Goal: Task Accomplishment & Management: Manage account settings

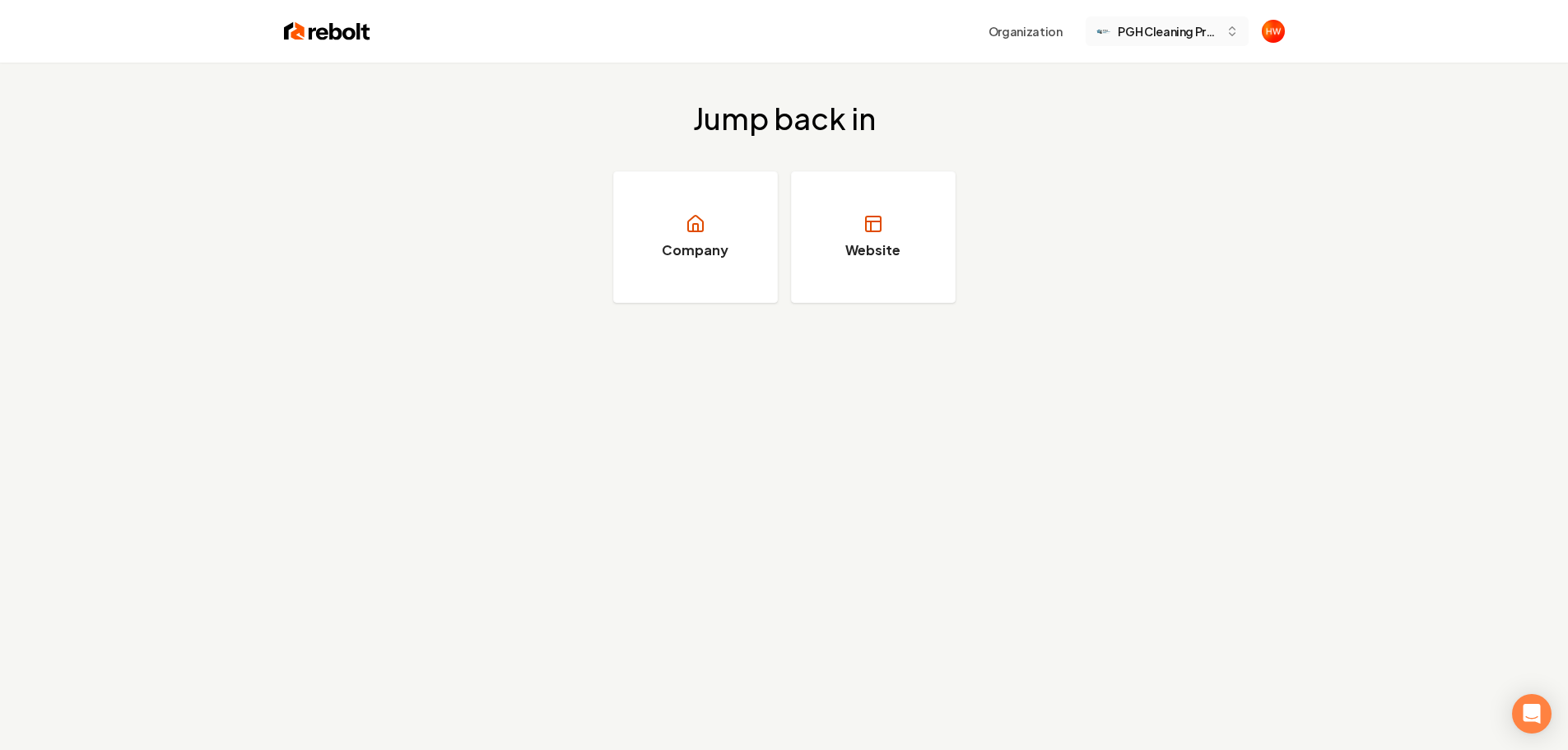
click at [1160, 36] on span "PGH Cleaning Pros" at bounding box center [1167, 32] width 100 height 17
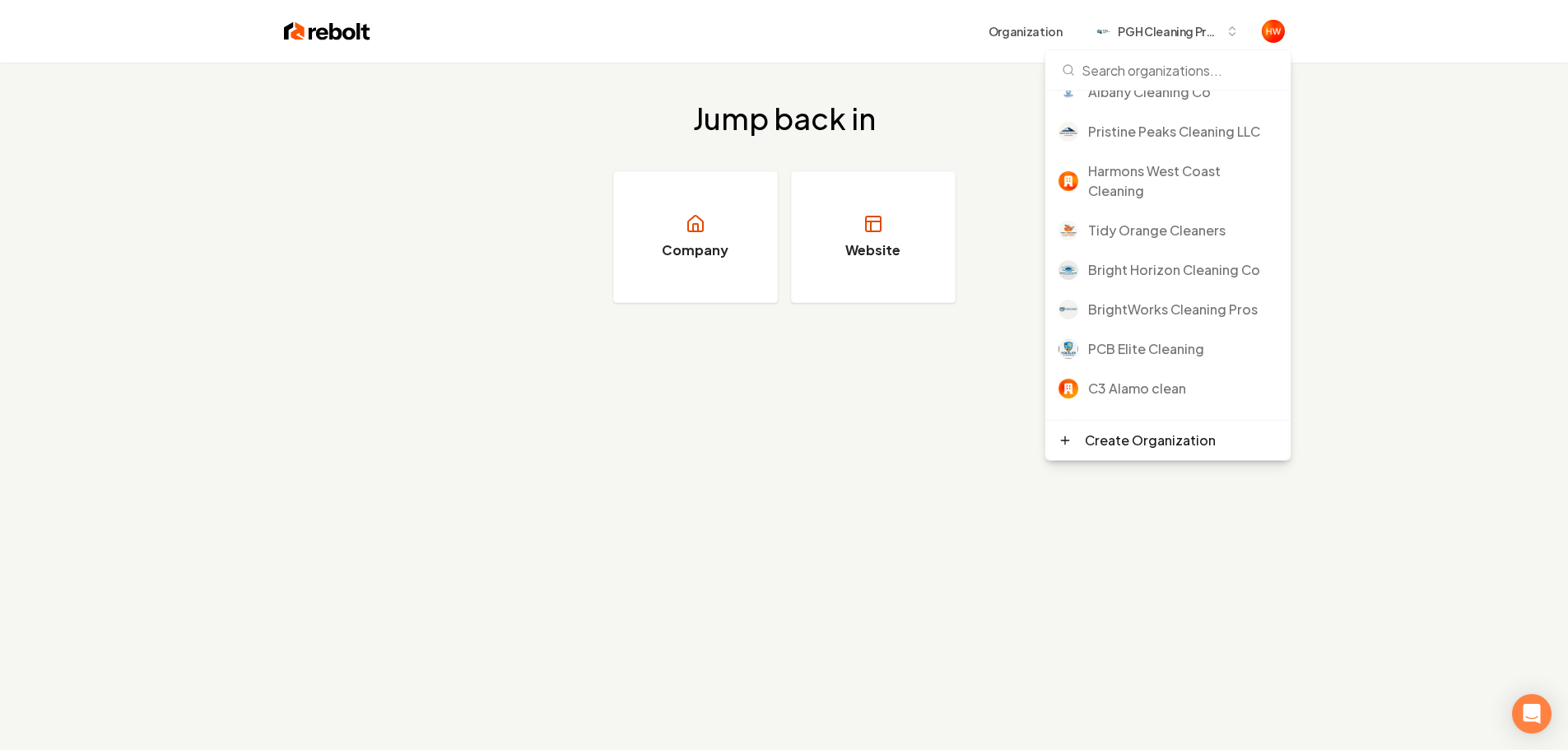
scroll to position [329, 0]
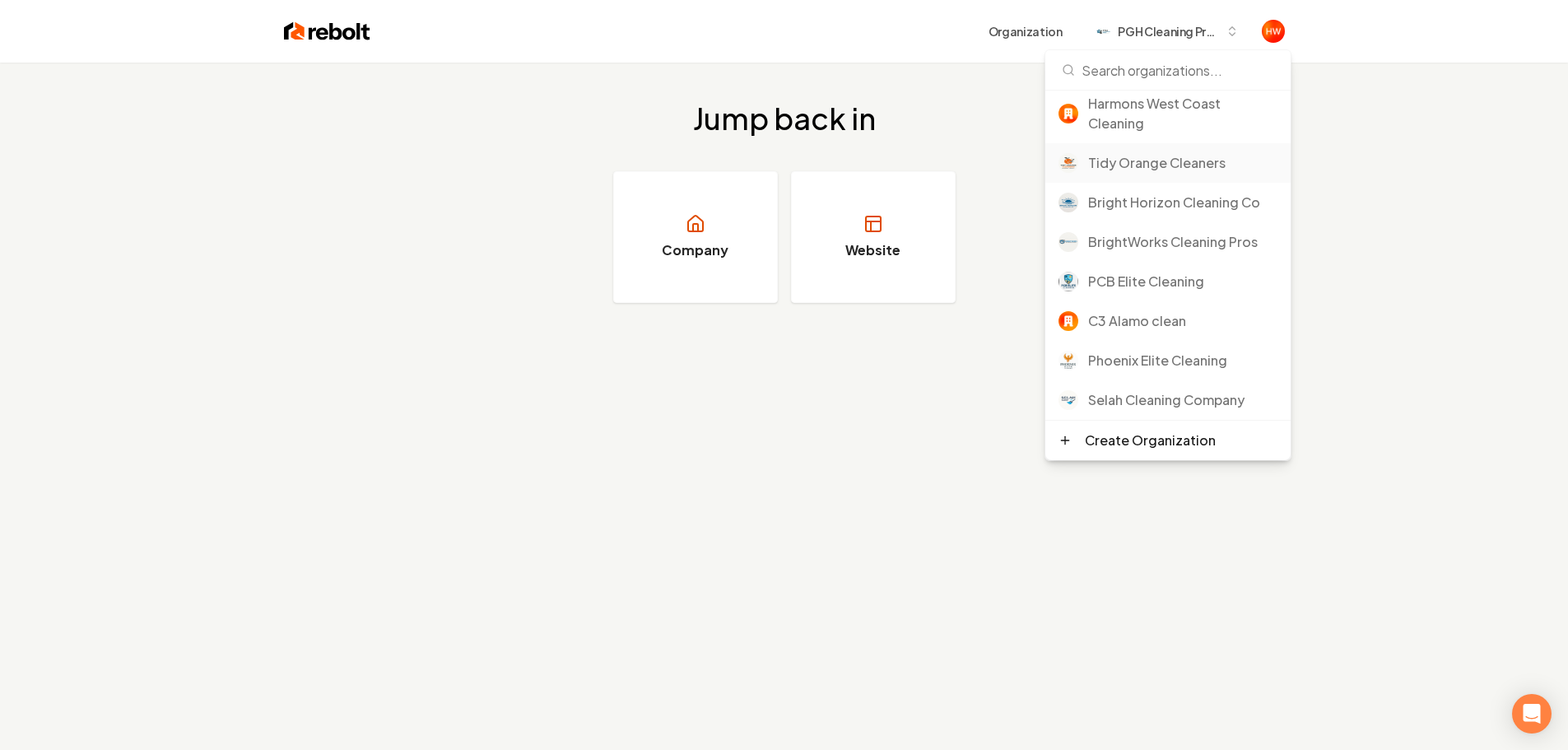
click at [1166, 173] on div "Tidy Orange Cleaners" at bounding box center [1182, 162] width 190 height 20
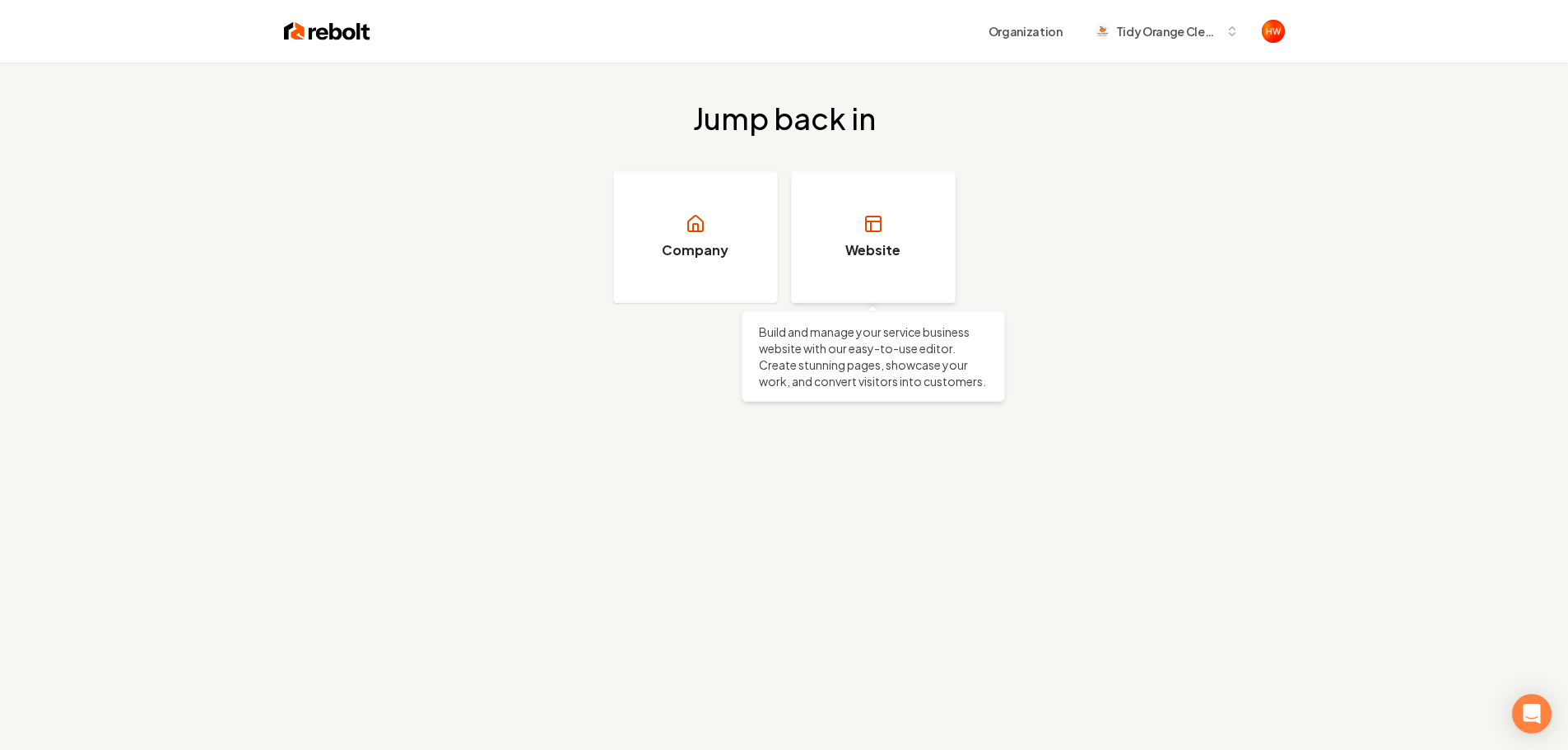
click at [865, 251] on h3 "Website" at bounding box center [873, 250] width 55 height 20
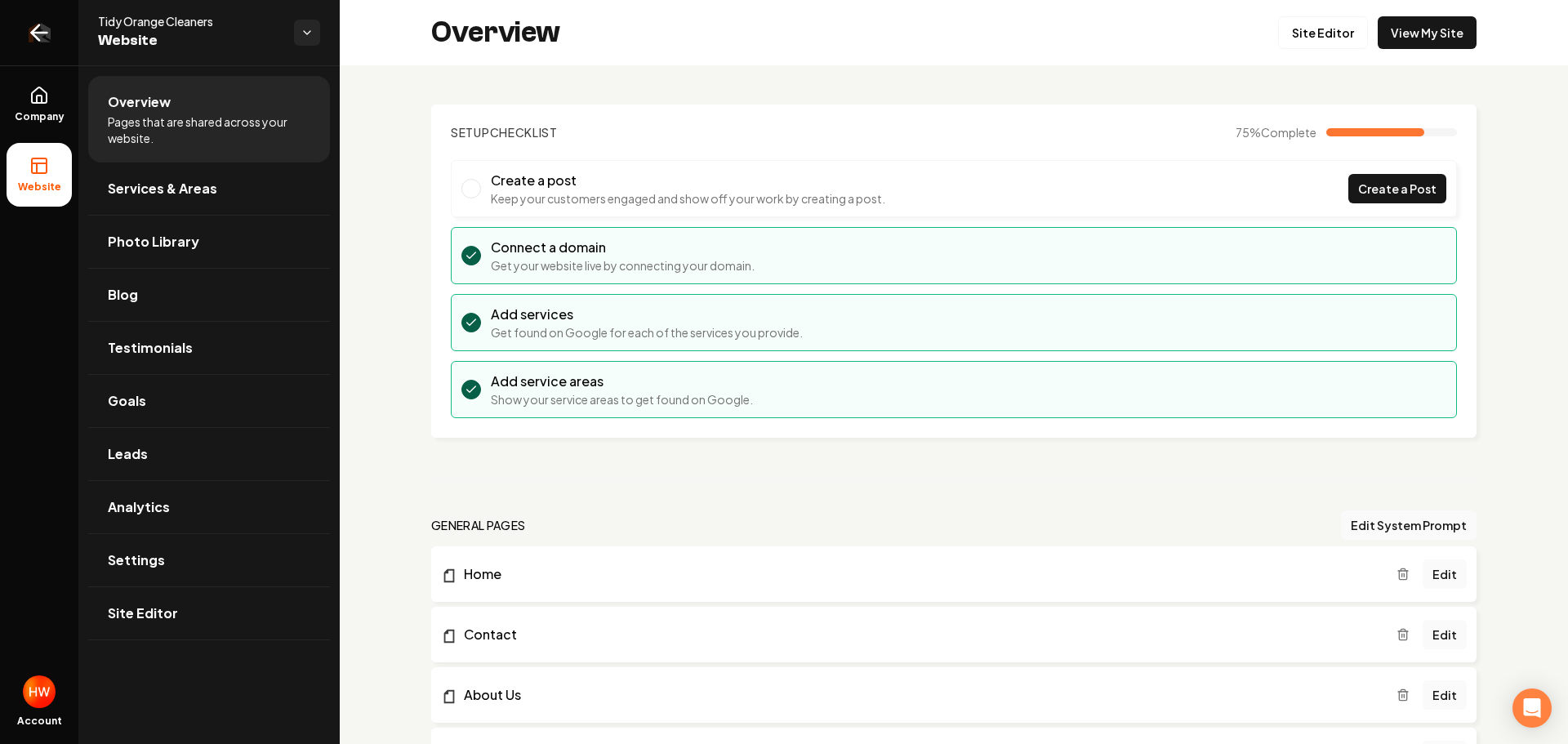
click at [44, 33] on icon "Return to dashboard" at bounding box center [39, 33] width 16 height 0
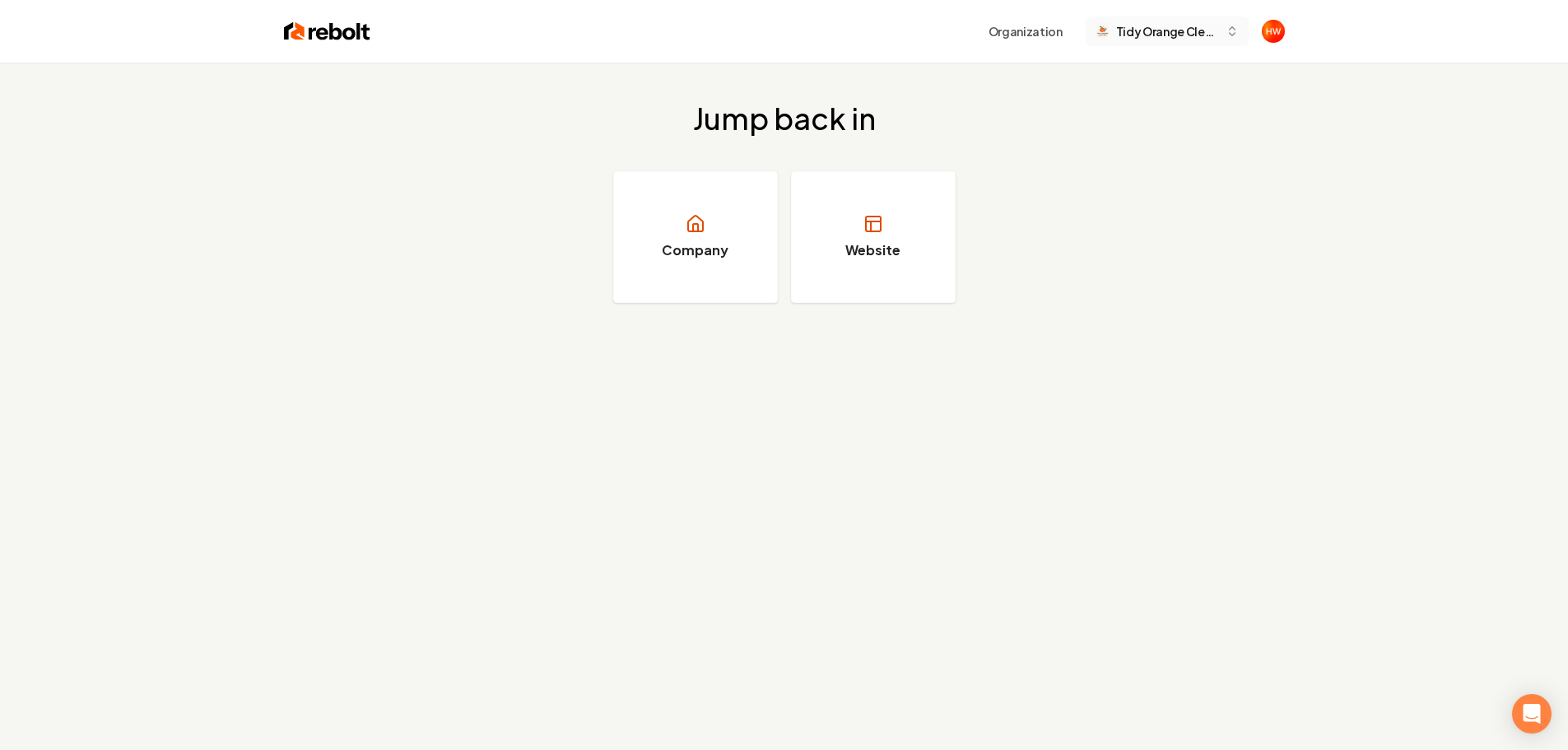
click at [1166, 29] on span "Tidy Orange Cleaners" at bounding box center [1167, 32] width 103 height 17
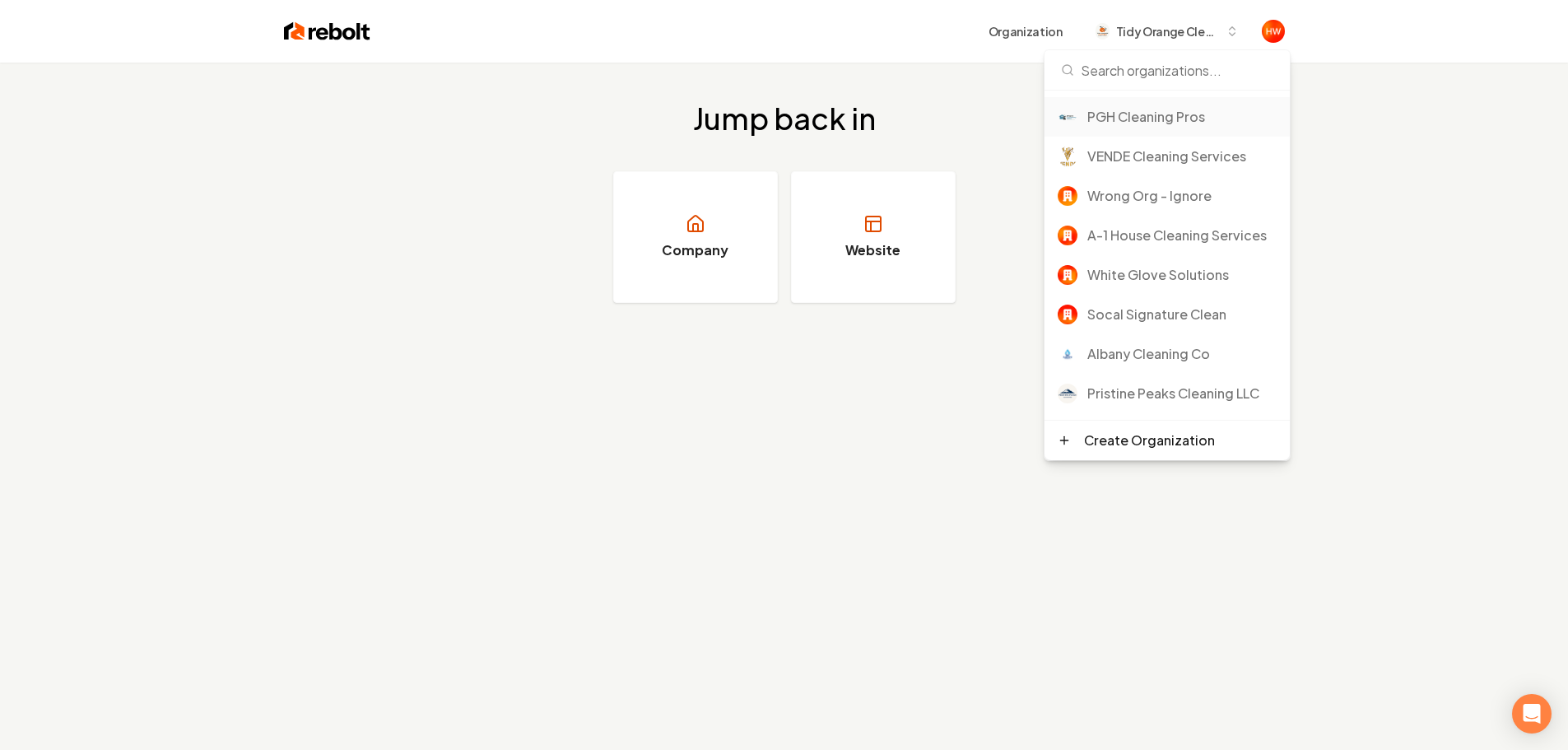
click at [1140, 119] on div "PGH Cleaning Pros" at bounding box center [1181, 116] width 190 height 20
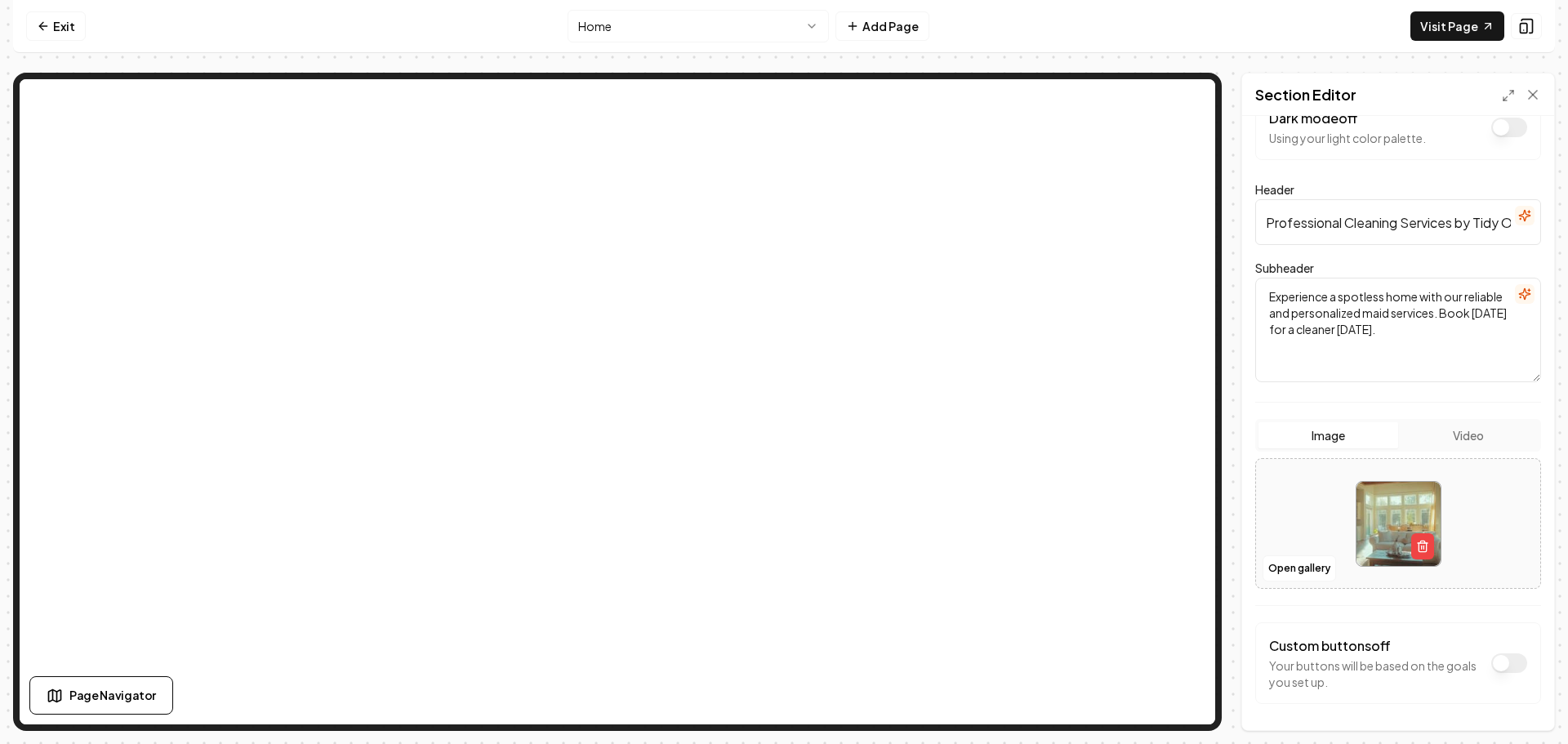
scroll to position [100, 0]
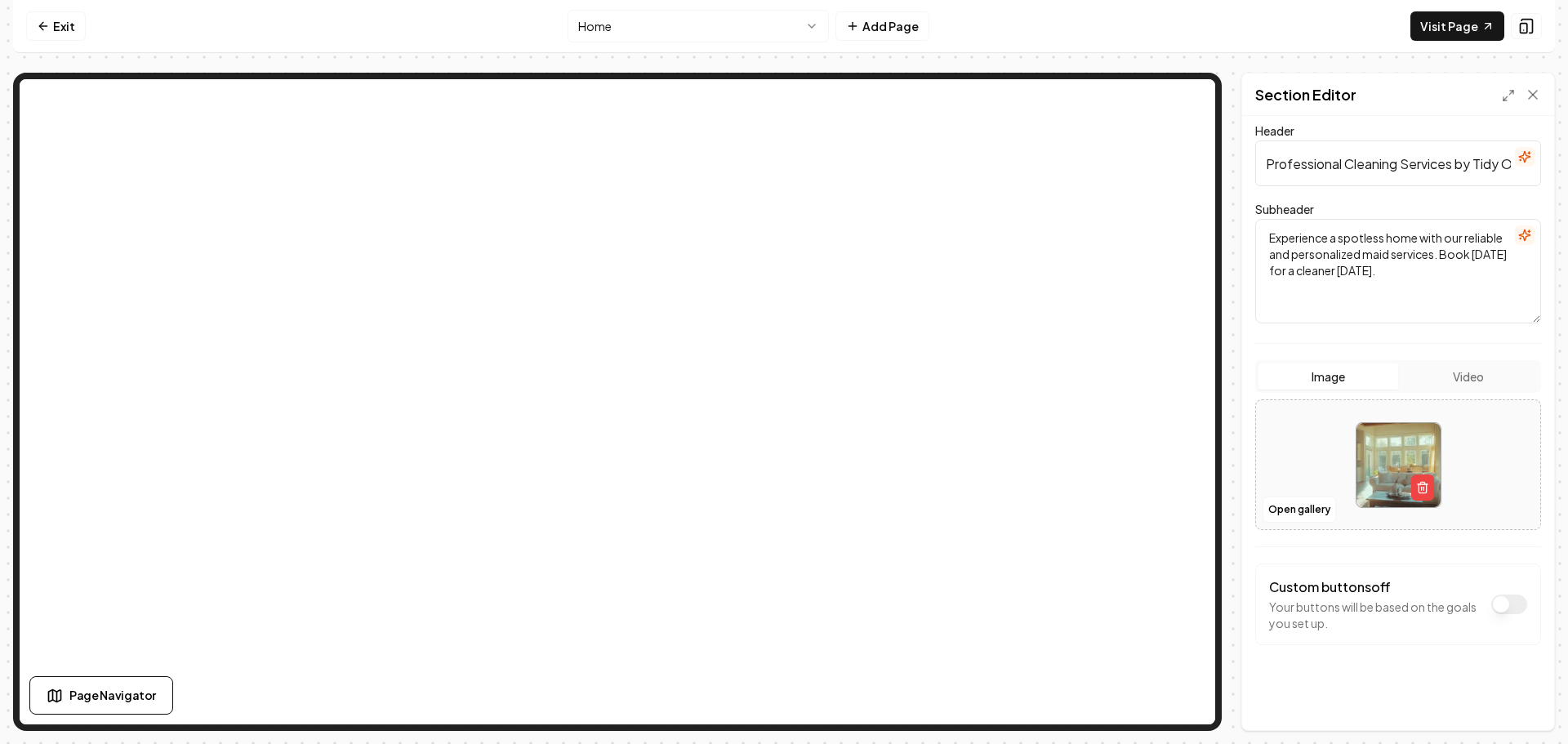
click at [1440, 373] on button "Video" at bounding box center [1467, 376] width 140 height 26
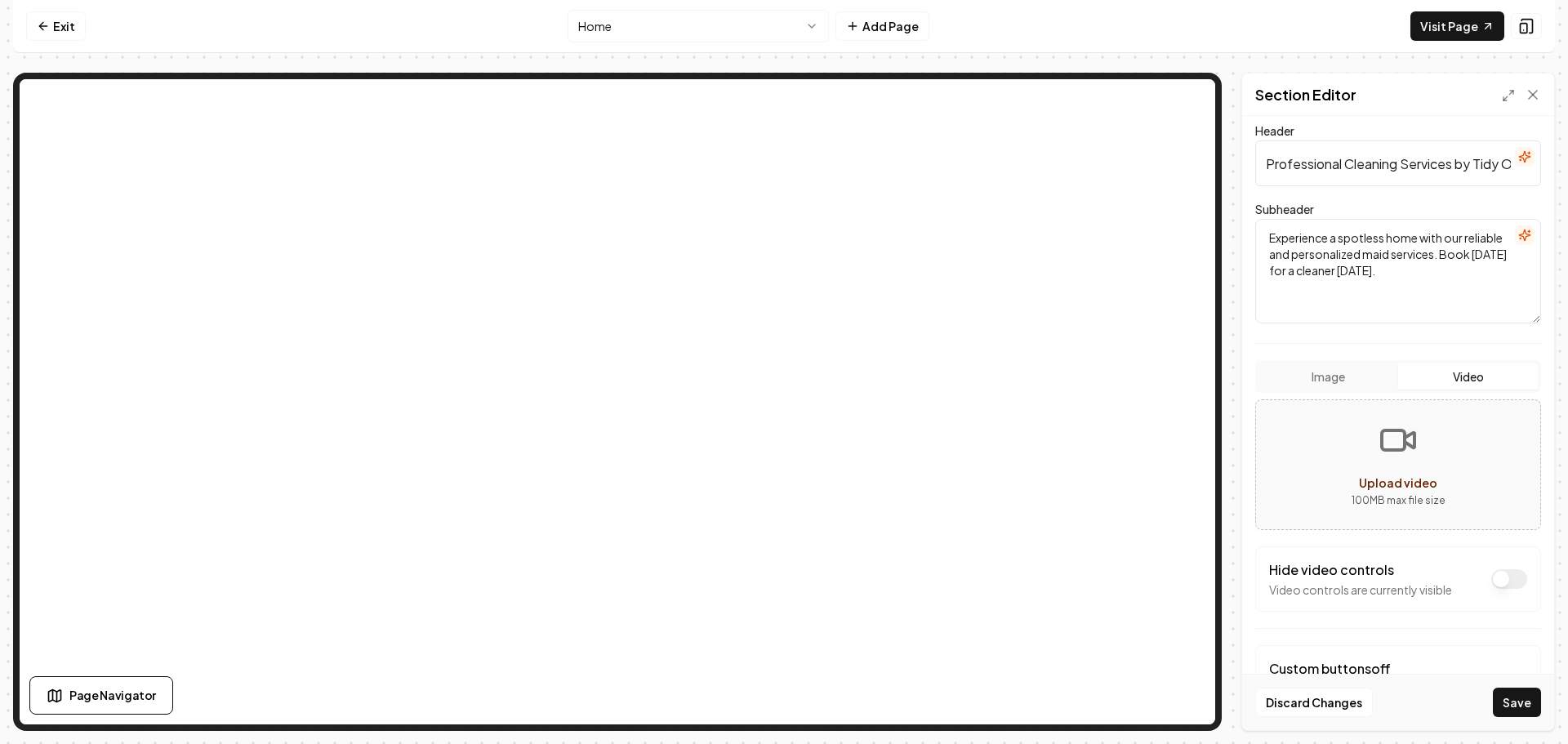
click at [1393, 440] on icon "Upload video" at bounding box center [1398, 440] width 39 height 39
type input "**********"
click at [1507, 579] on button "Dark mode off" at bounding box center [1508, 578] width 36 height 20
click at [1525, 699] on button "Save" at bounding box center [1517, 702] width 48 height 30
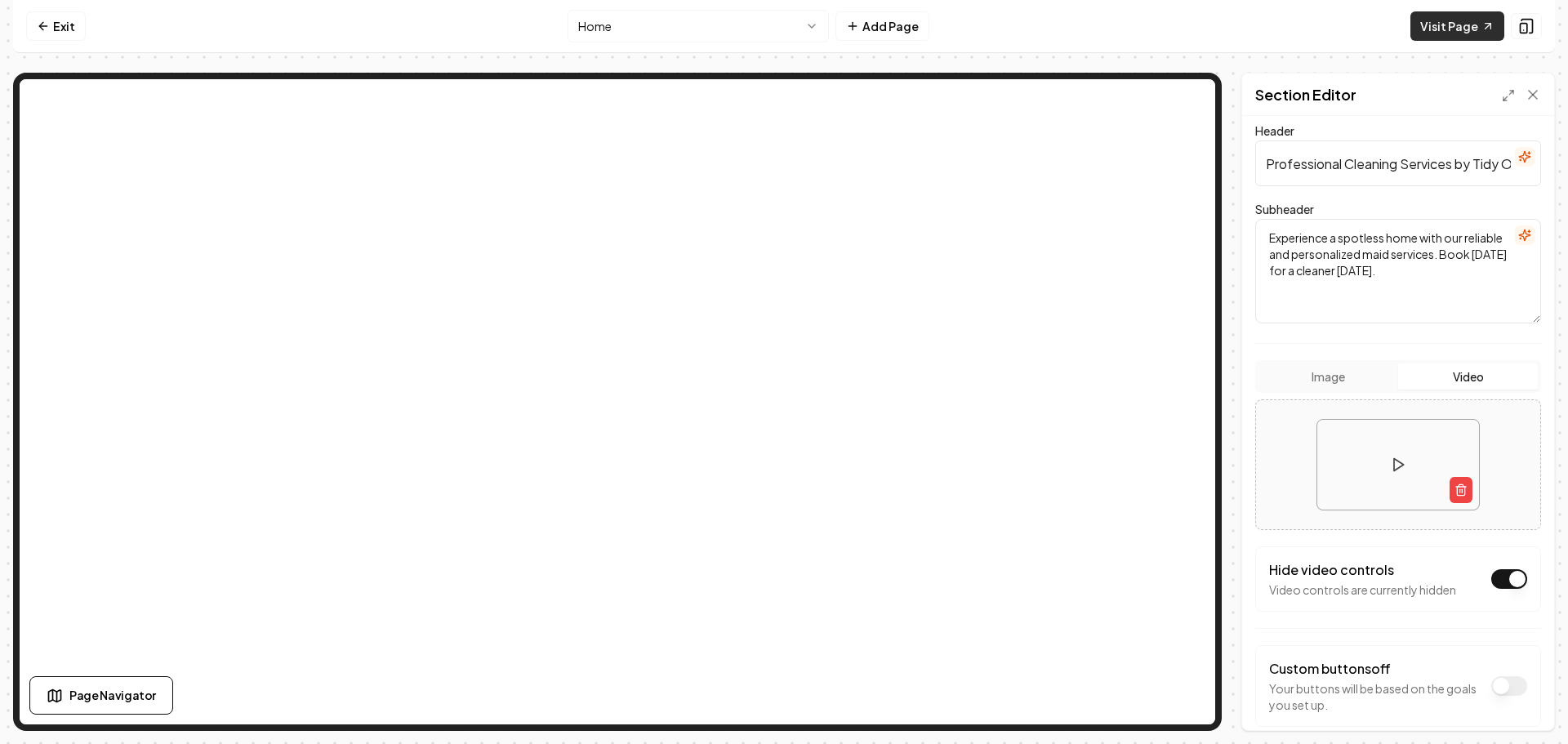
click at [1465, 31] on link "Visit Page" at bounding box center [1456, 26] width 94 height 30
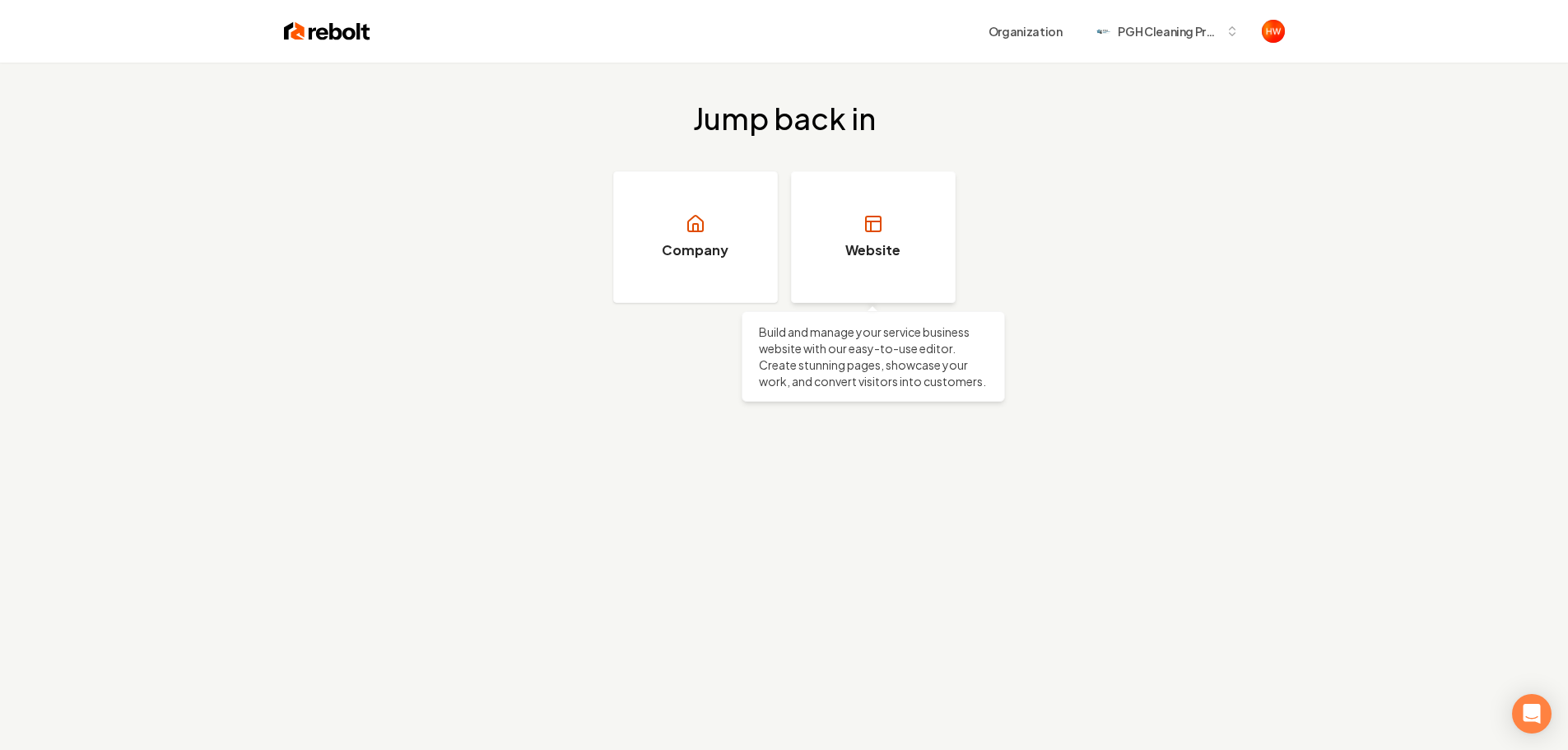
click at [853, 257] on h3 "Website" at bounding box center [873, 250] width 55 height 20
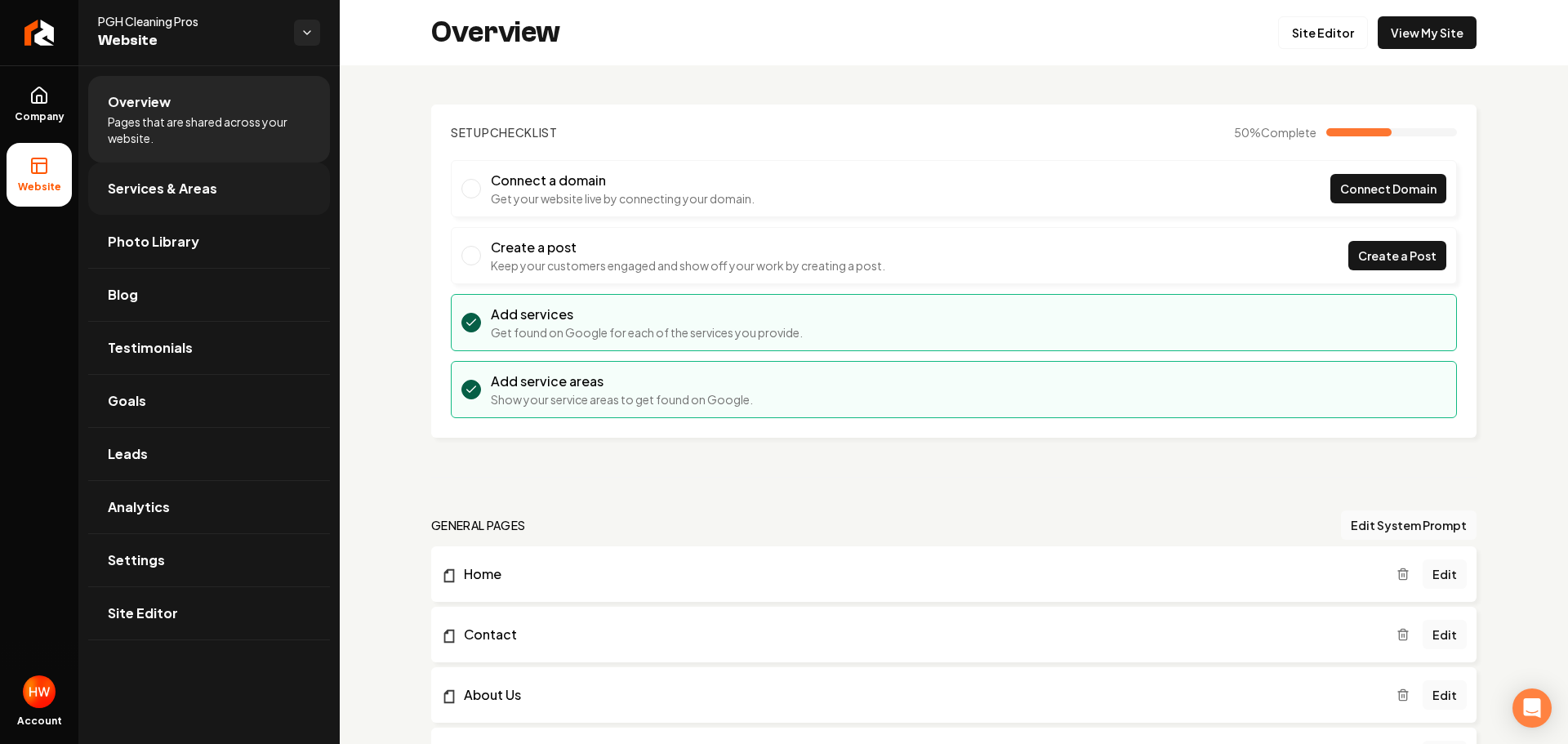
click at [166, 196] on span "Services & Areas" at bounding box center [163, 188] width 110 height 20
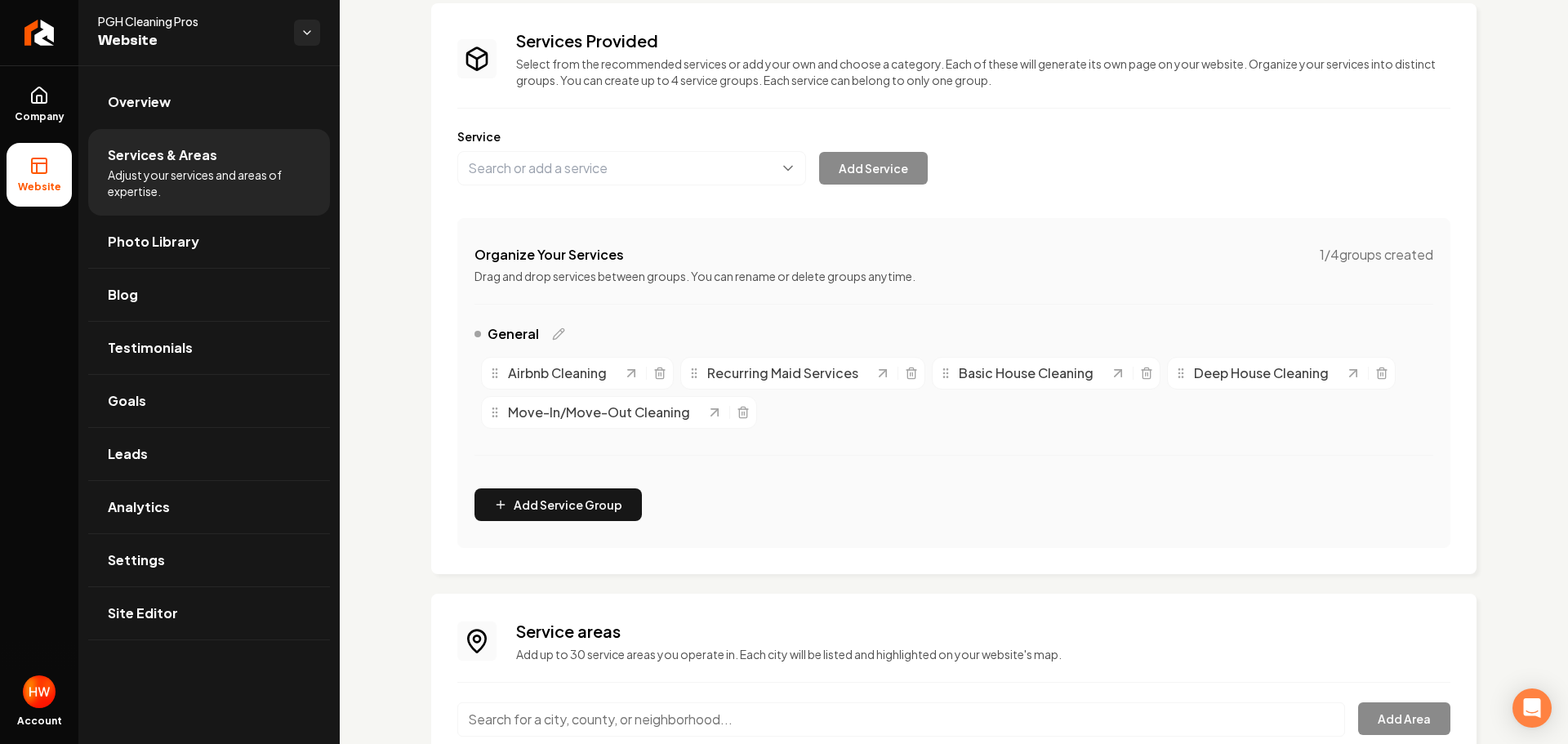
scroll to position [236, 0]
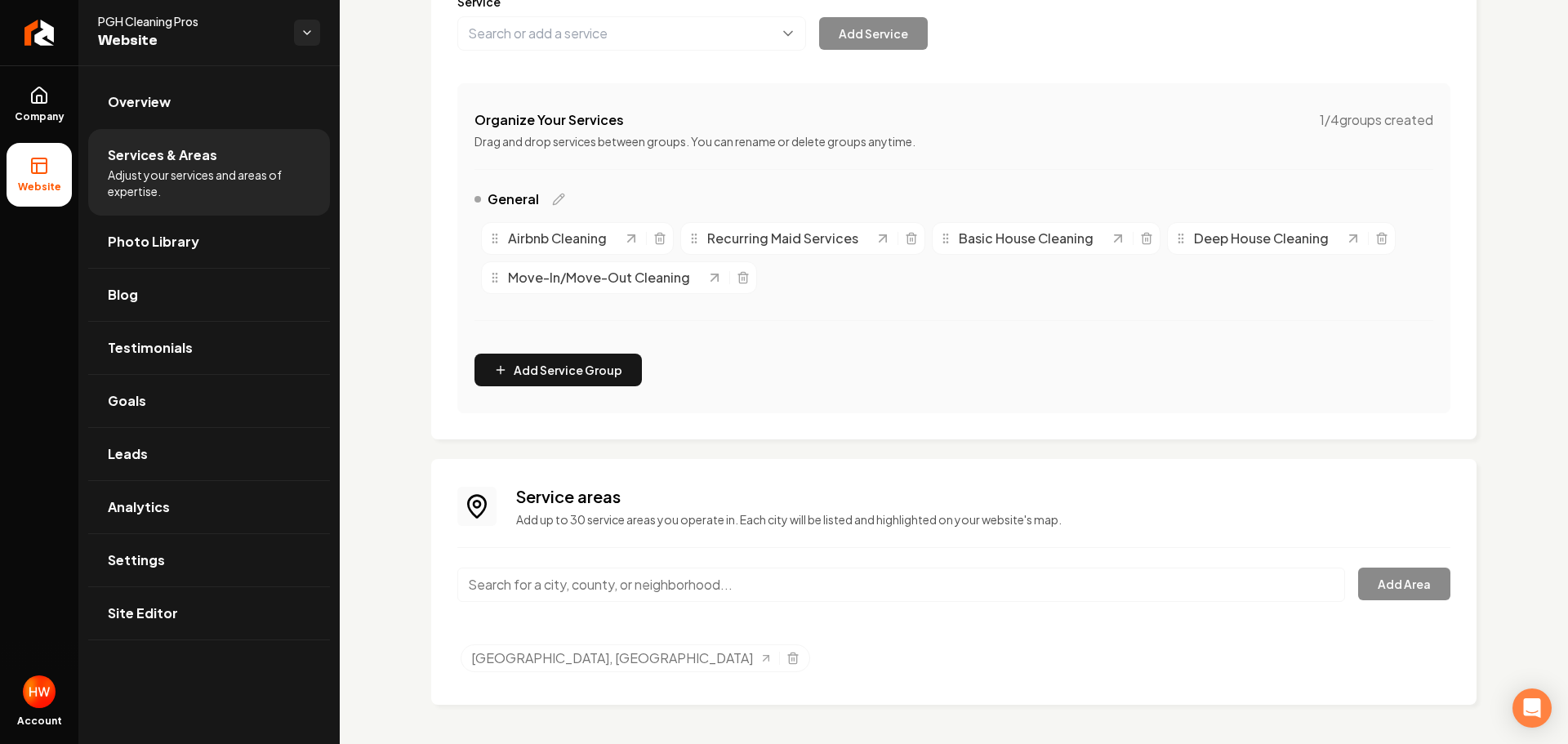
click at [654, 590] on input "Main content area" at bounding box center [900, 584] width 887 height 34
paste input "Bridgeville, PA"
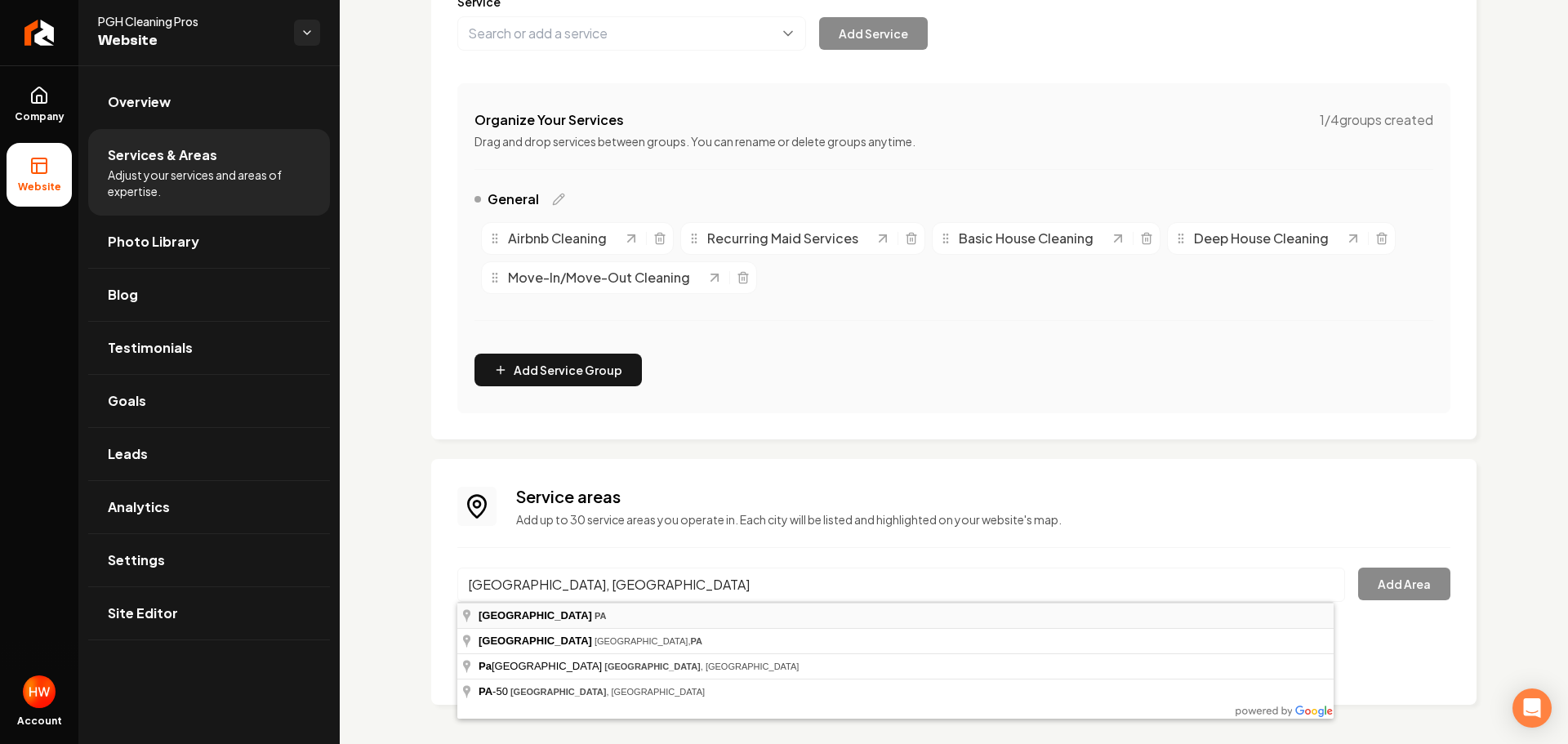
type input "Bridgeville, PA"
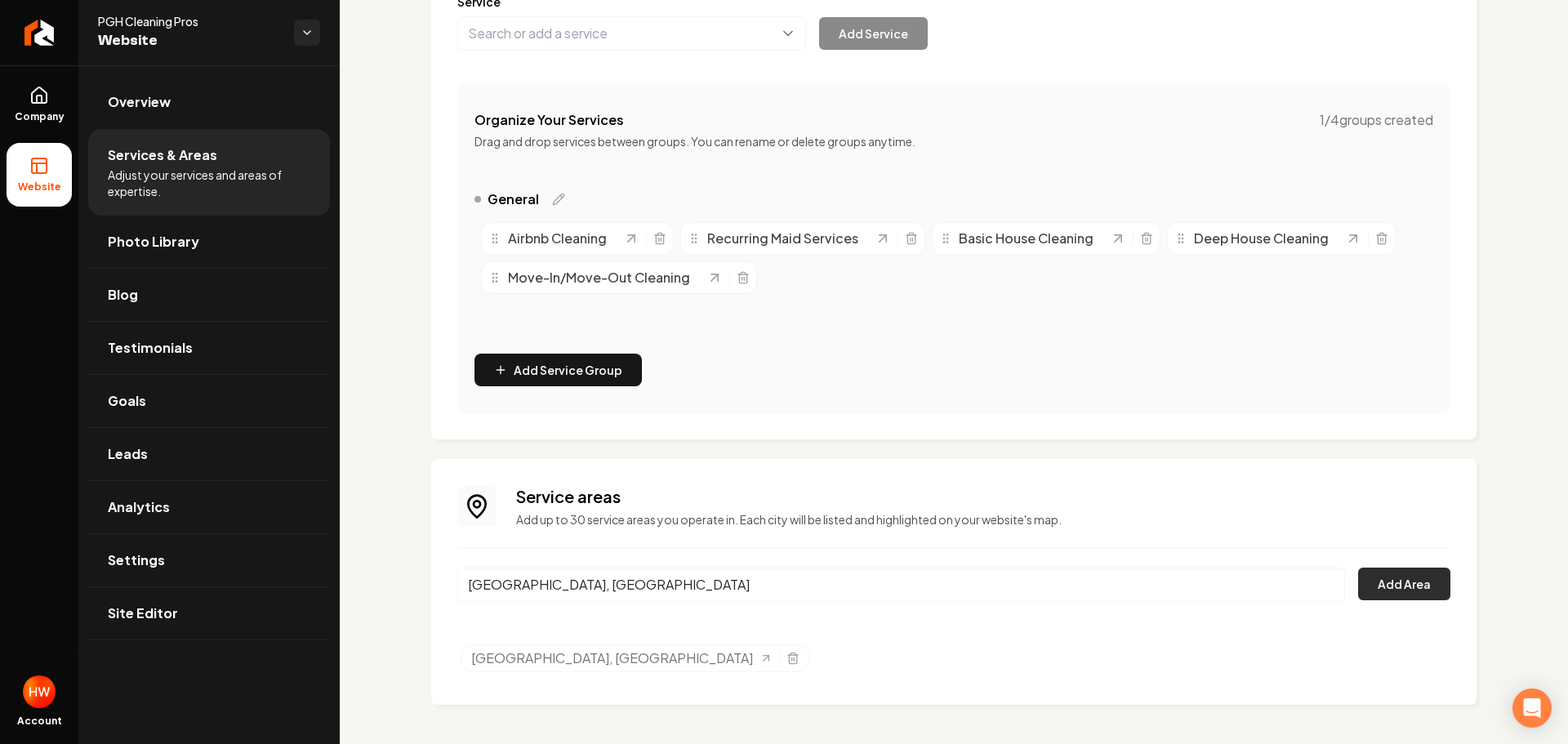
click at [1379, 574] on button "Add Area" at bounding box center [1403, 583] width 92 height 33
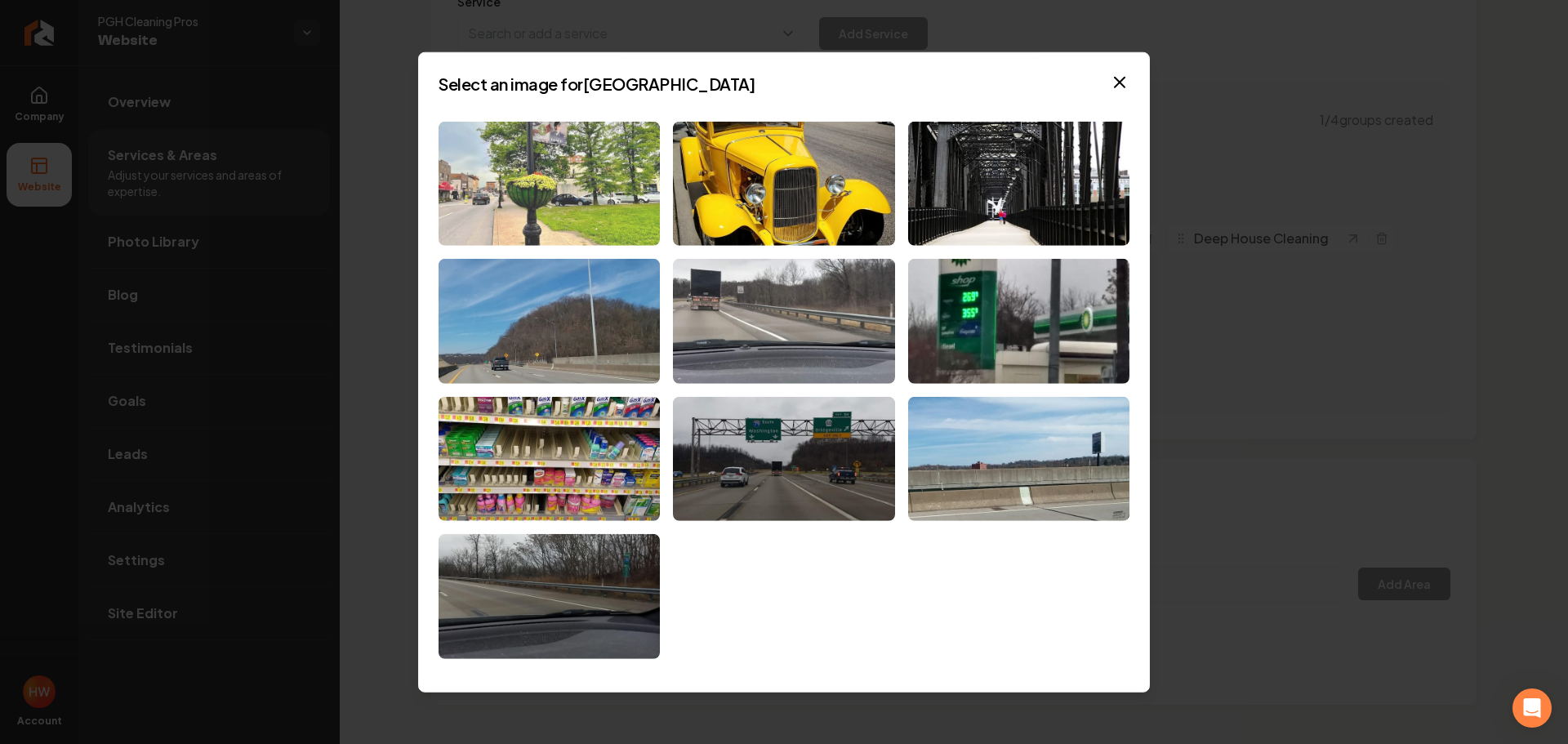
click at [538, 191] on img at bounding box center [549, 183] width 222 height 125
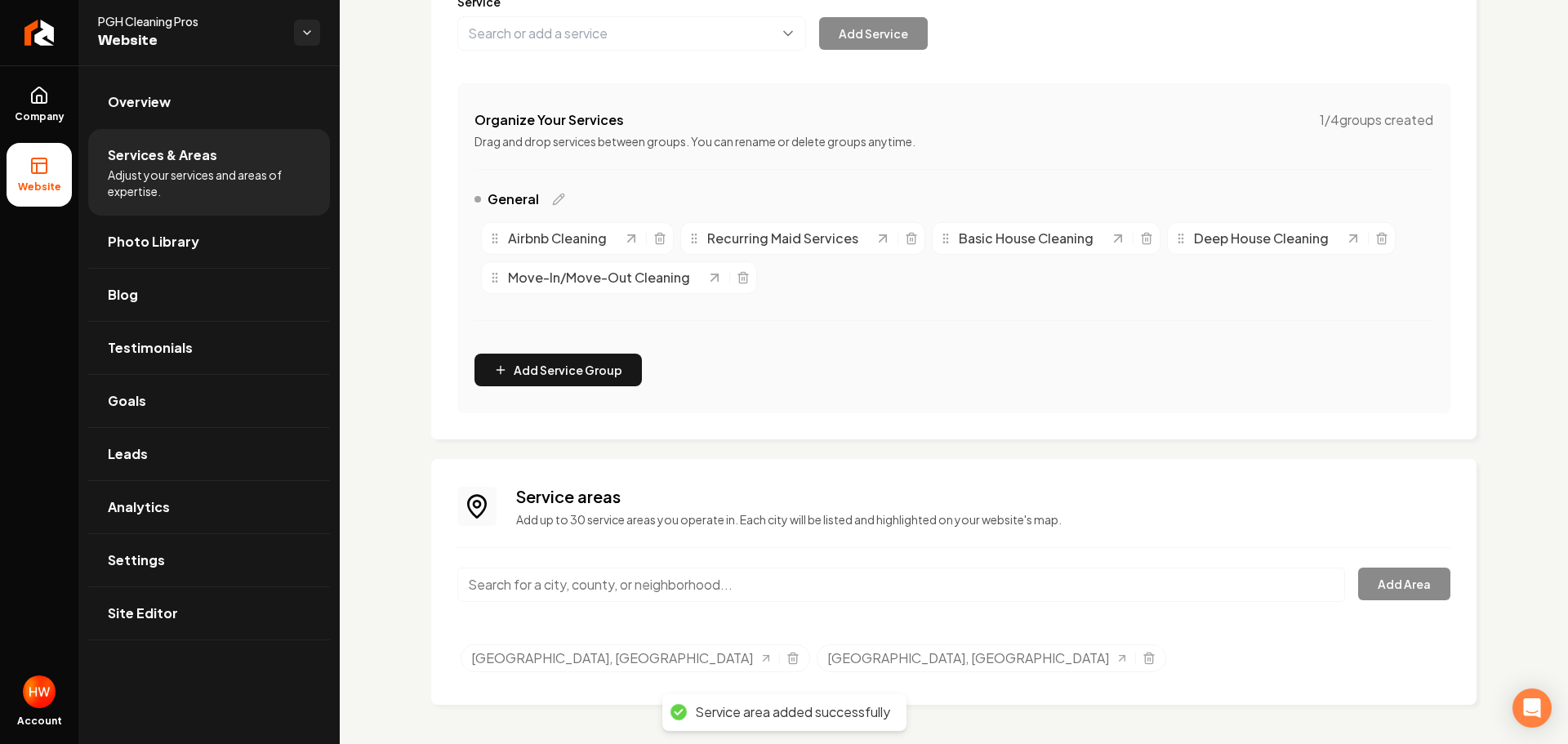
click at [720, 575] on input "Main content area" at bounding box center [900, 584] width 887 height 34
paste input "North Versailles, PA"
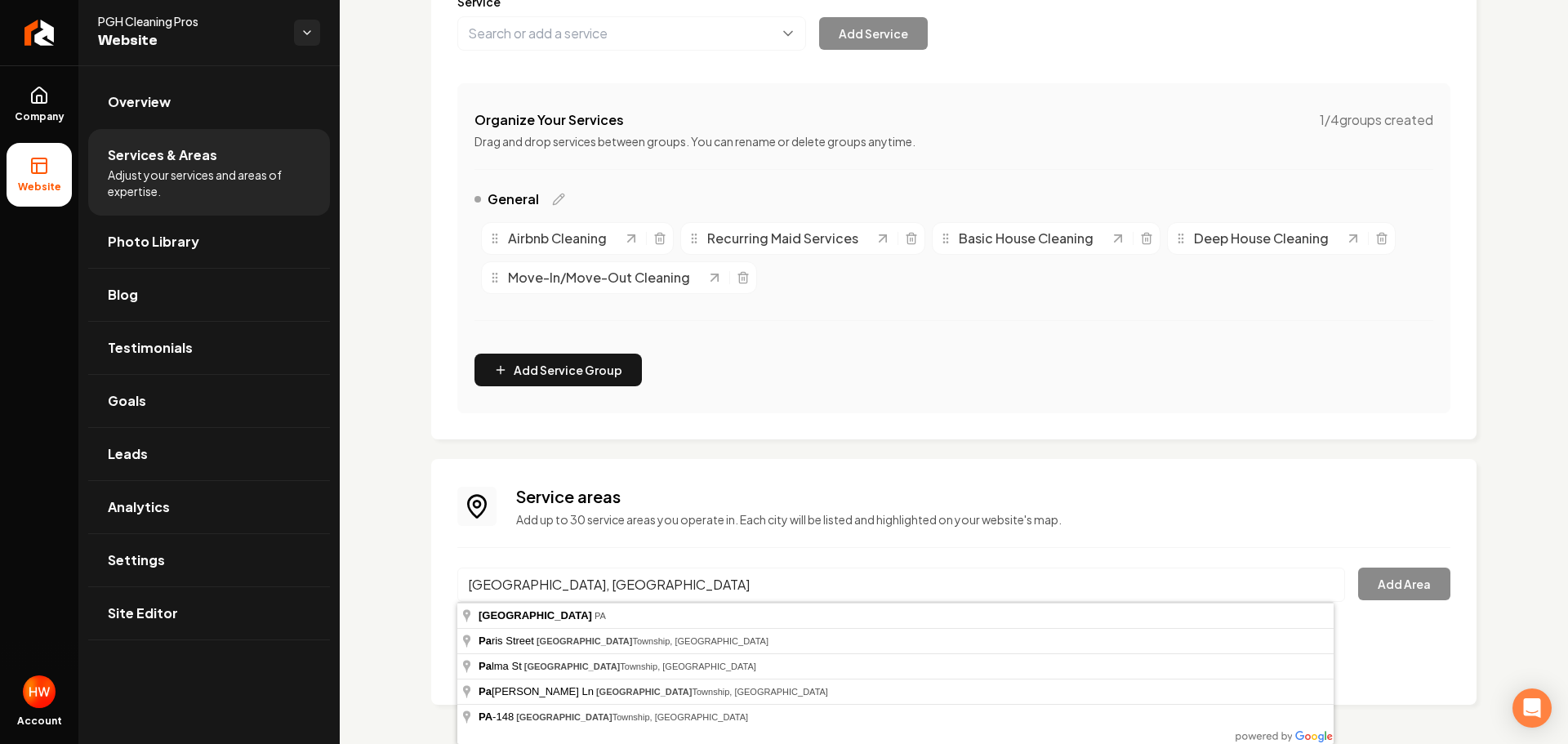
type input "North Versailles Township, PA"
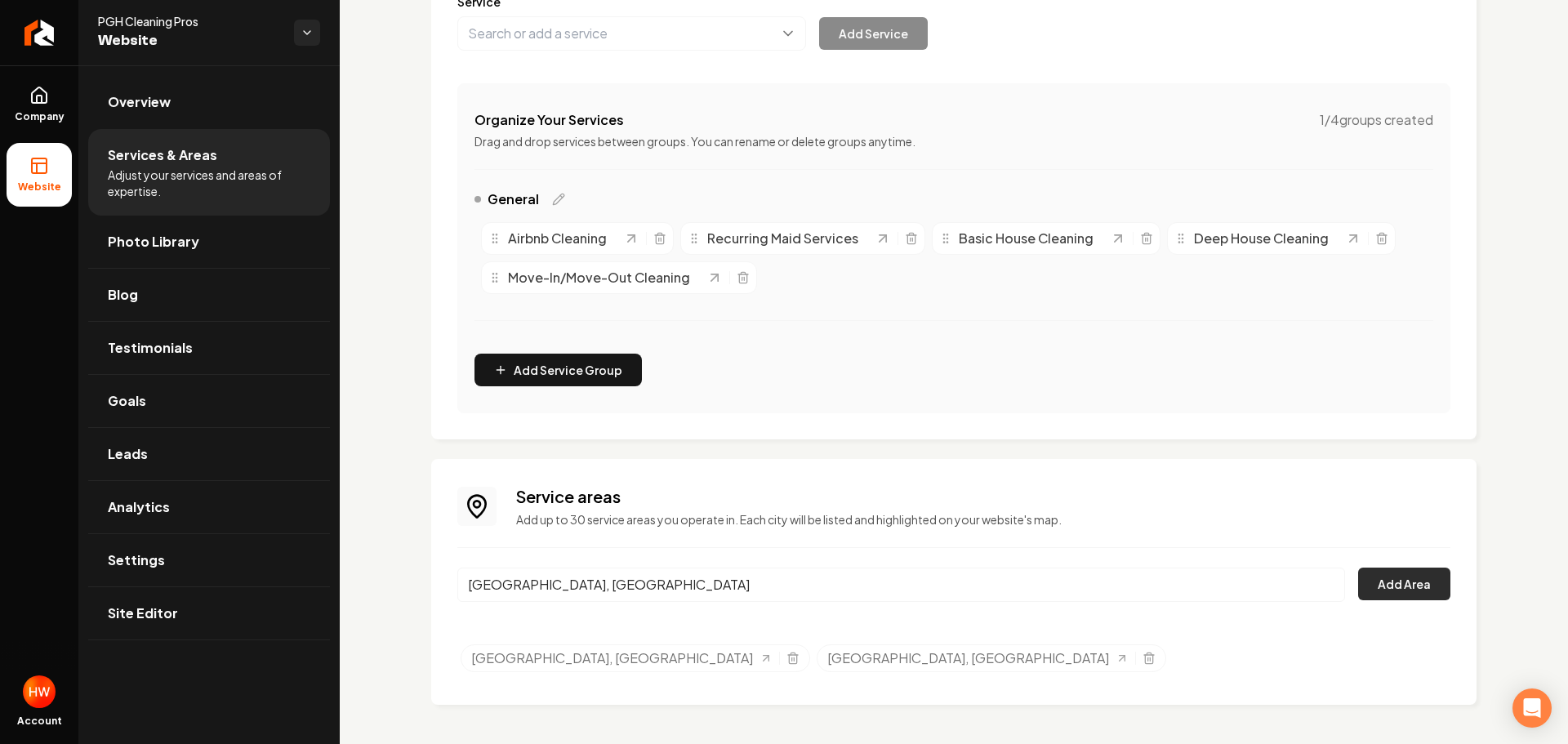
click at [1385, 574] on button "Add Area" at bounding box center [1403, 583] width 92 height 33
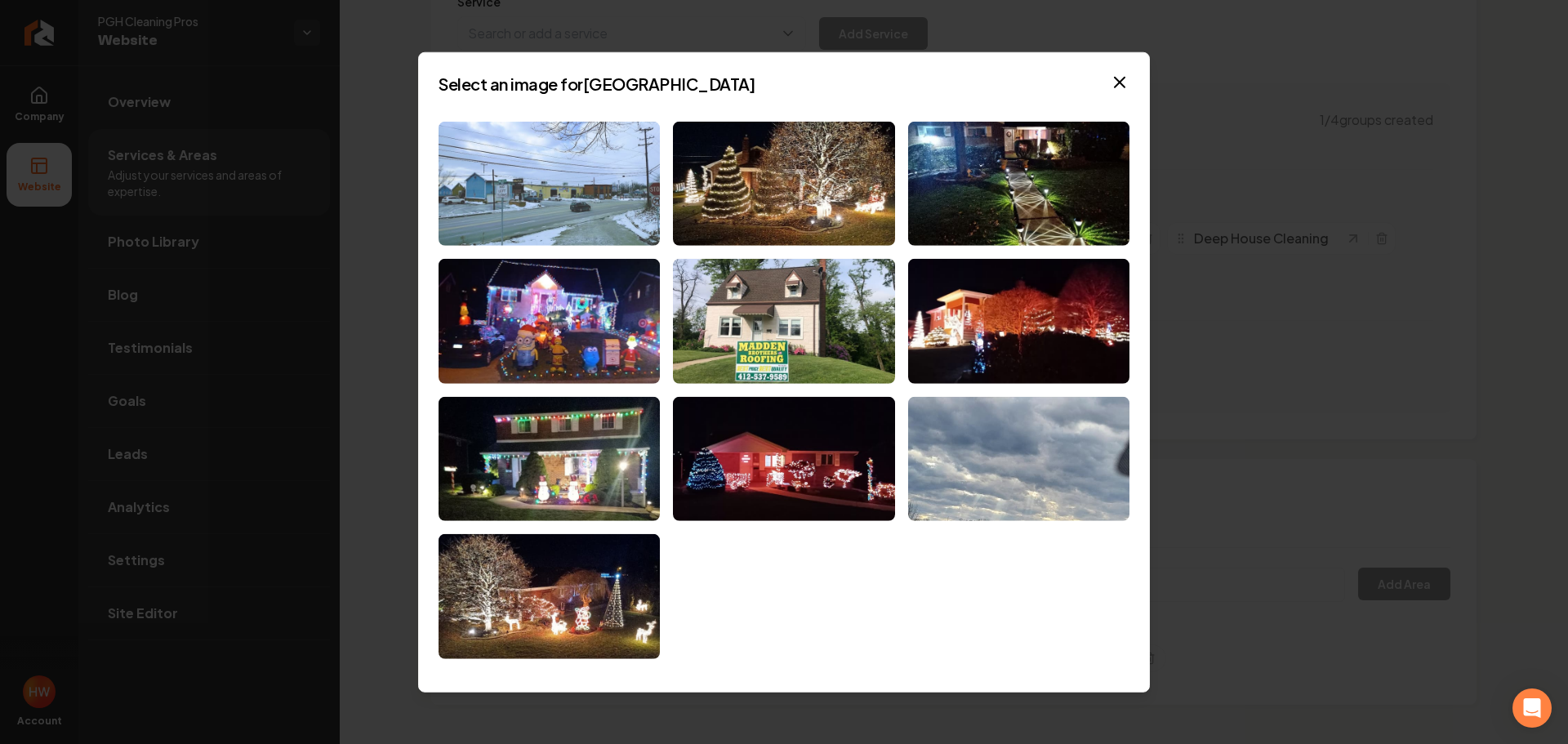
click at [527, 188] on img at bounding box center [549, 183] width 222 height 125
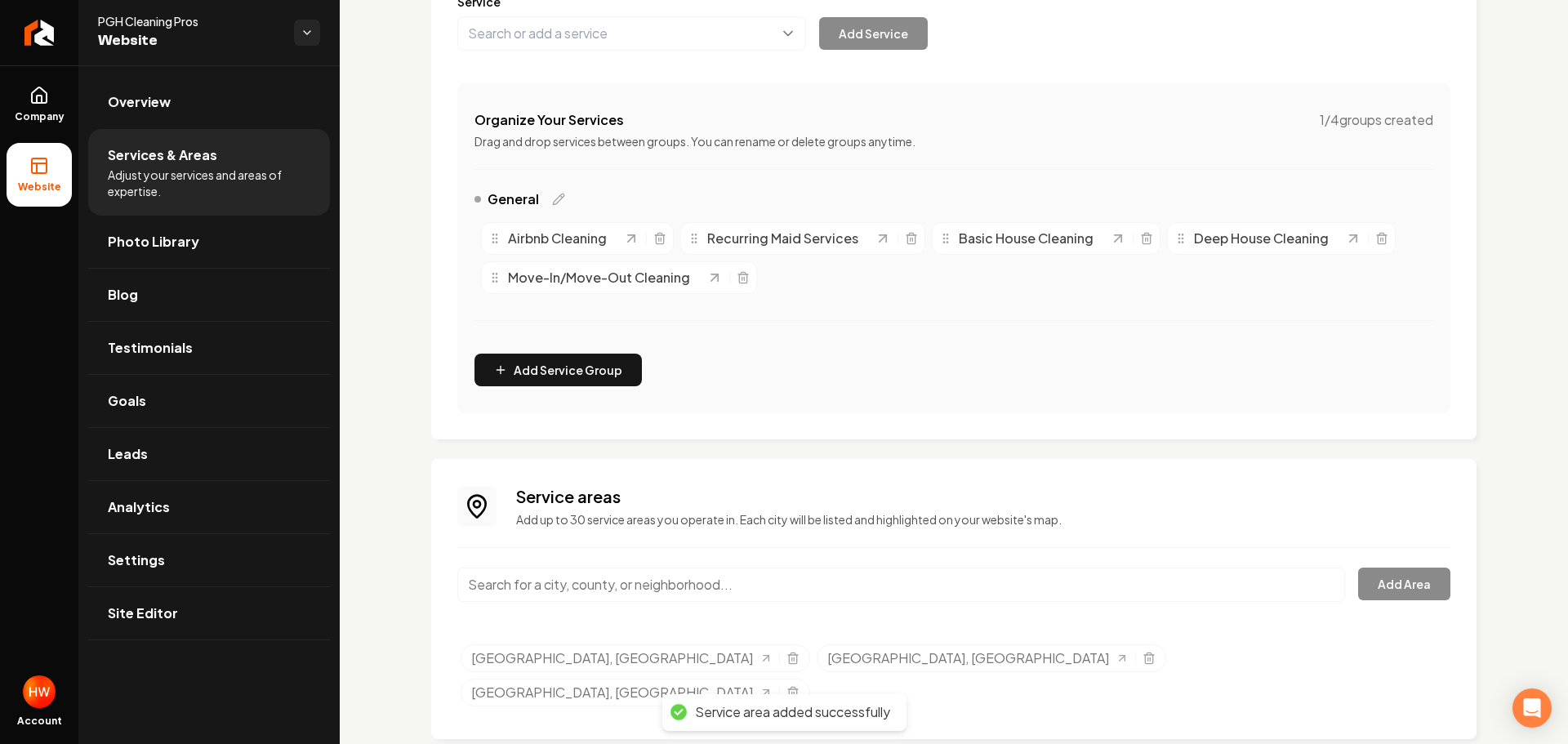
click at [803, 578] on input "Main content area" at bounding box center [900, 584] width 887 height 34
paste input "Carnegie, PA"
type input "Carnegie, PA"
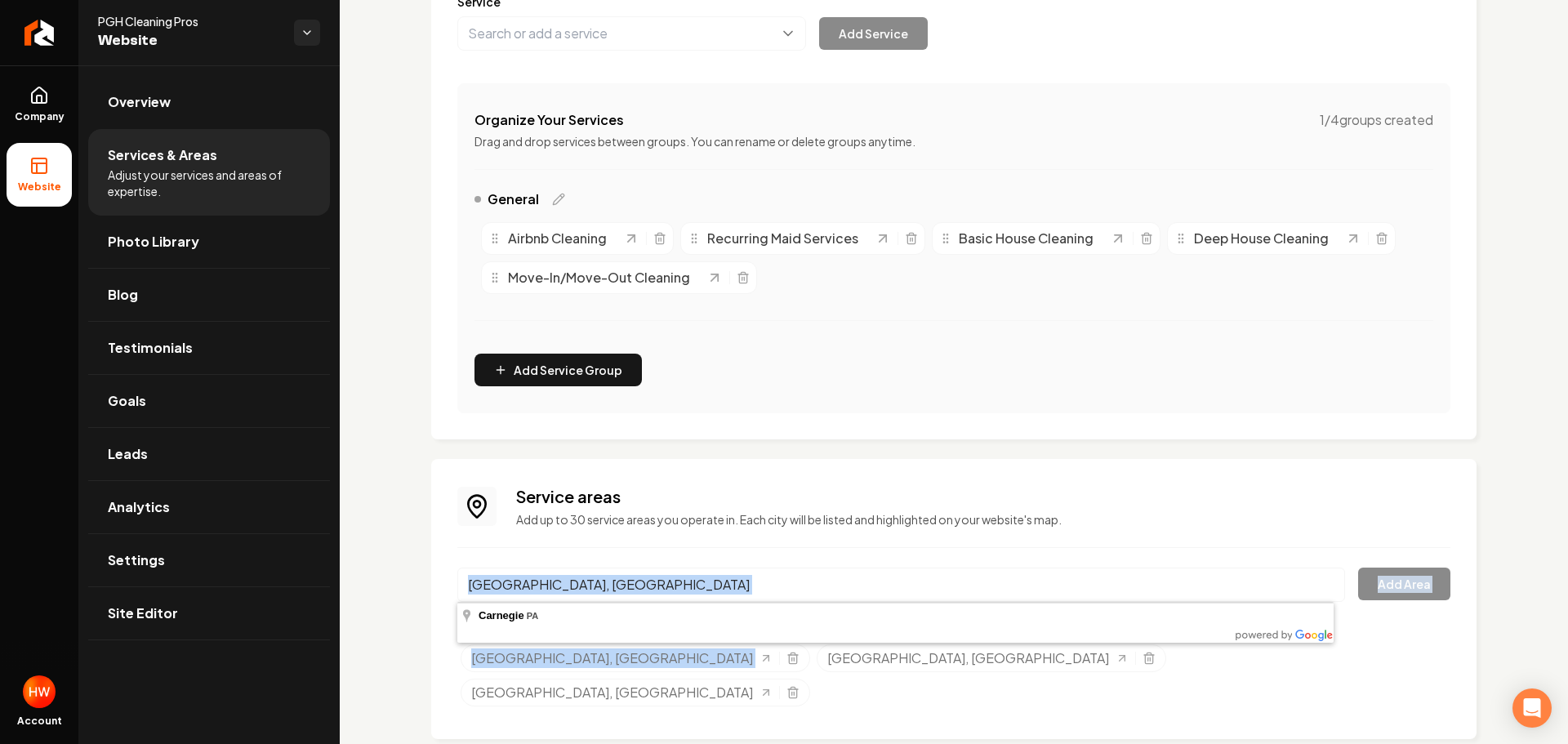
drag, startPoint x: 618, startPoint y: 621, endPoint x: 655, endPoint y: 621, distance: 37.0
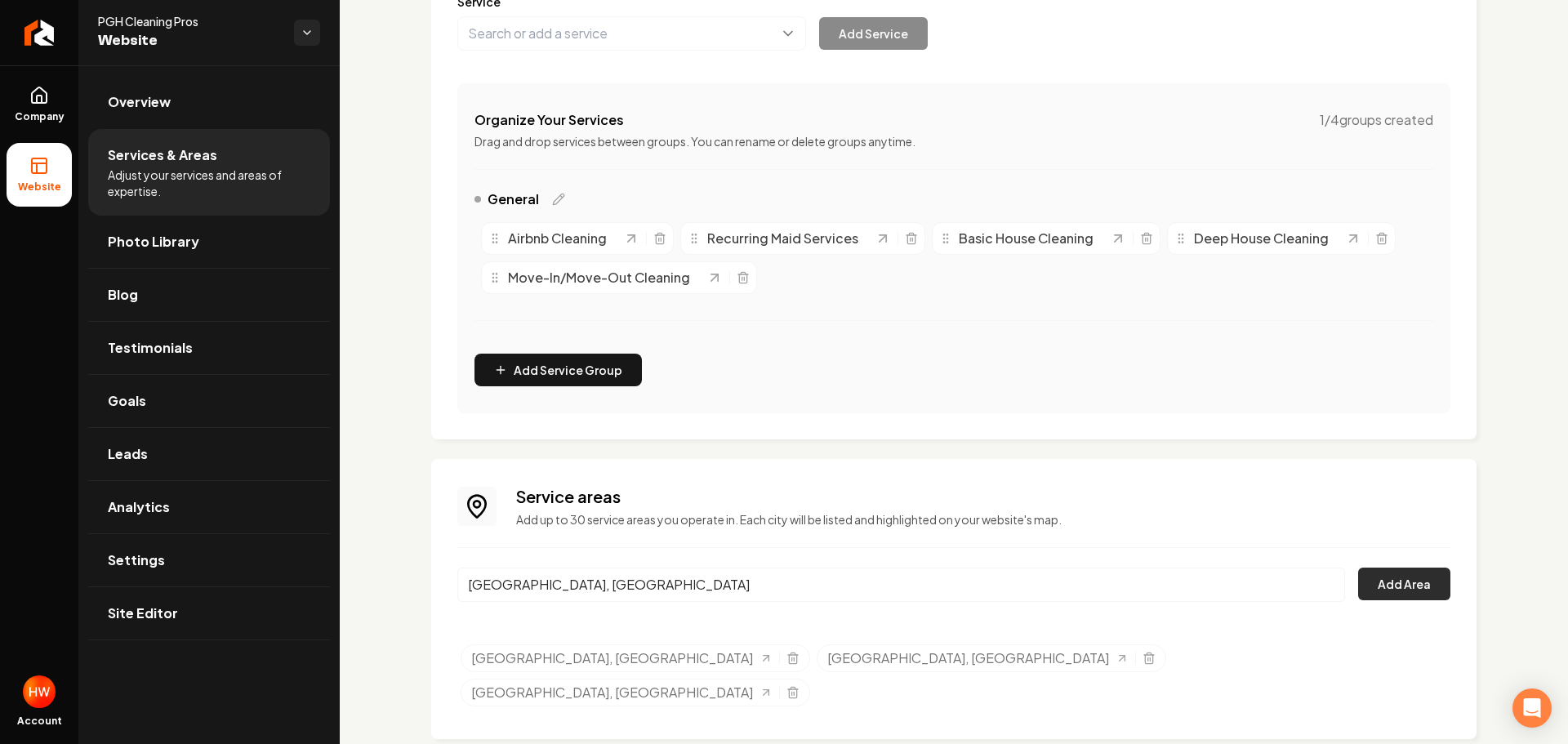
click at [1366, 583] on button "Add Area" at bounding box center [1403, 583] width 92 height 33
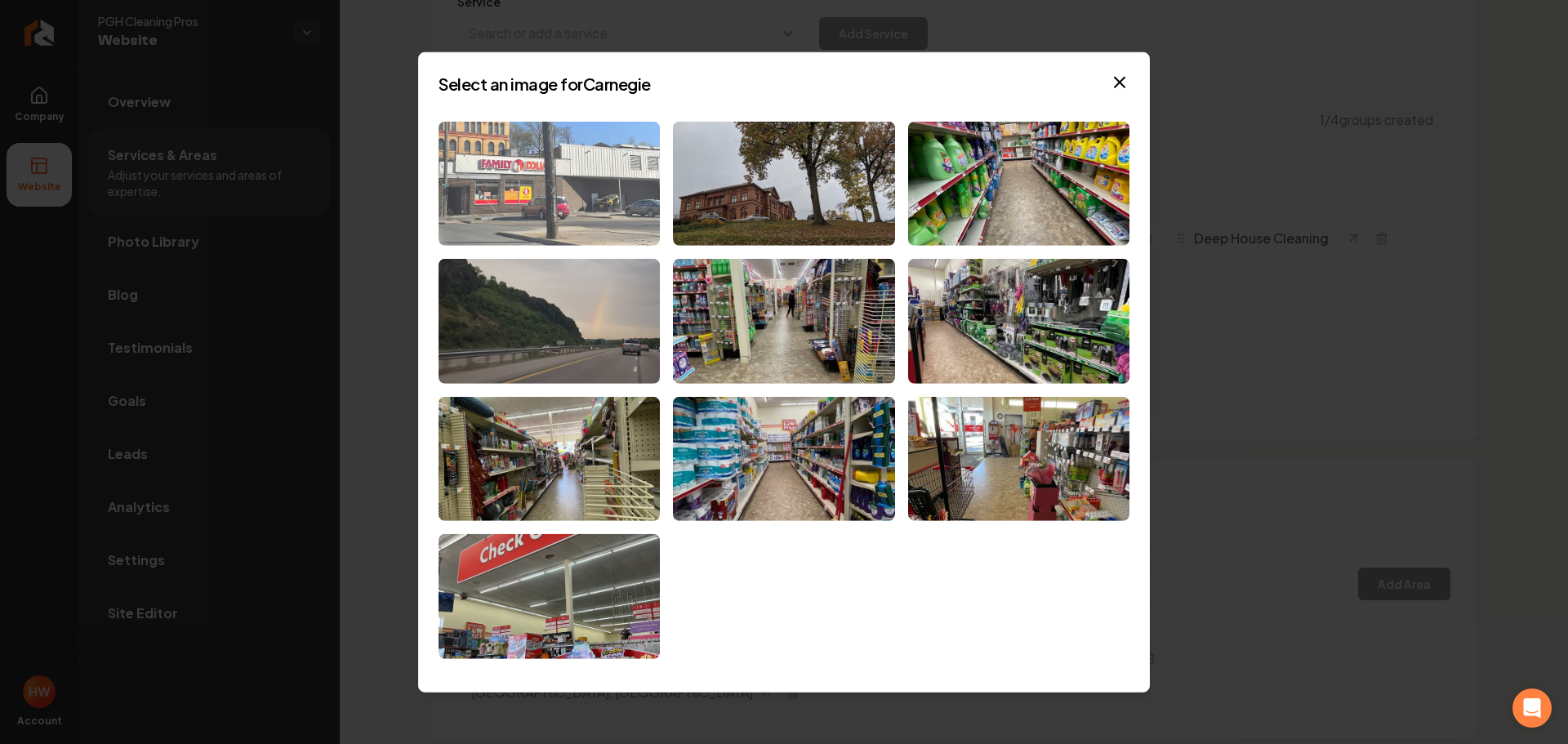
click at [606, 201] on img at bounding box center [549, 183] width 222 height 125
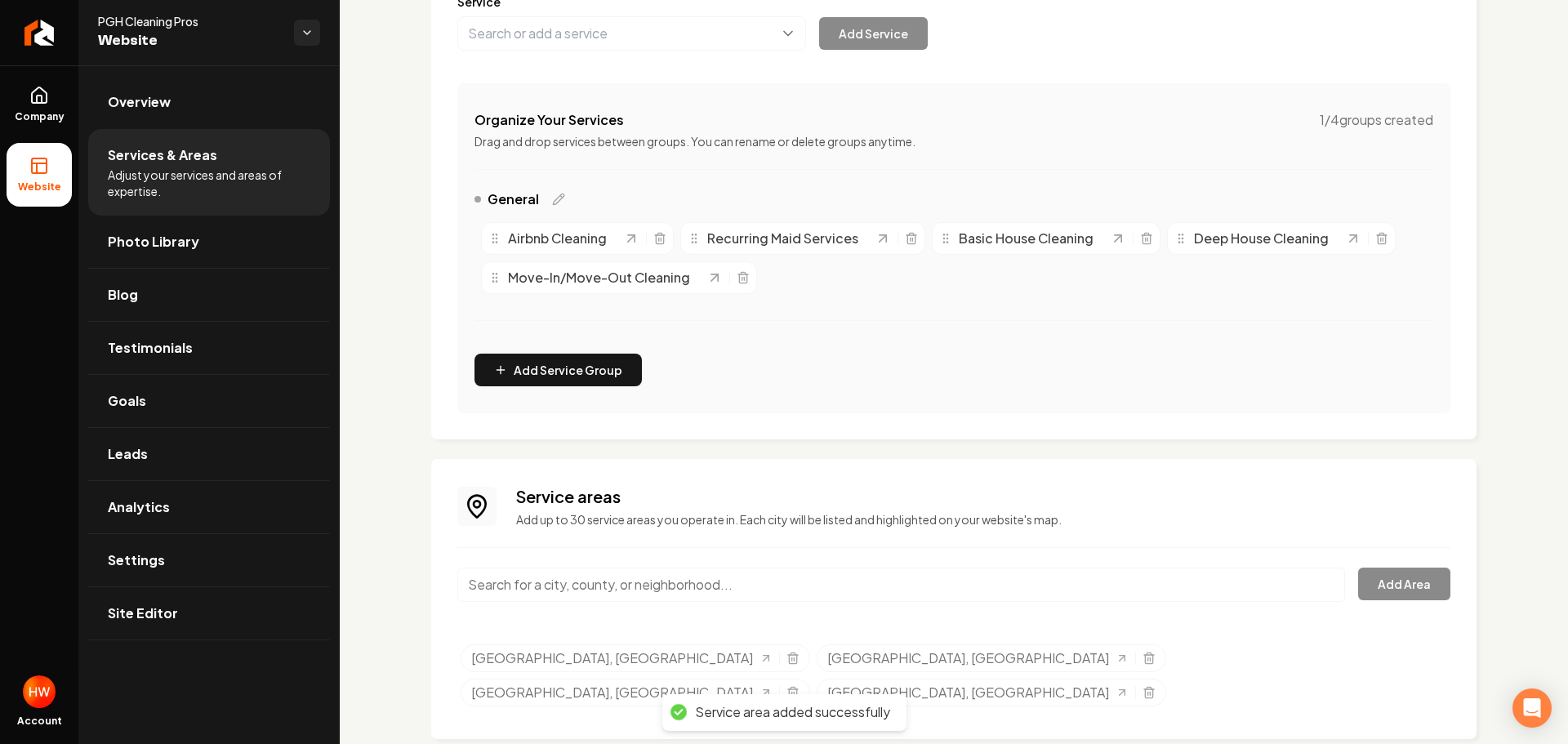
click at [723, 580] on input "Main content area" at bounding box center [900, 584] width 887 height 34
paste input "Cranberry Township, PA"
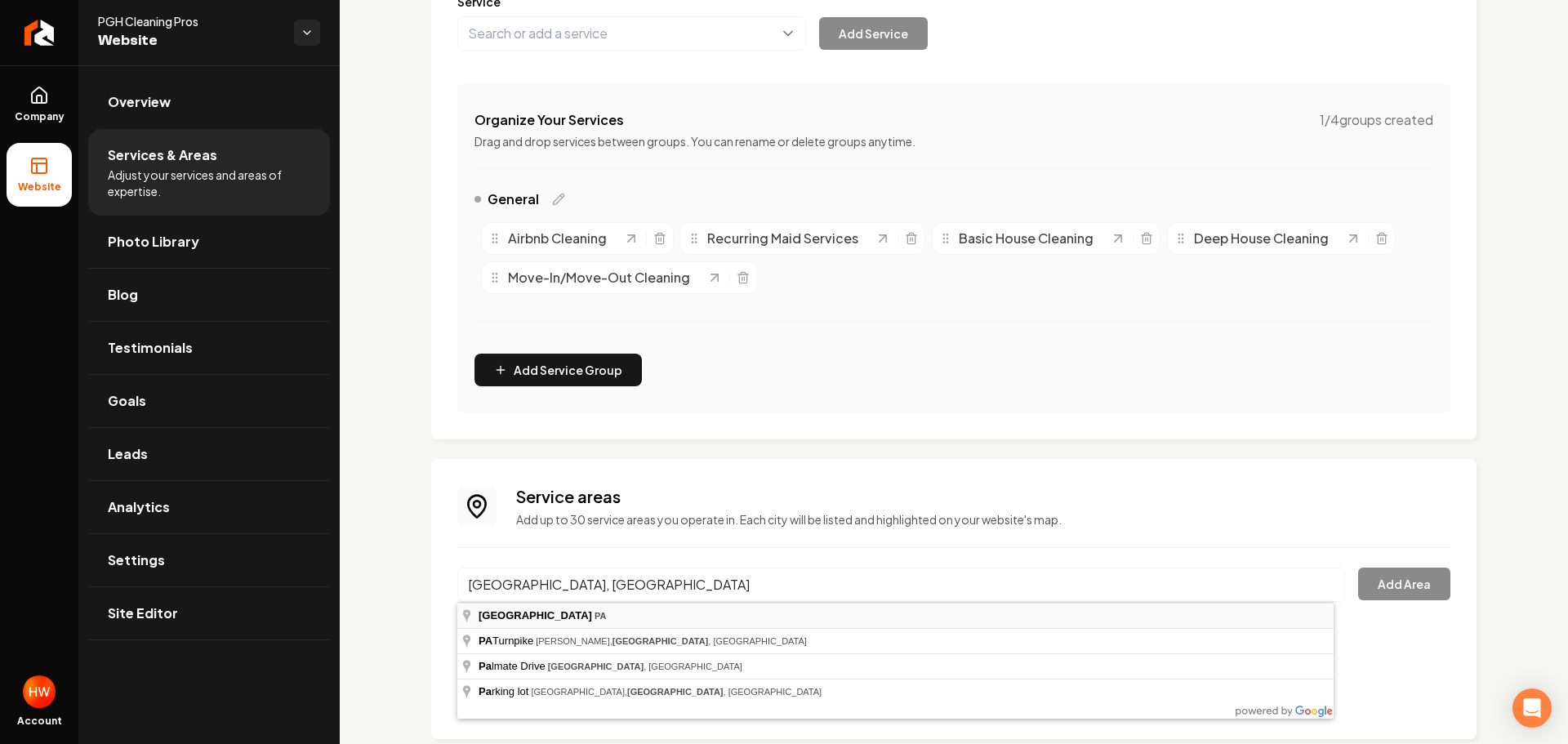
type input "Cranberry Township, PA"
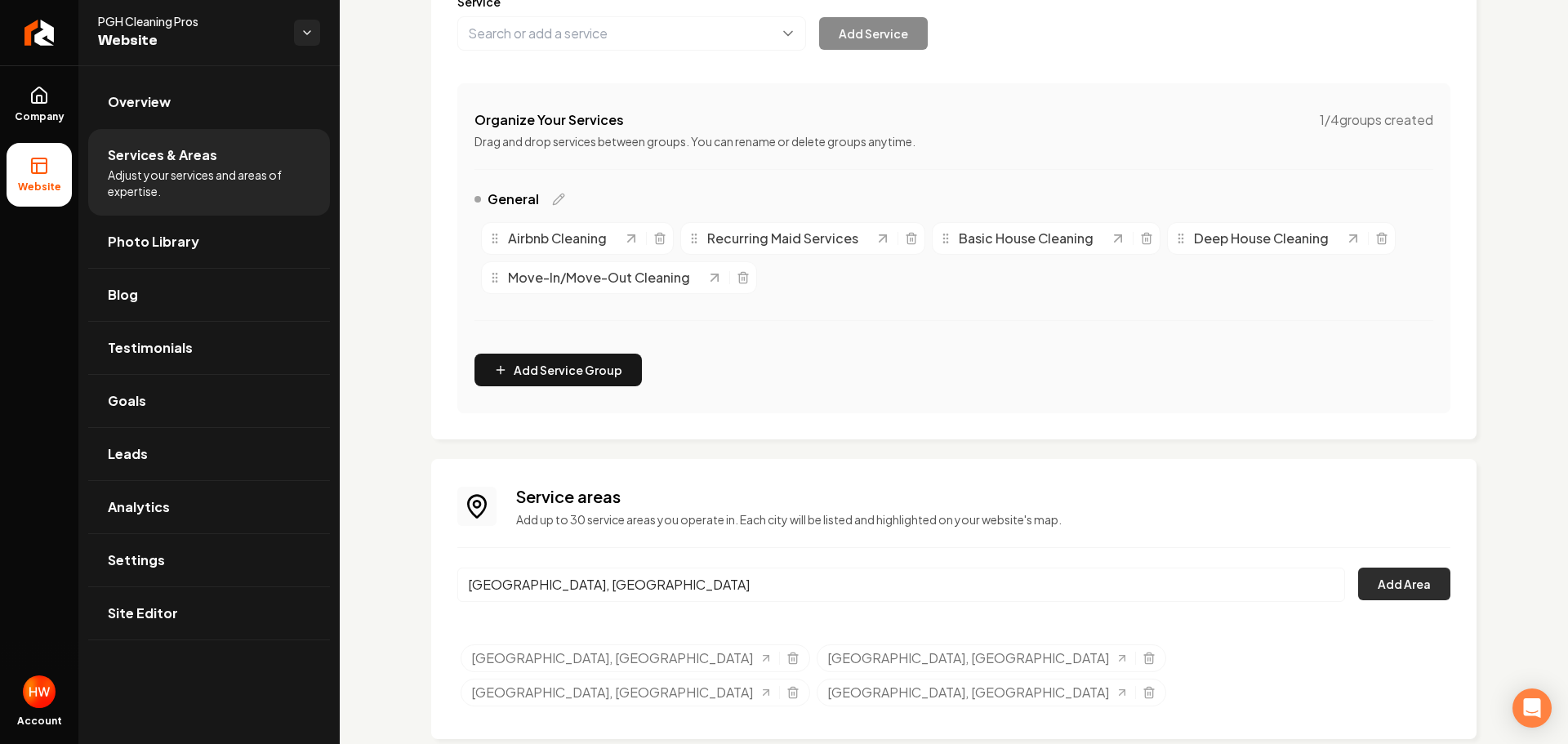
click at [1386, 580] on button "Add Area" at bounding box center [1403, 583] width 92 height 33
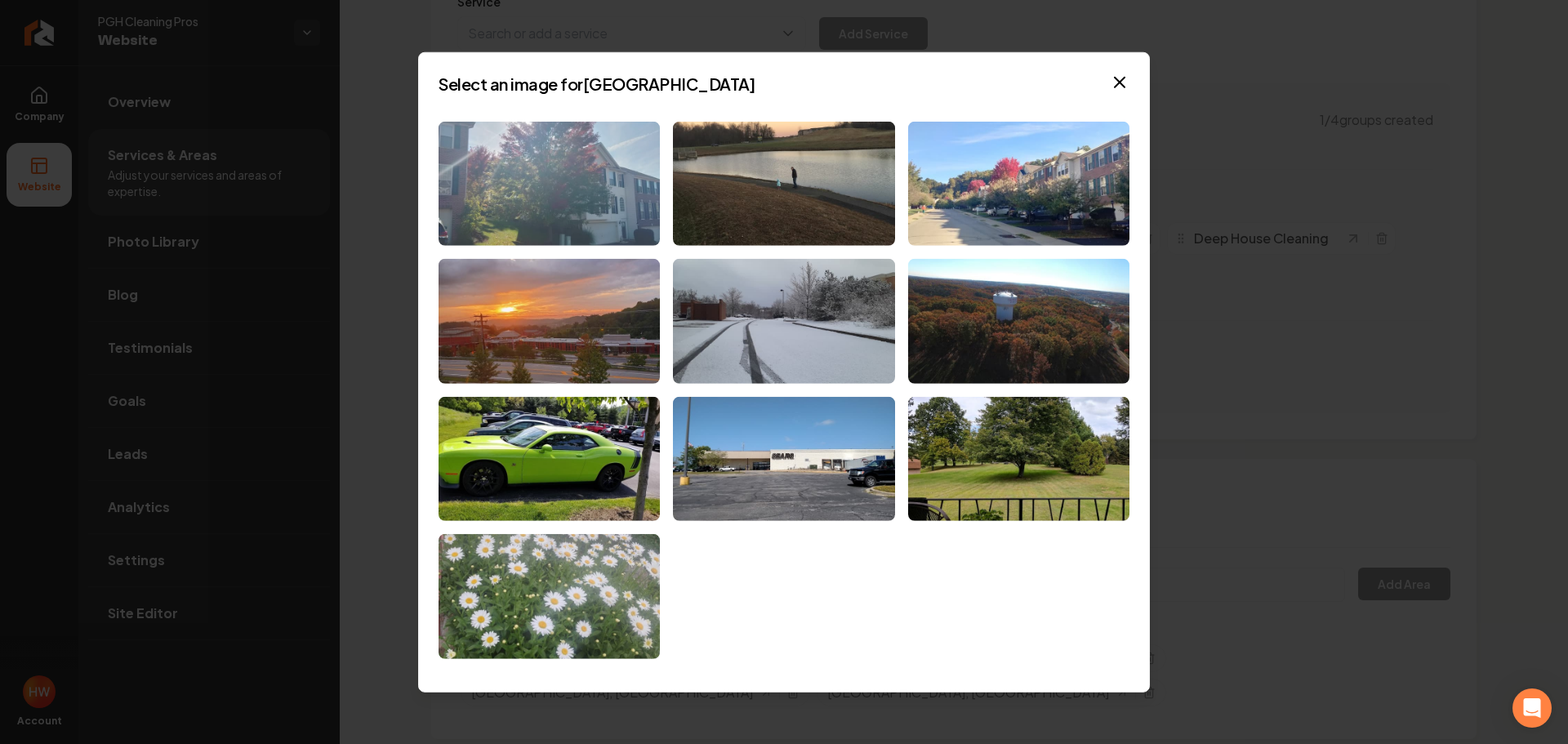
click at [561, 152] on img at bounding box center [549, 183] width 222 height 125
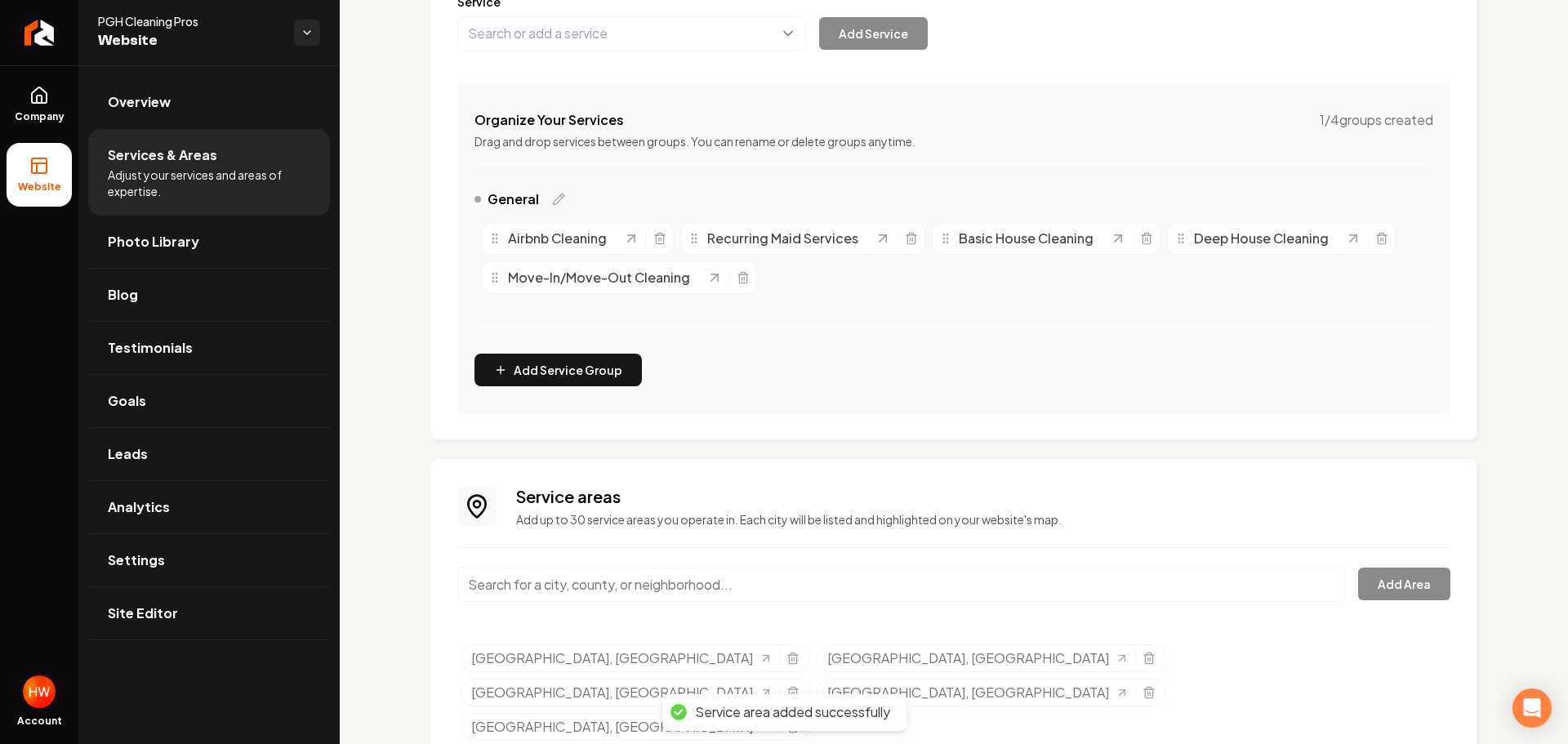
click at [818, 586] on input "Main content area" at bounding box center [900, 584] width 887 height 34
paste input "Dormont, PA"
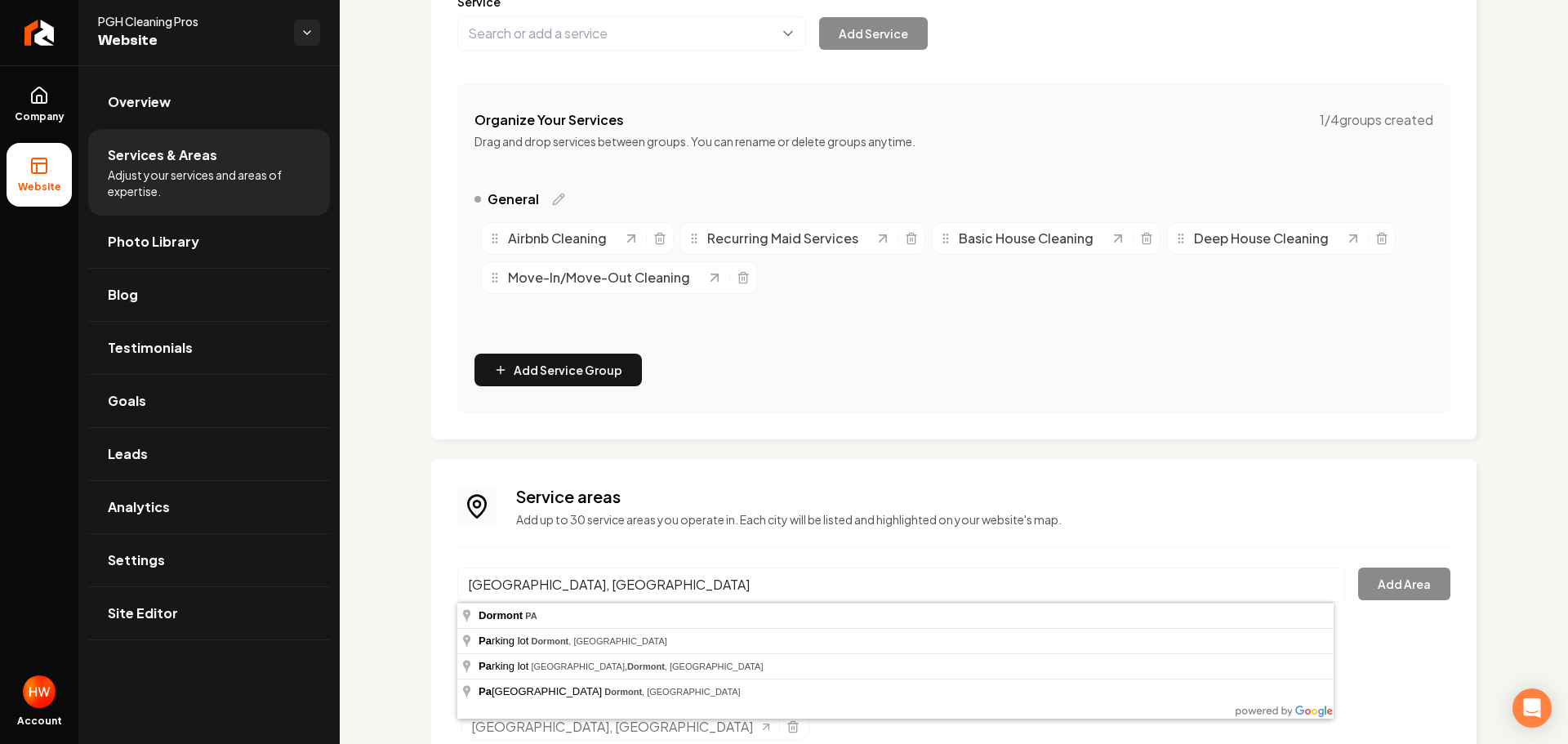
type input "Dormont, PA"
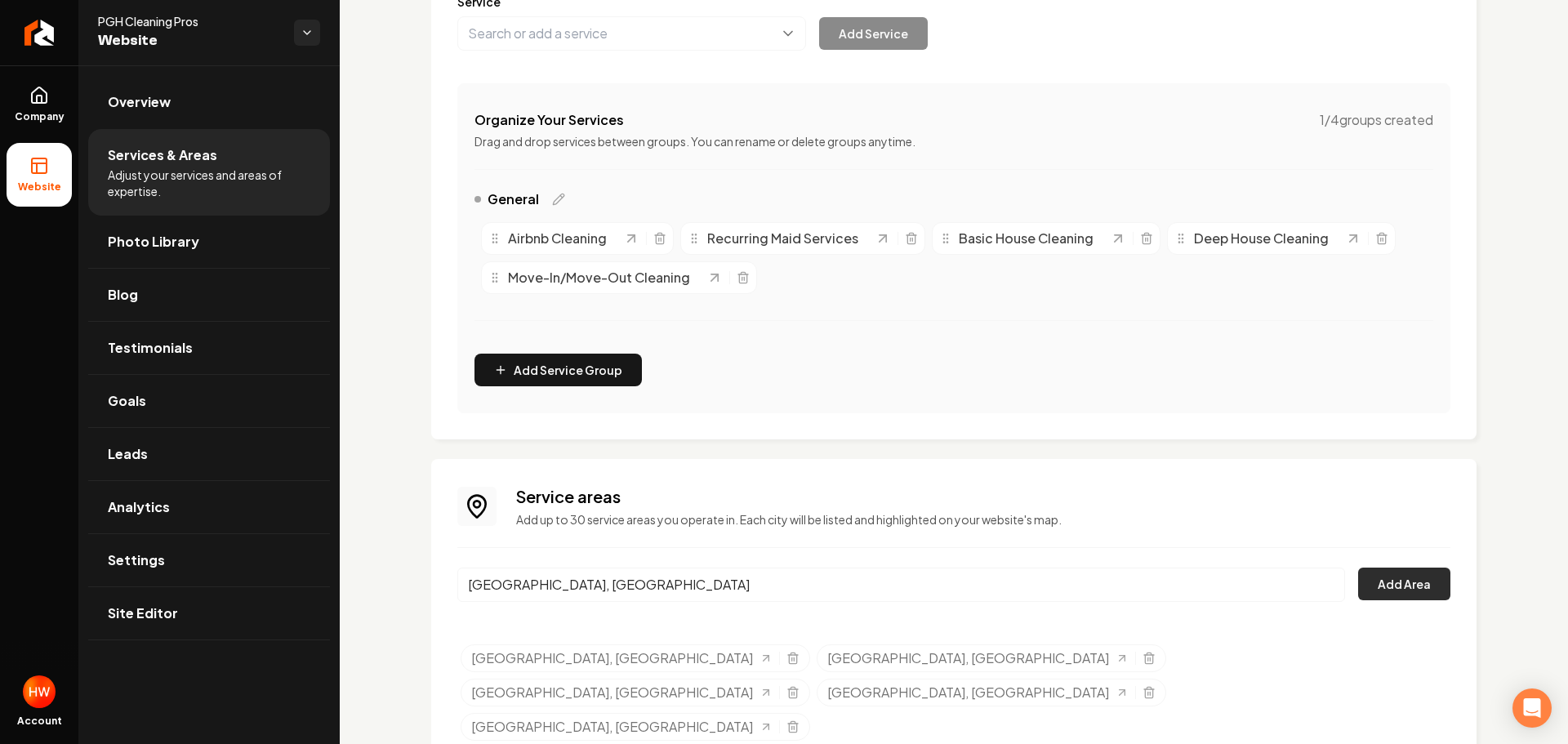
click at [1390, 574] on button "Add Area" at bounding box center [1403, 583] width 92 height 33
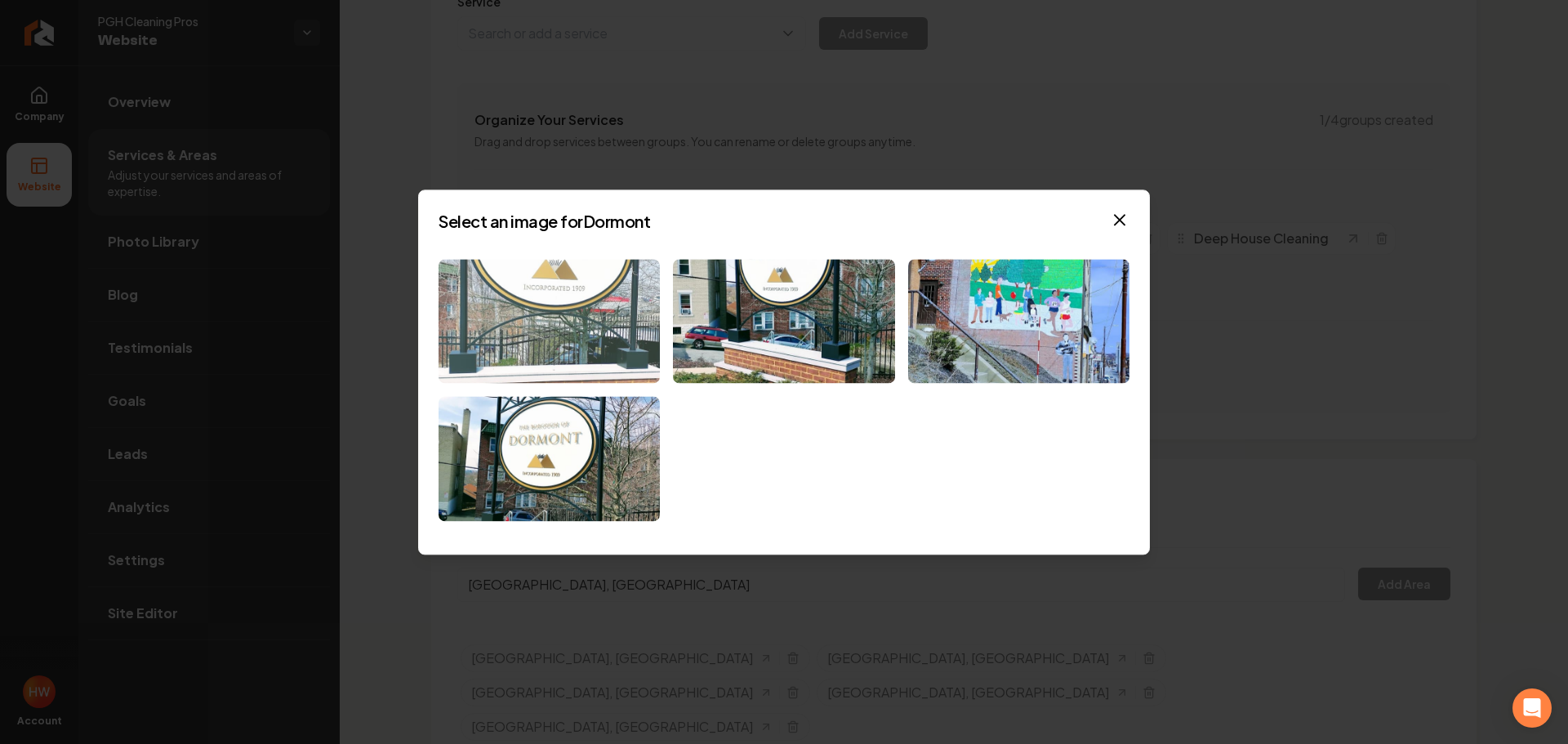
click at [529, 355] on img at bounding box center [549, 321] width 222 height 125
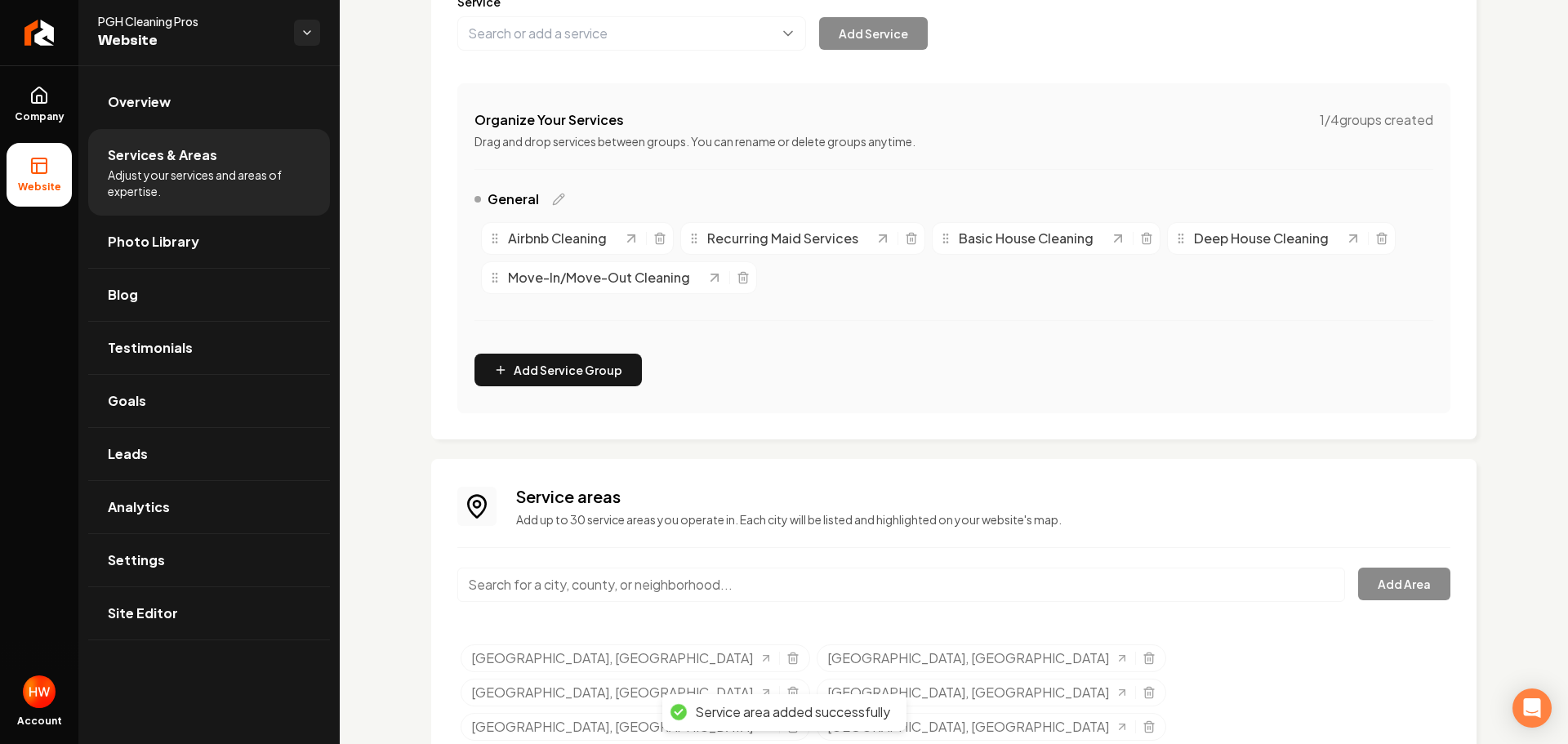
click at [864, 577] on input "Main content area" at bounding box center [900, 584] width 887 height 34
paste input "Monroeville, PA"
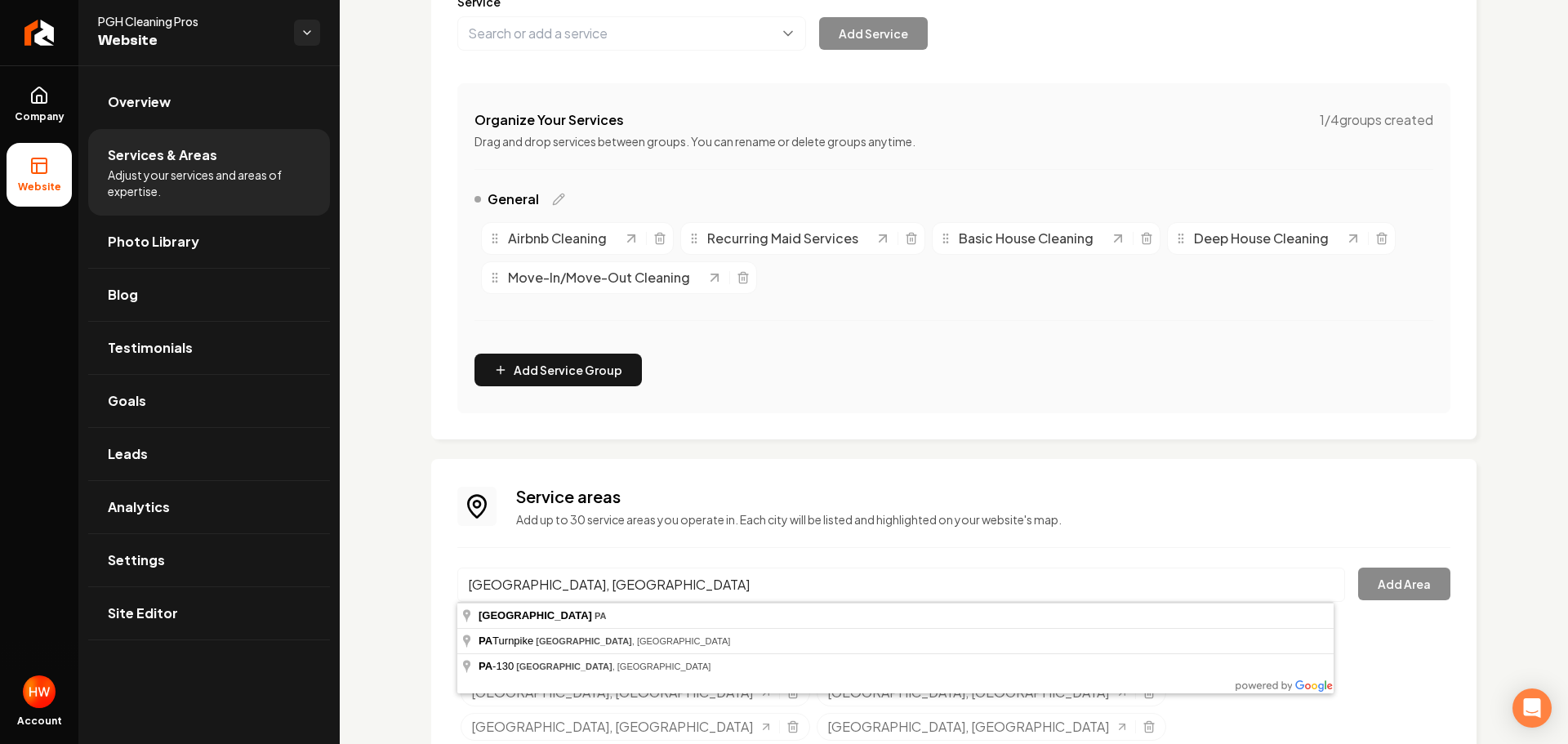
type input "Monroeville, PA"
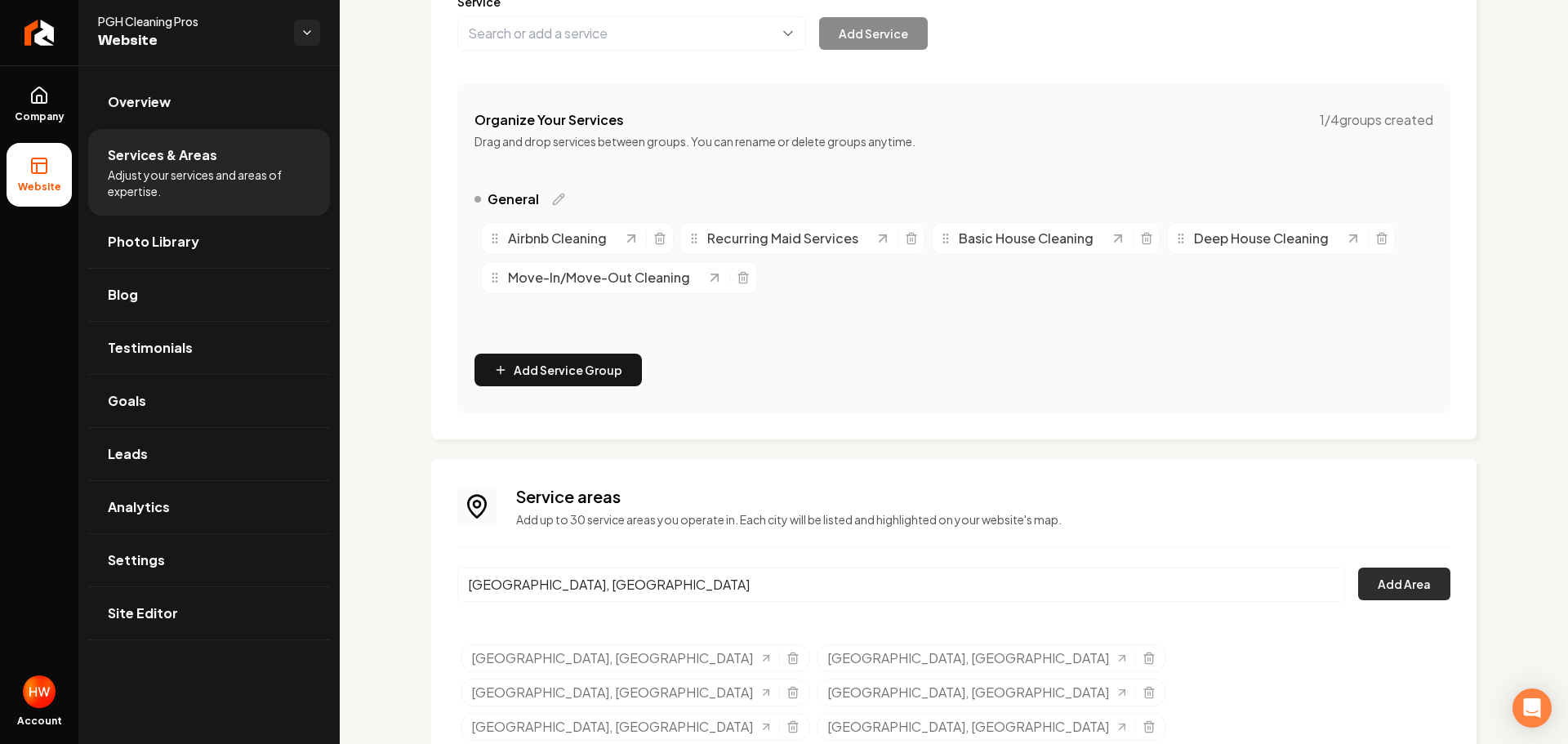
click at [1393, 578] on button "Add Area" at bounding box center [1403, 583] width 92 height 33
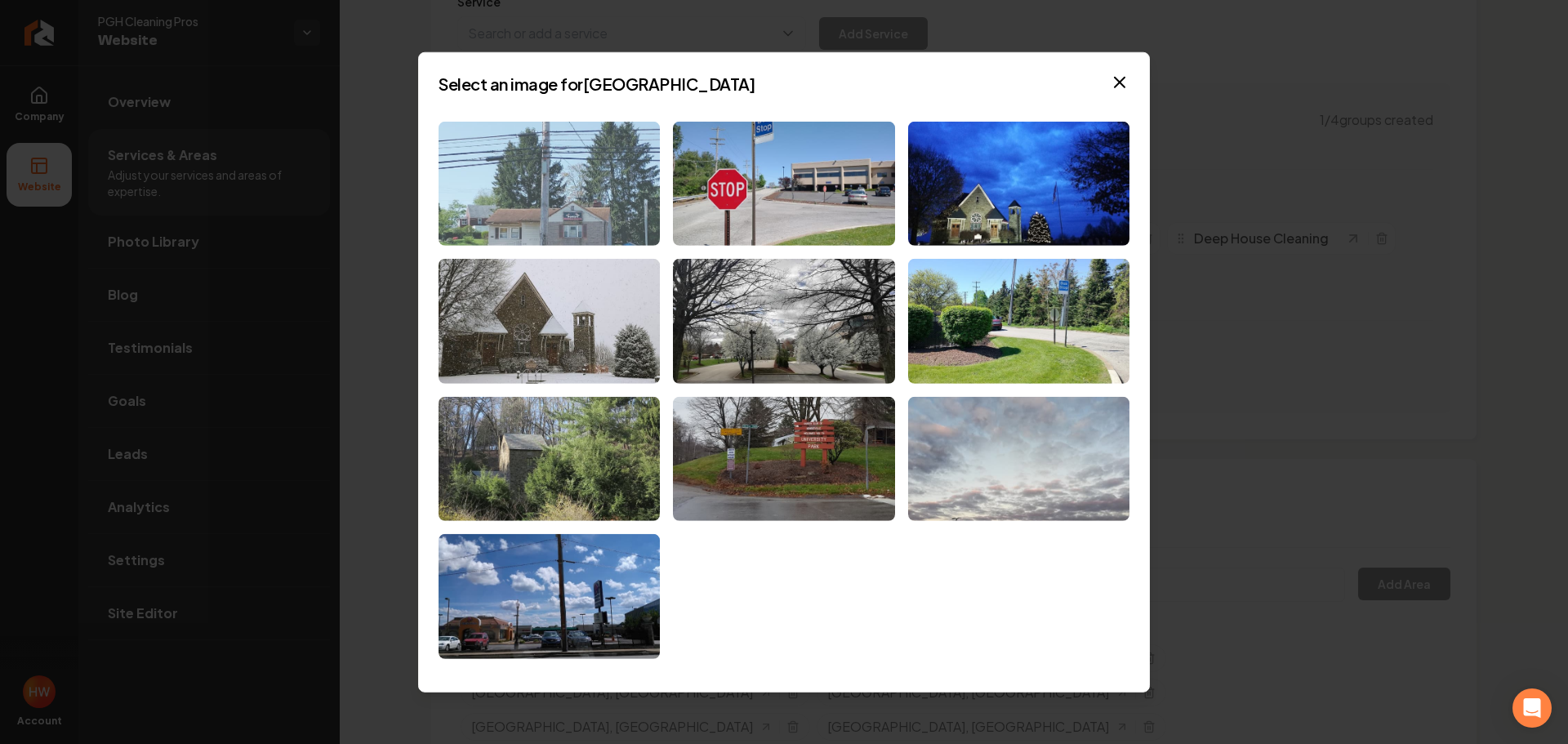
click at [594, 203] on img at bounding box center [549, 183] width 222 height 125
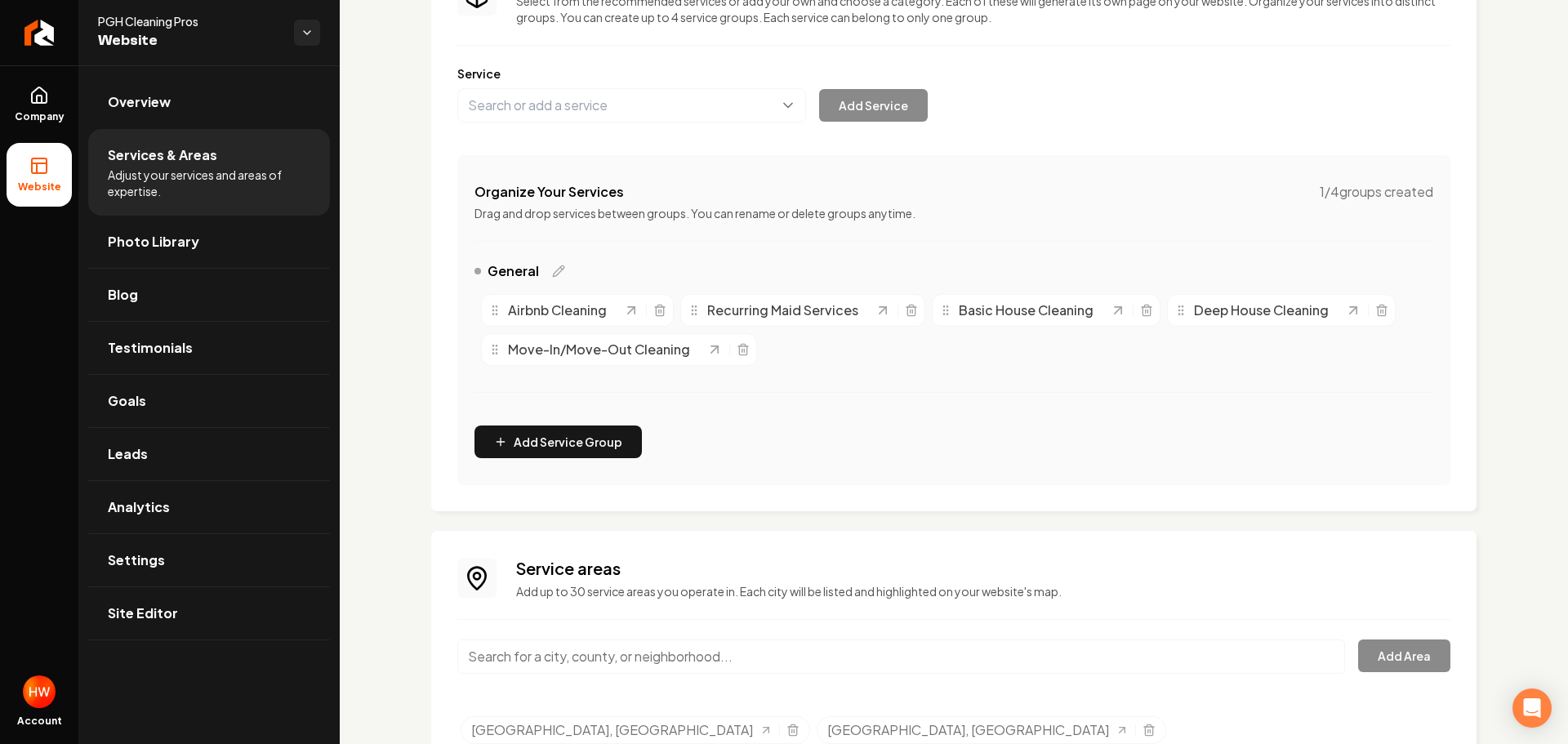
scroll to position [73, 0]
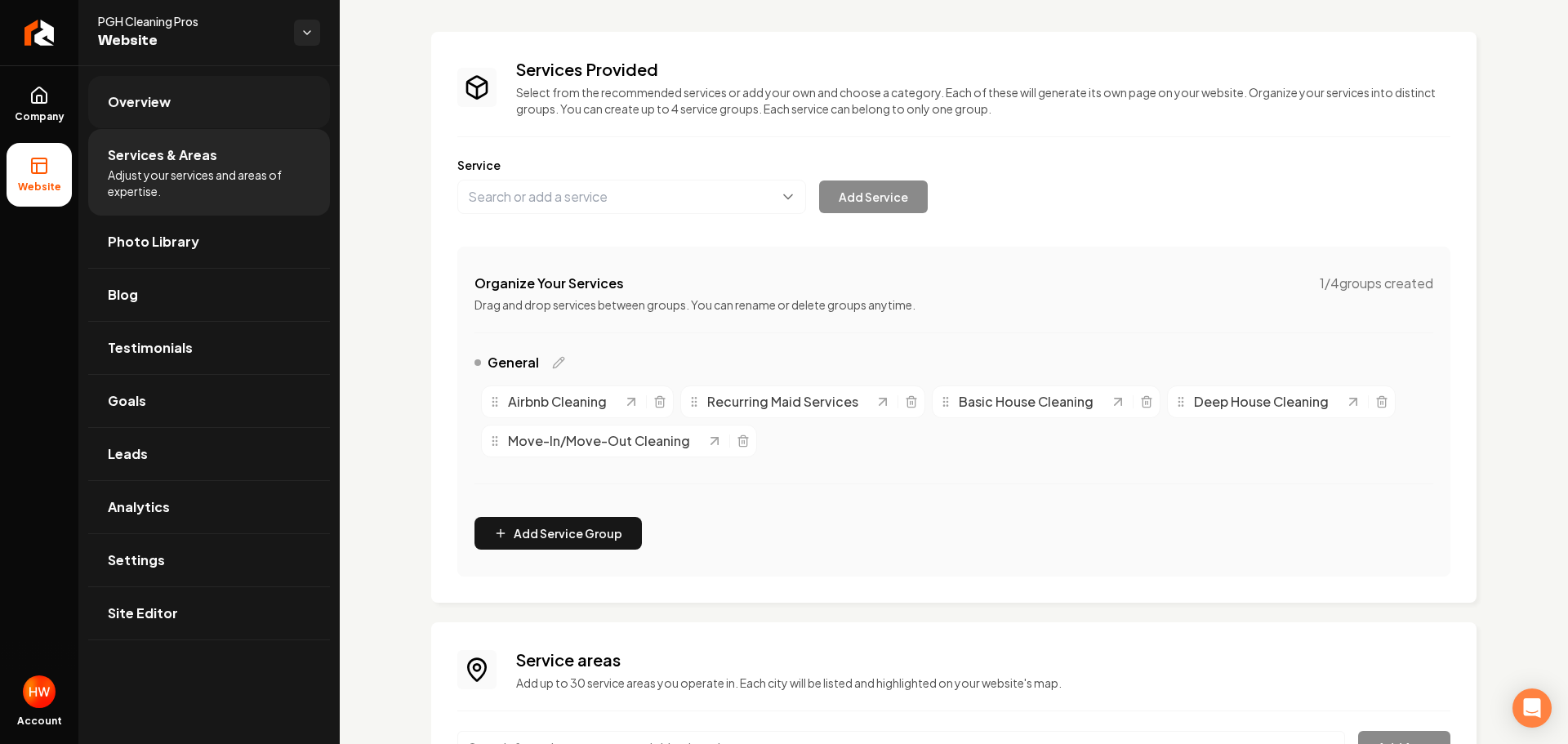
click at [142, 94] on span "Overview" at bounding box center [140, 101] width 63 height 20
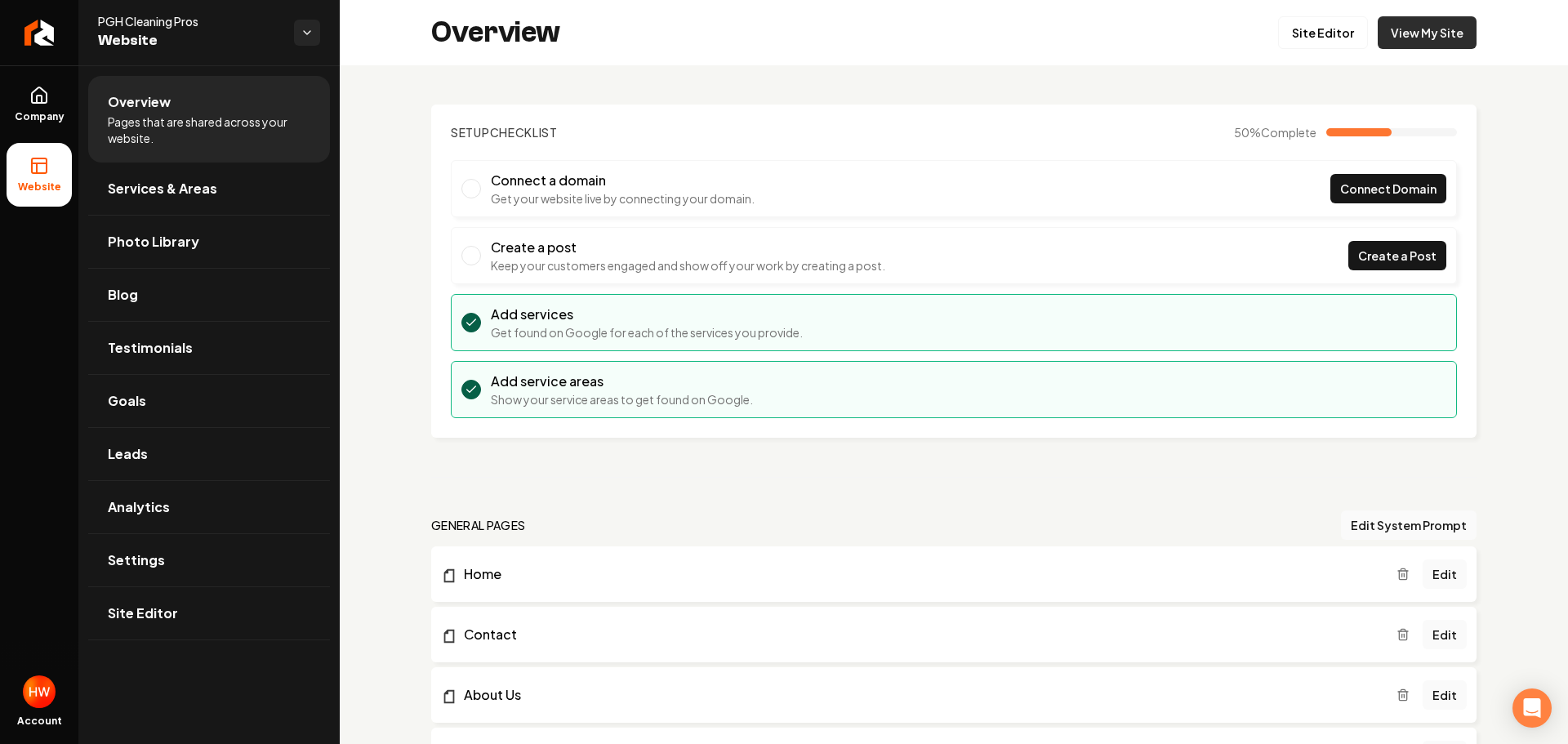
click at [1389, 32] on link "View My Site" at bounding box center [1426, 33] width 99 height 33
click at [144, 387] on link "Goals" at bounding box center [210, 401] width 242 height 52
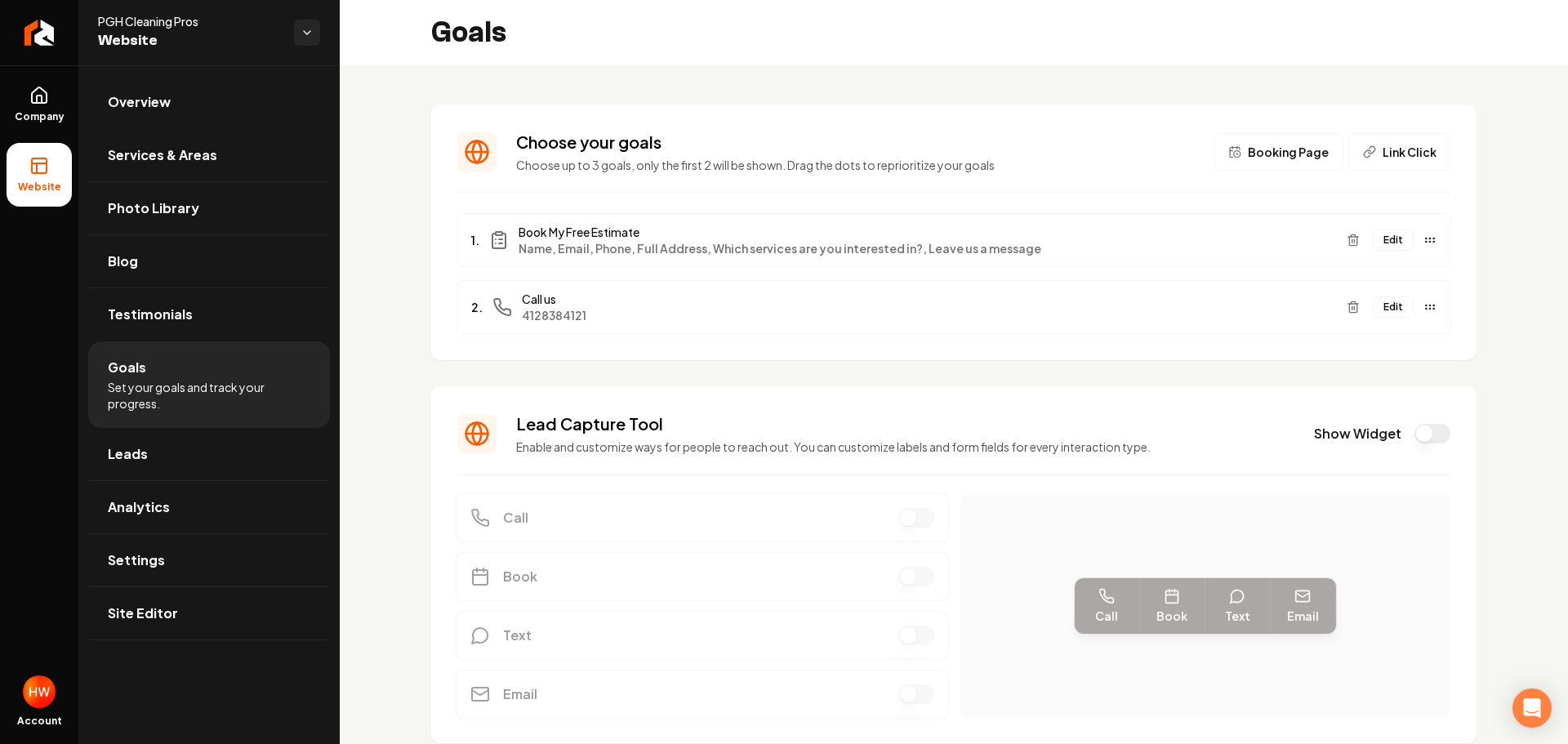
click at [1386, 239] on button "Edit" at bounding box center [1393, 239] width 41 height 21
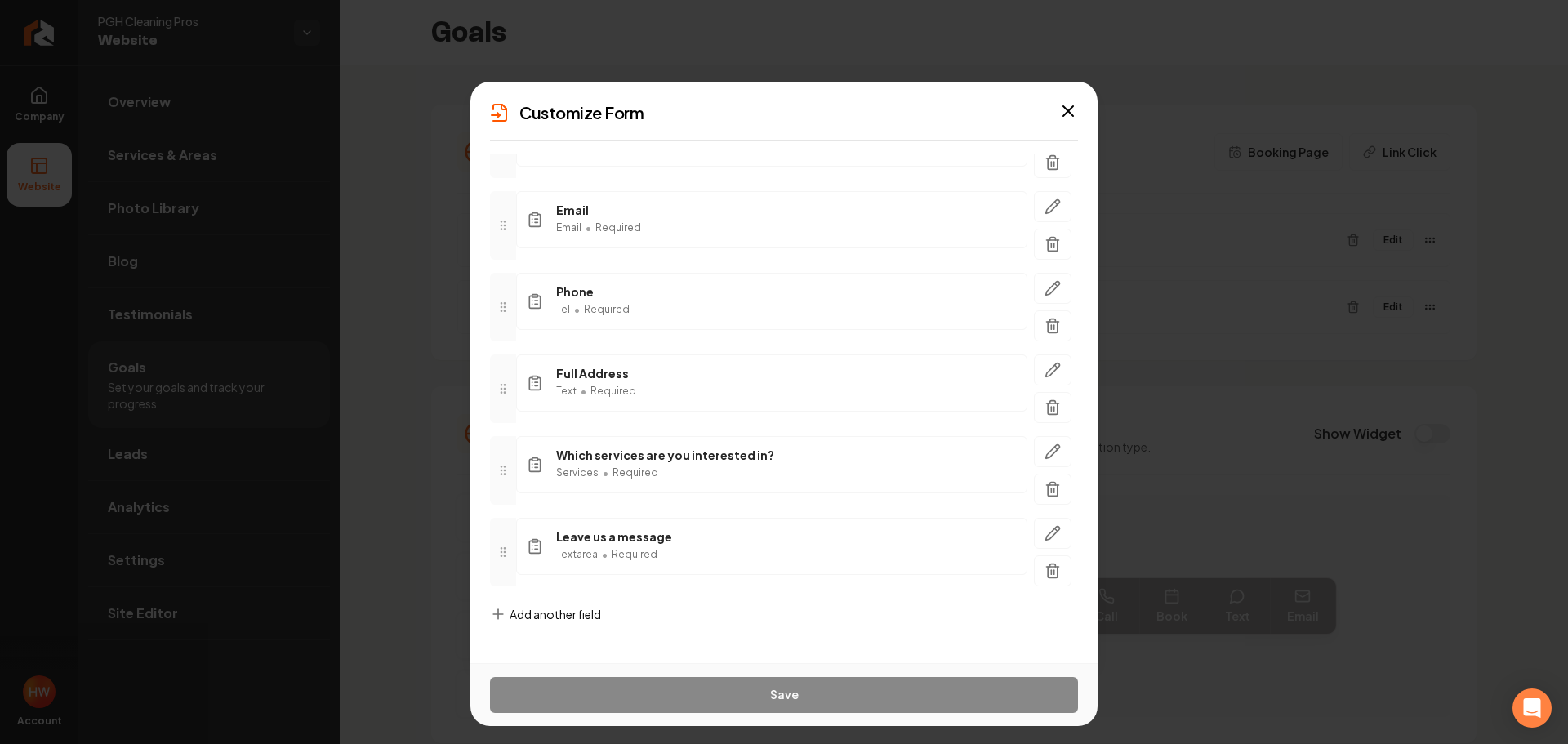
scroll to position [157, 0]
click at [561, 607] on span "Add another field" at bounding box center [555, 613] width 91 height 17
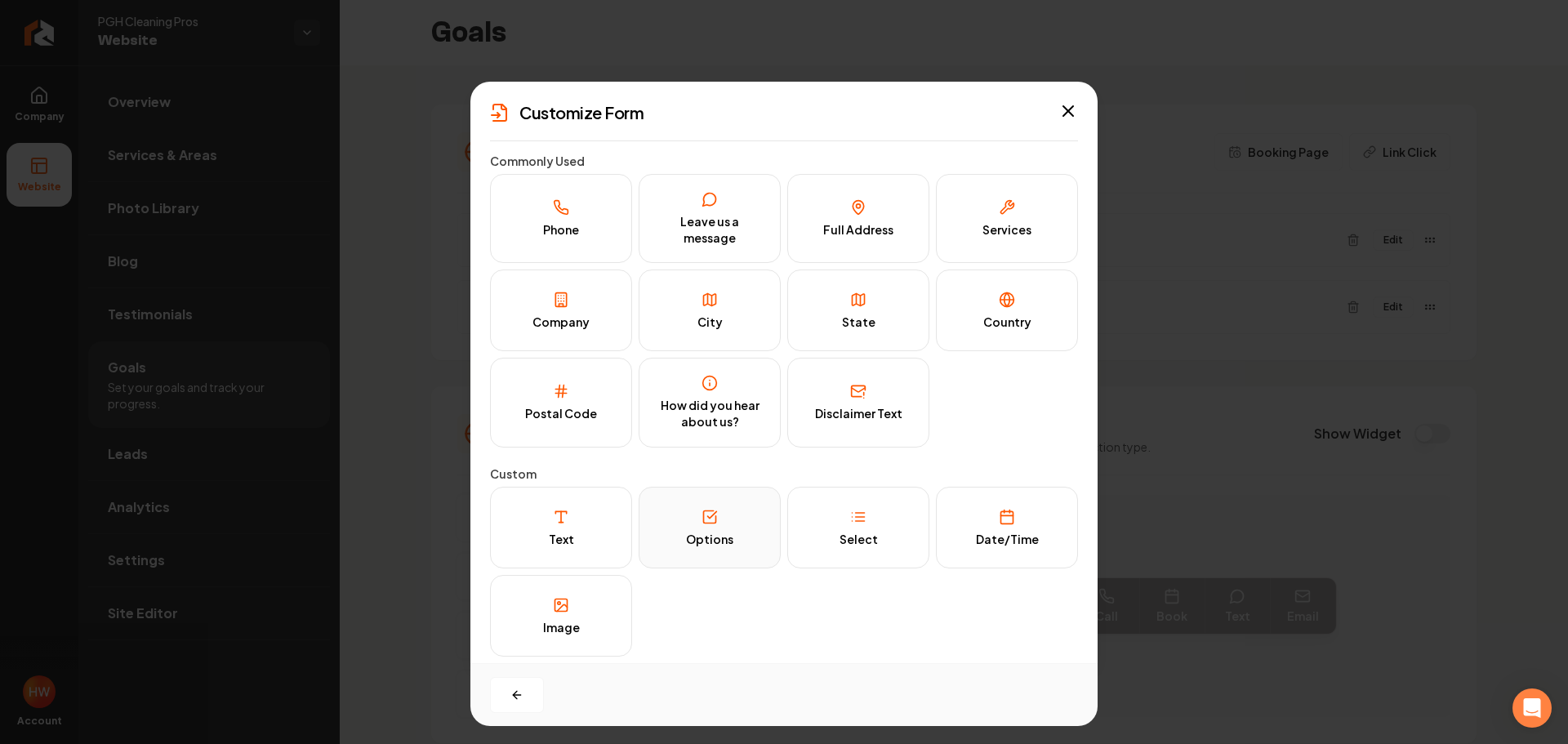
scroll to position [10, 0]
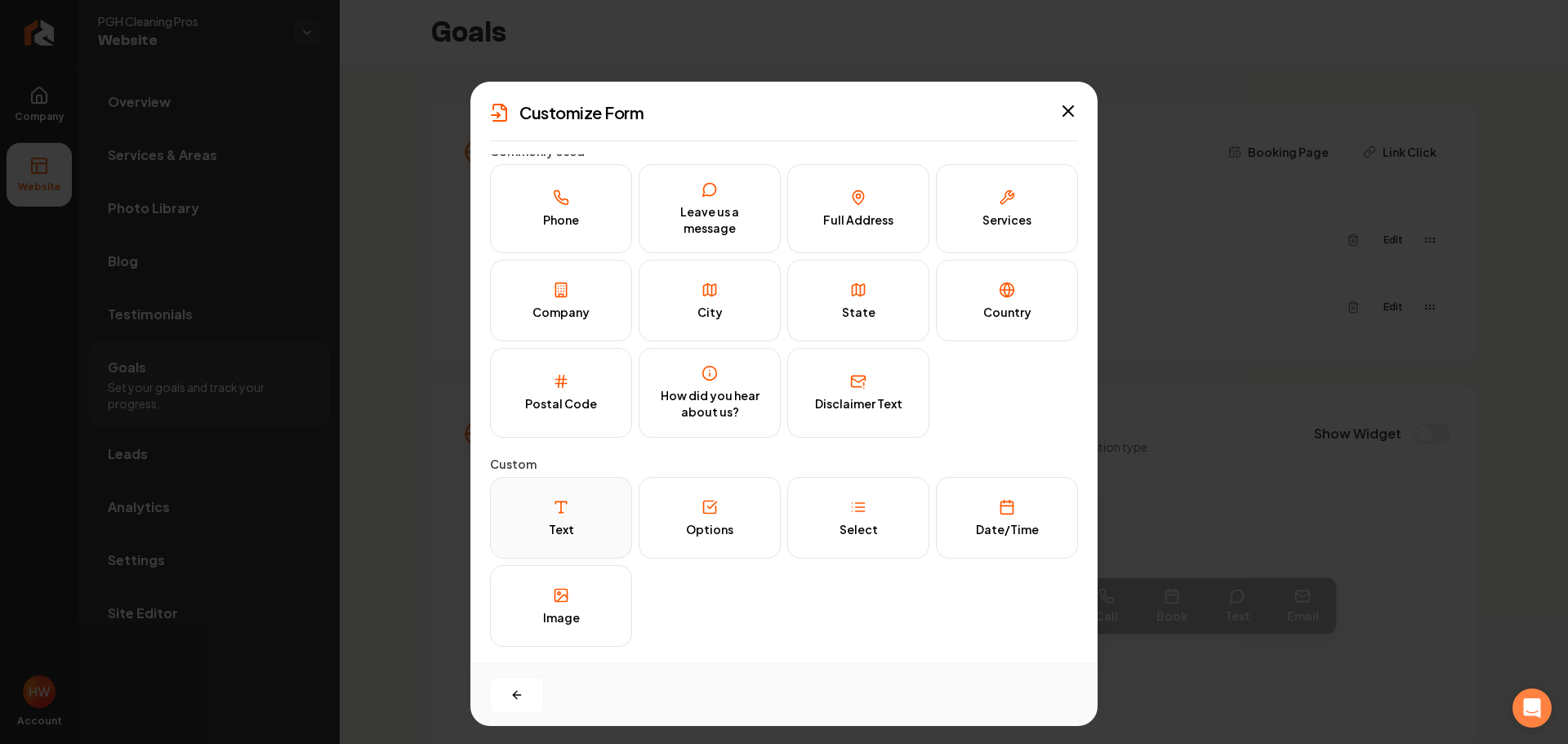
click at [574, 526] on button "Text" at bounding box center [561, 518] width 142 height 82
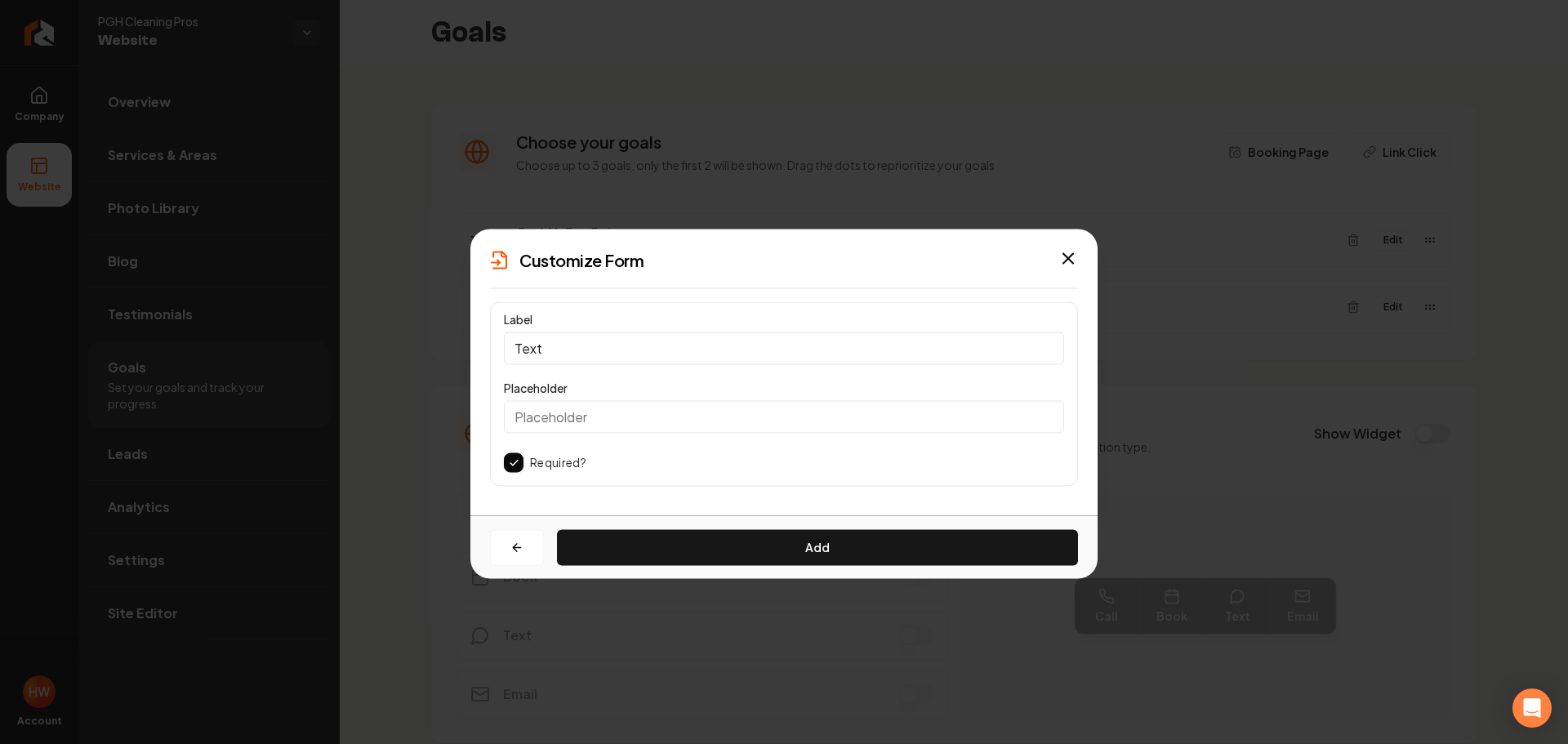
click at [606, 349] on input "Text" at bounding box center [784, 347] width 561 height 33
click at [605, 348] on input "Text" at bounding box center [784, 347] width 561 height 33
paste input "Sq Footage"
type input "Sq Footage"
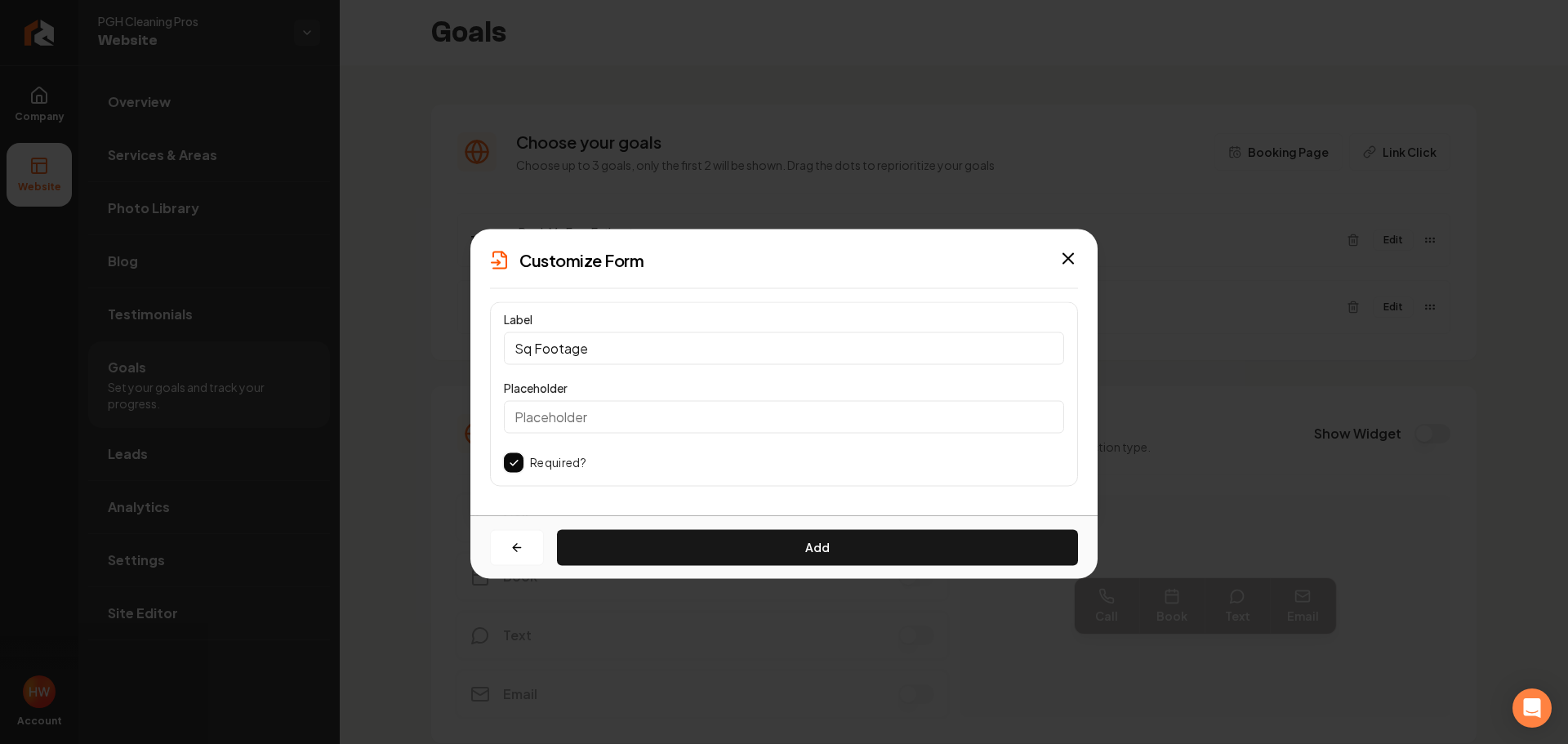
drag, startPoint x: 510, startPoint y: 463, endPoint x: 523, endPoint y: 488, distance: 28.2
click at [510, 464] on button "button" at bounding box center [513, 462] width 20 height 20
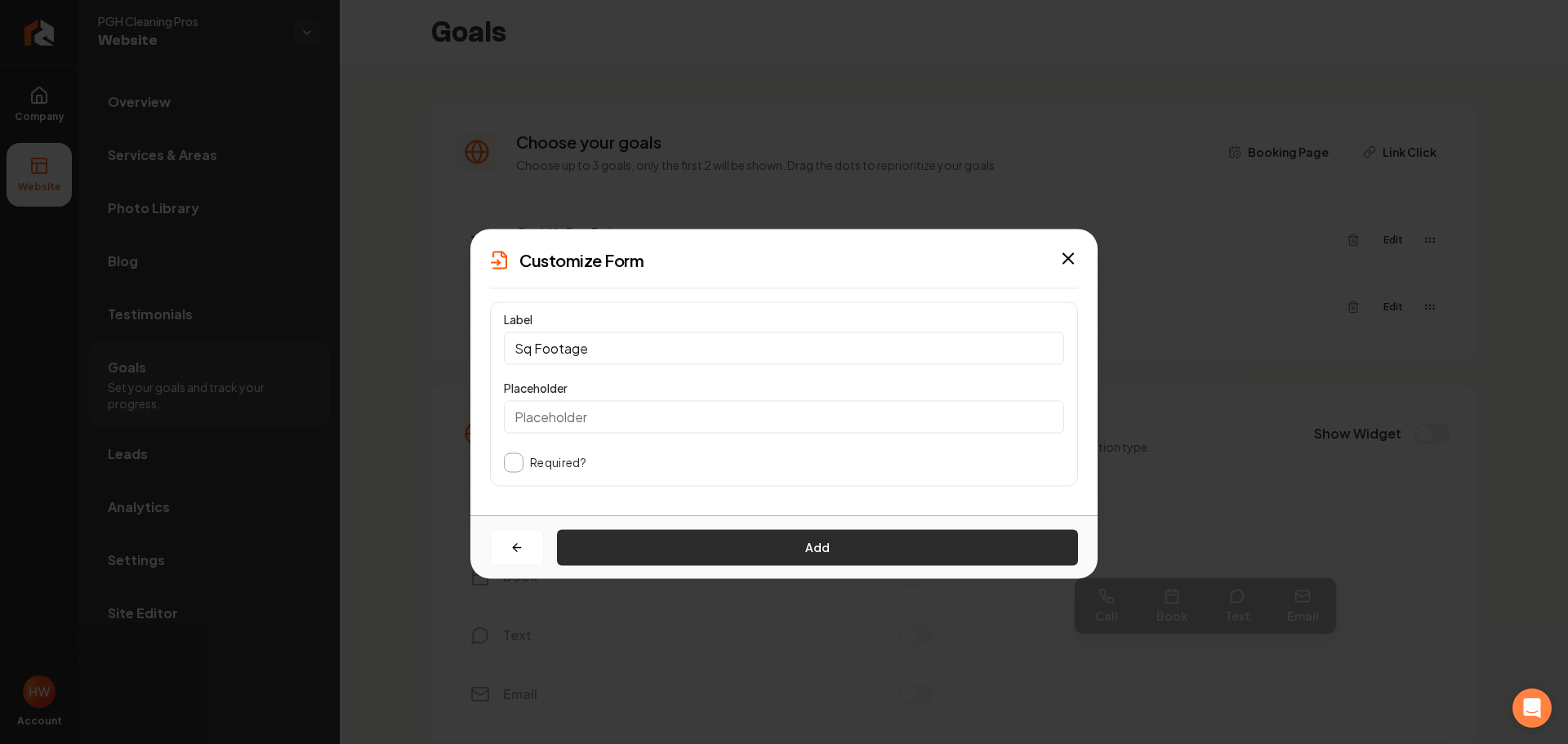
click at [690, 547] on button "Add" at bounding box center [817, 547] width 520 height 36
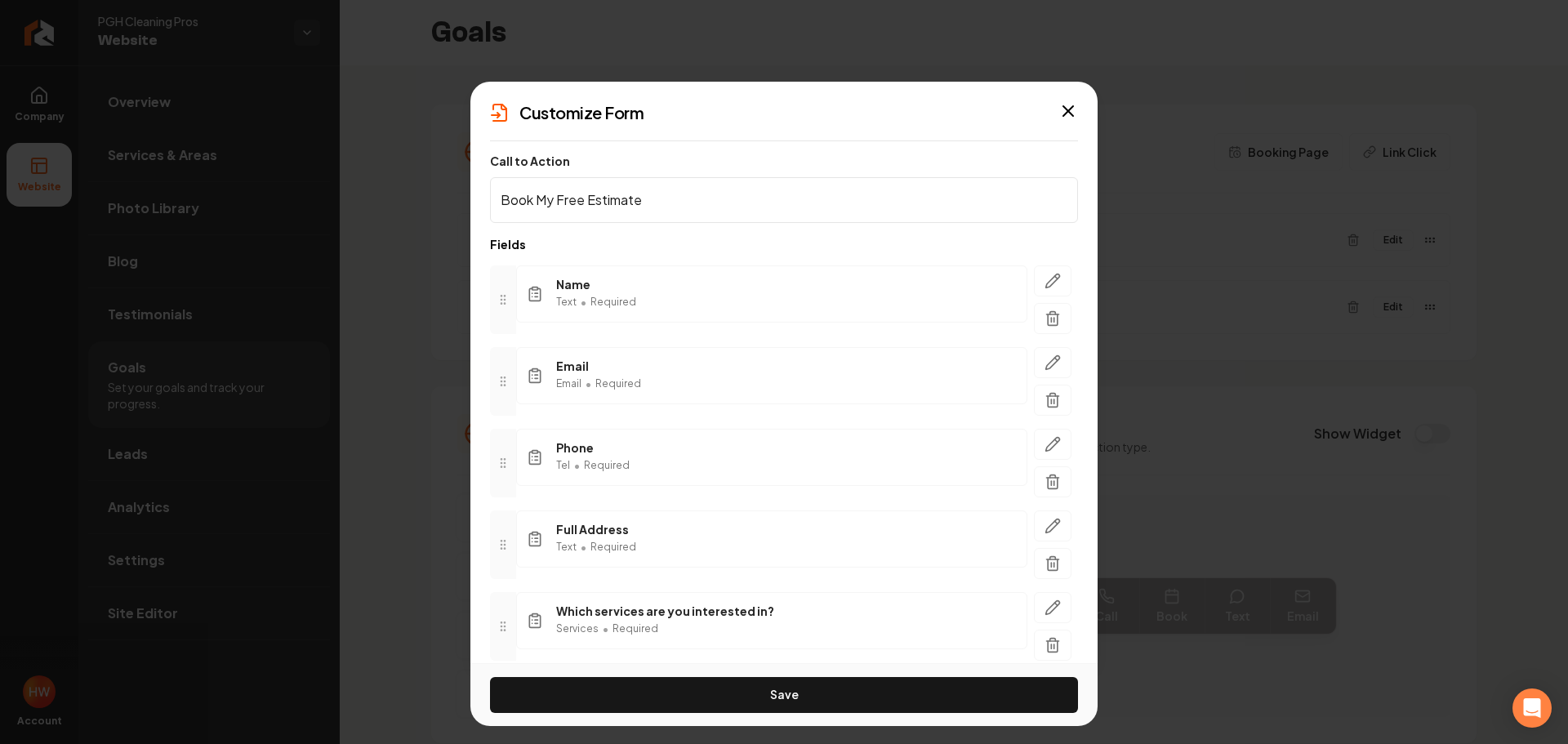
scroll to position [239, 0]
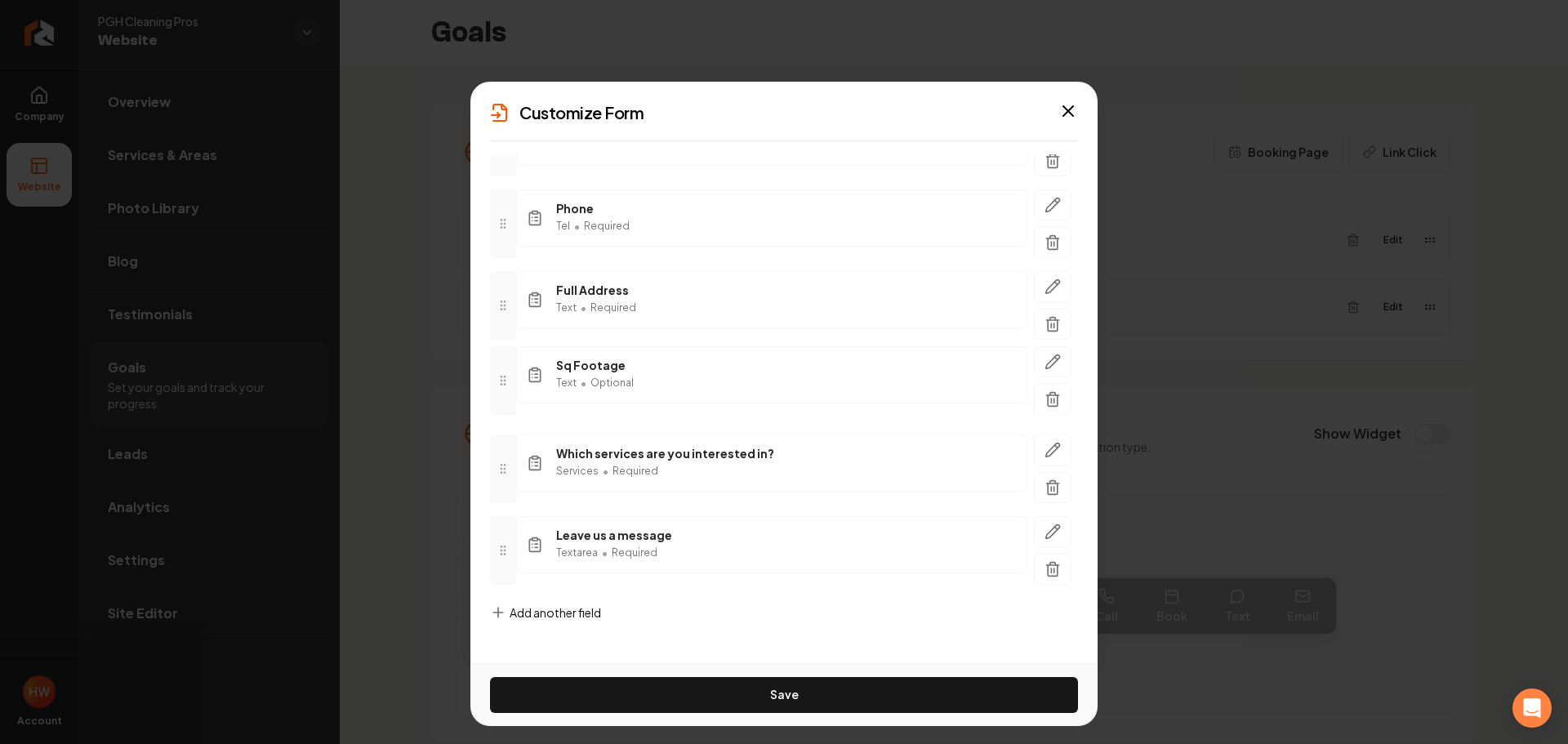
drag, startPoint x: 510, startPoint y: 539, endPoint x: 517, endPoint y: 379, distance: 160.2
click at [517, 379] on div "Sq Footage Text • Optional" at bounding box center [783, 381] width 588 height 69
click at [570, 615] on span "Add another field" at bounding box center [555, 613] width 91 height 17
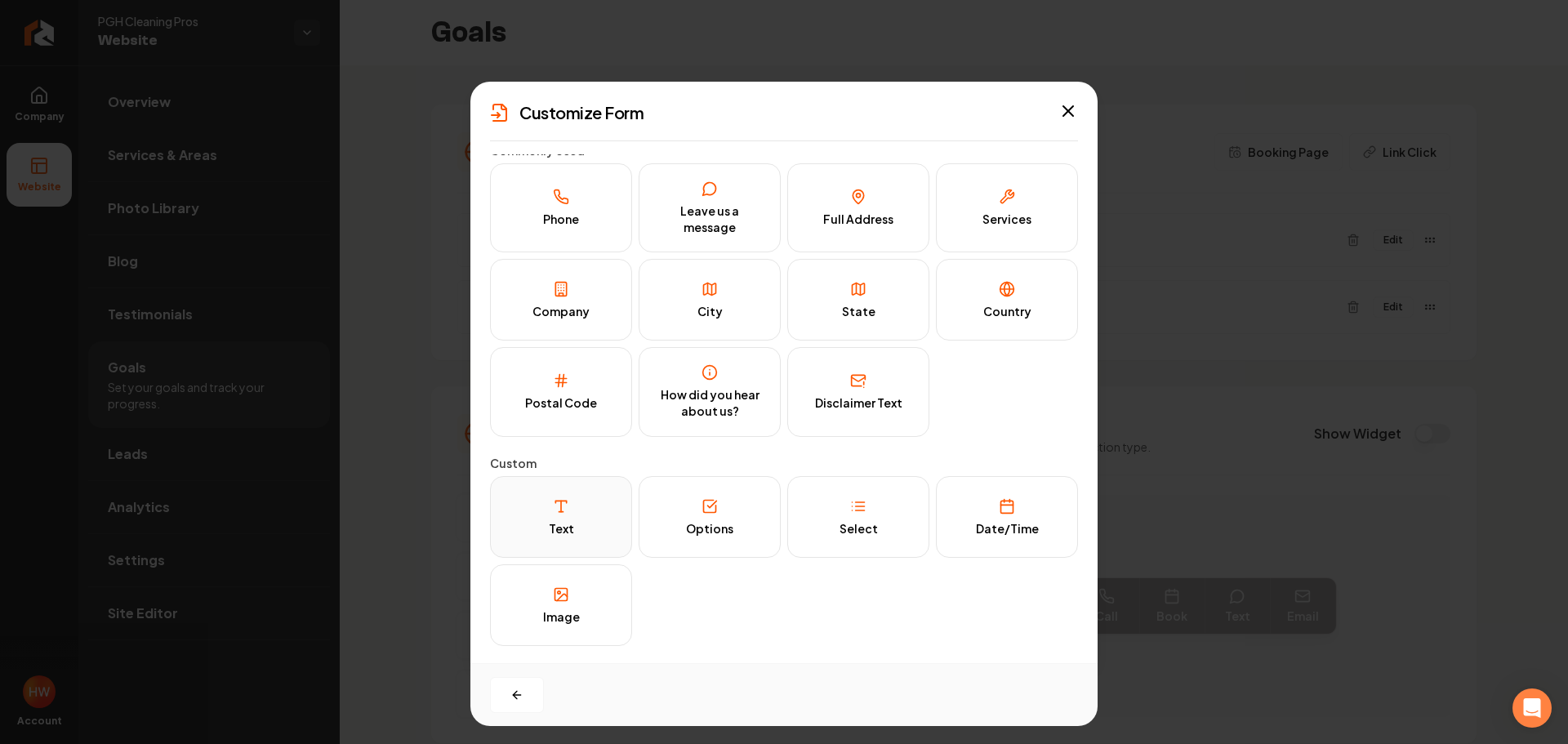
click at [568, 528] on div "Text" at bounding box center [561, 529] width 25 height 17
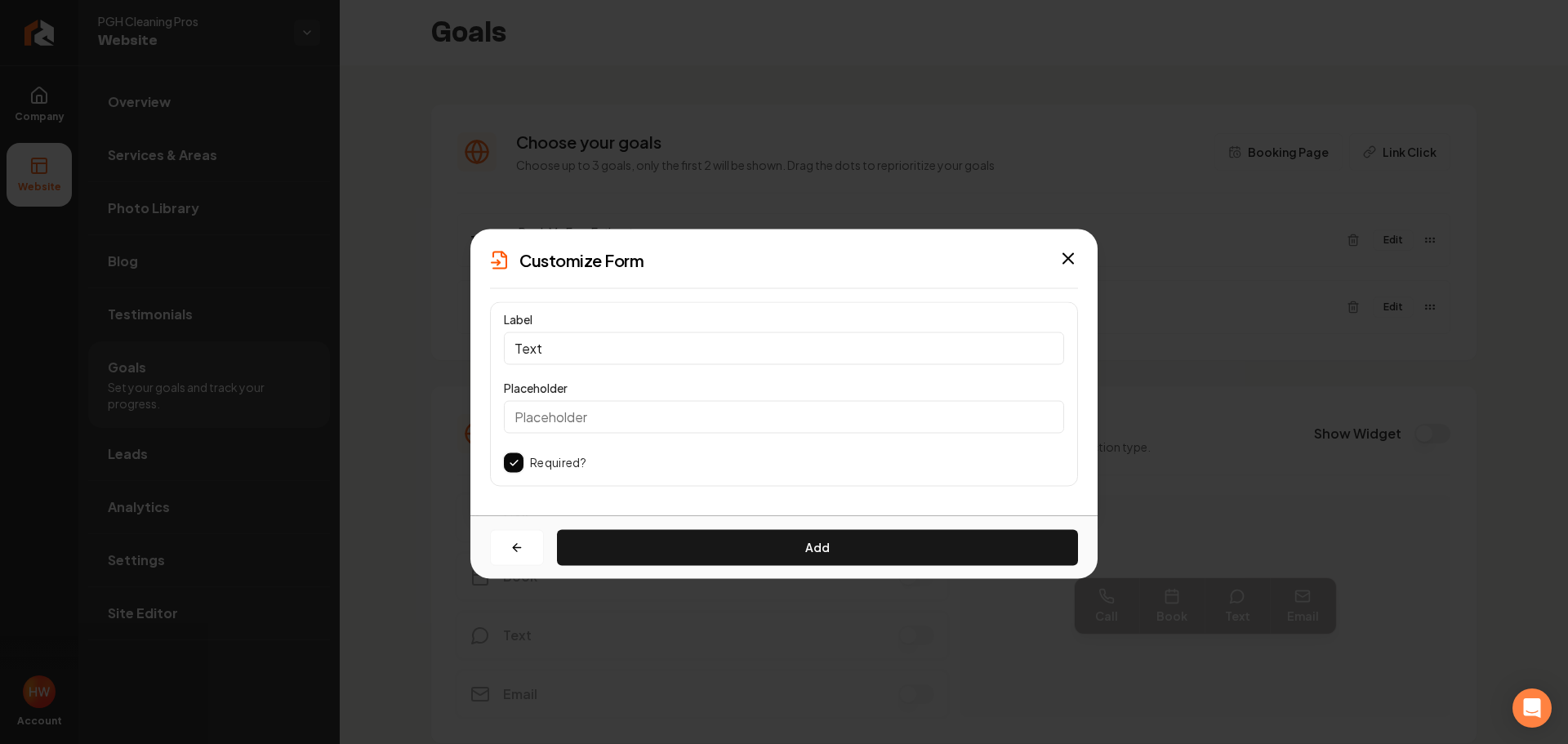
scroll to position [0, 0]
click at [629, 352] on input "Text" at bounding box center [784, 347] width 561 height 33
click at [629, 353] on input "Text" at bounding box center [784, 347] width 561 height 33
click at [628, 353] on input "Text" at bounding box center [784, 347] width 561 height 33
paste input "Bed #"
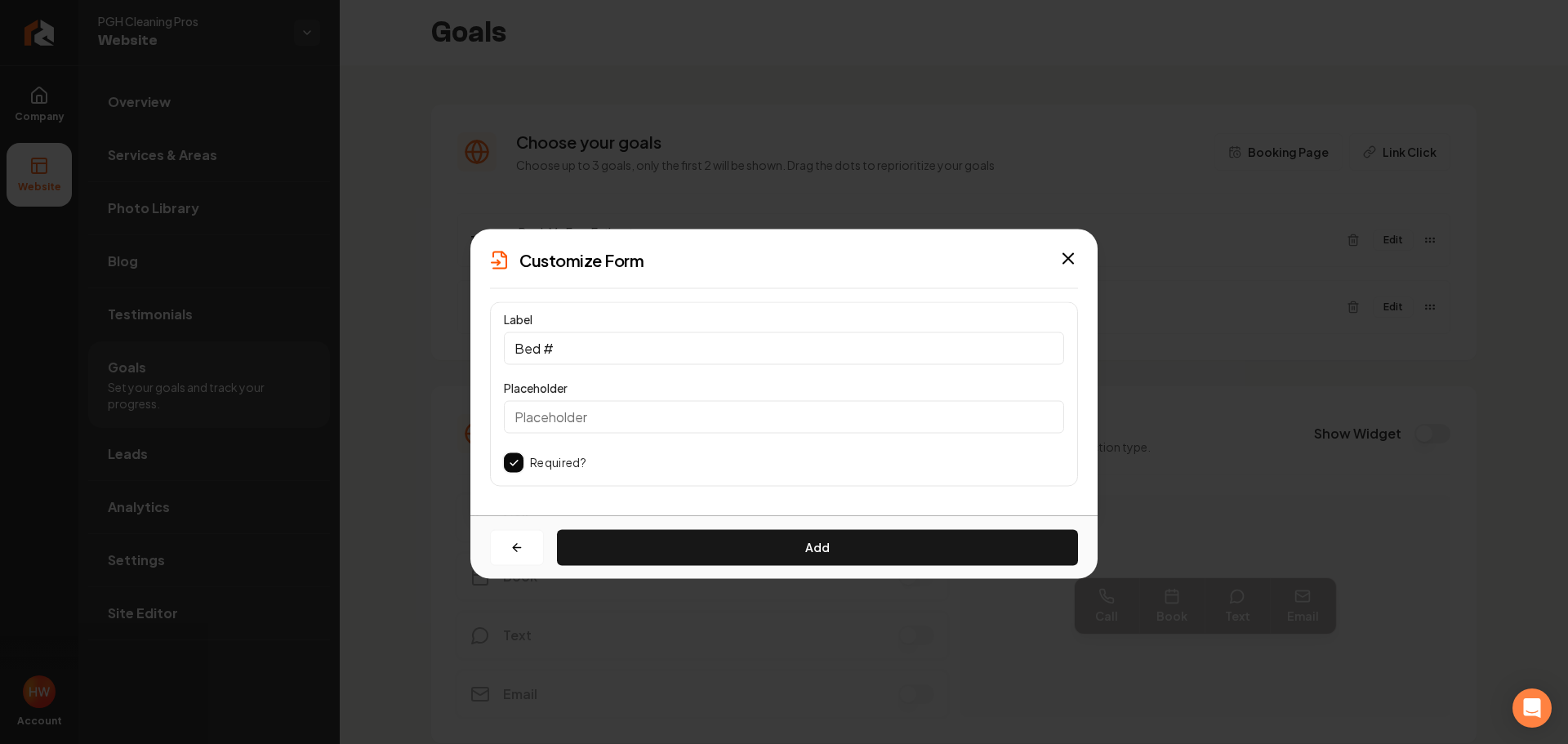
type input "Bed #"
drag, startPoint x: 514, startPoint y: 464, endPoint x: 592, endPoint y: 523, distance: 97.8
click at [514, 465] on button "button" at bounding box center [513, 462] width 20 height 20
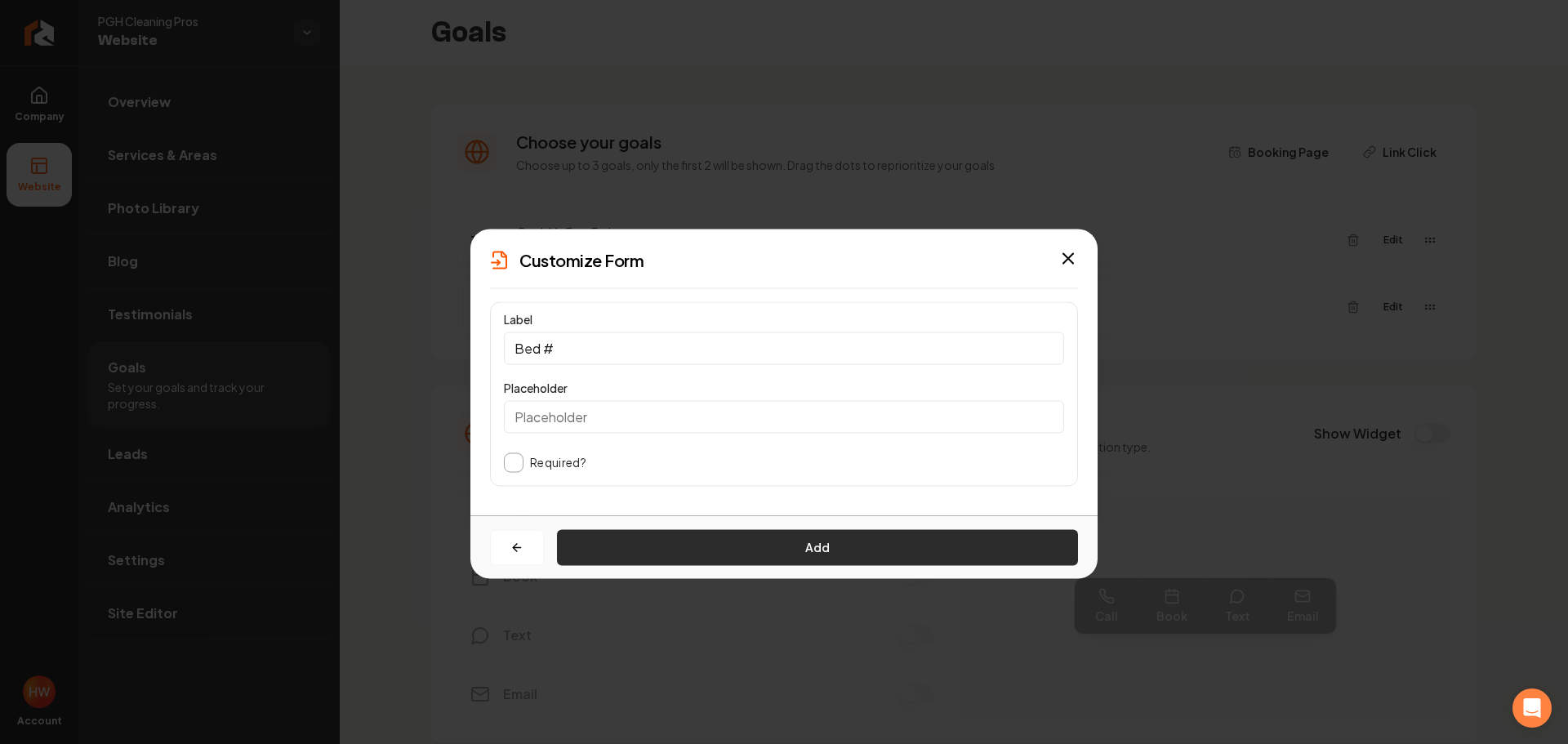
click at [697, 554] on button "Add" at bounding box center [817, 547] width 520 height 36
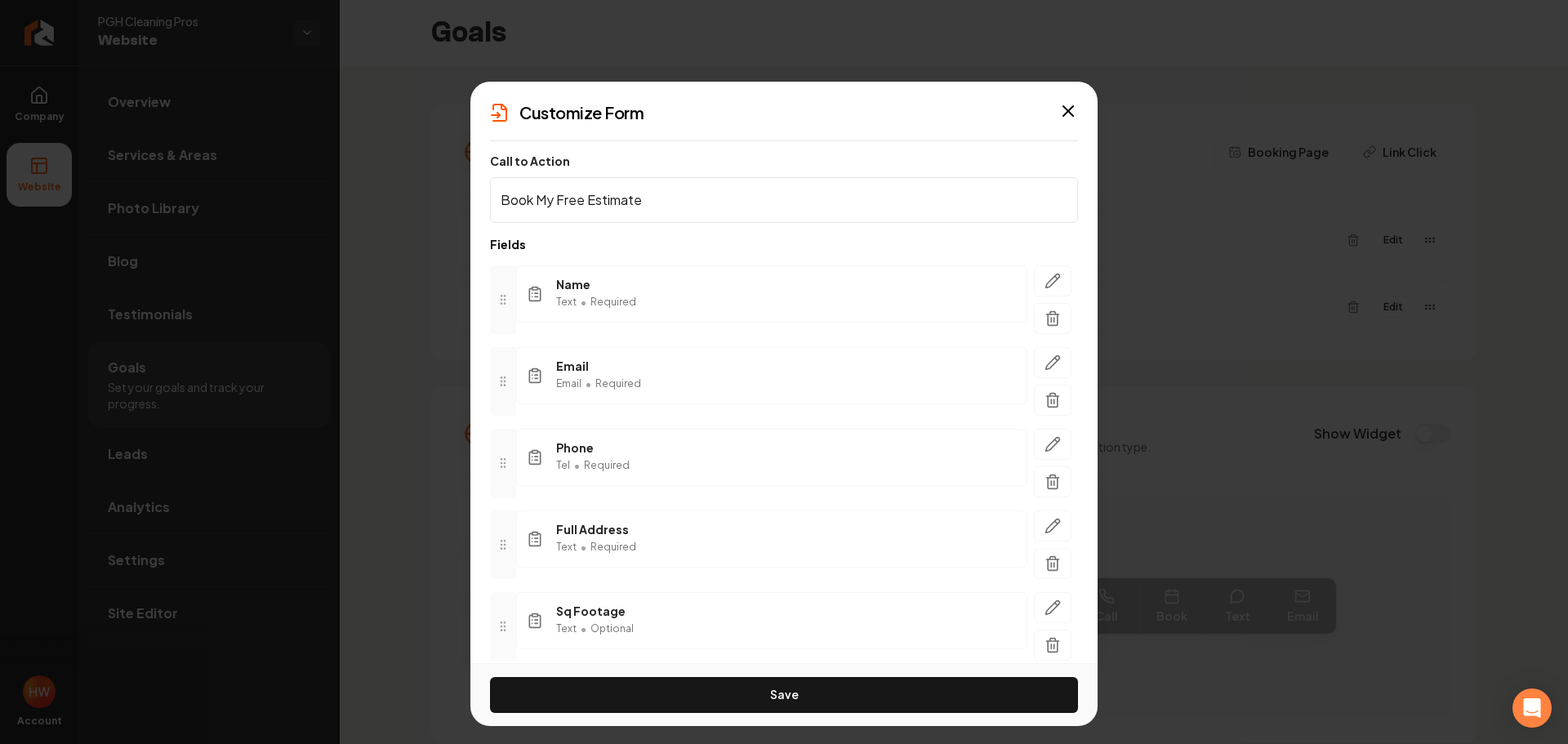
scroll to position [321, 0]
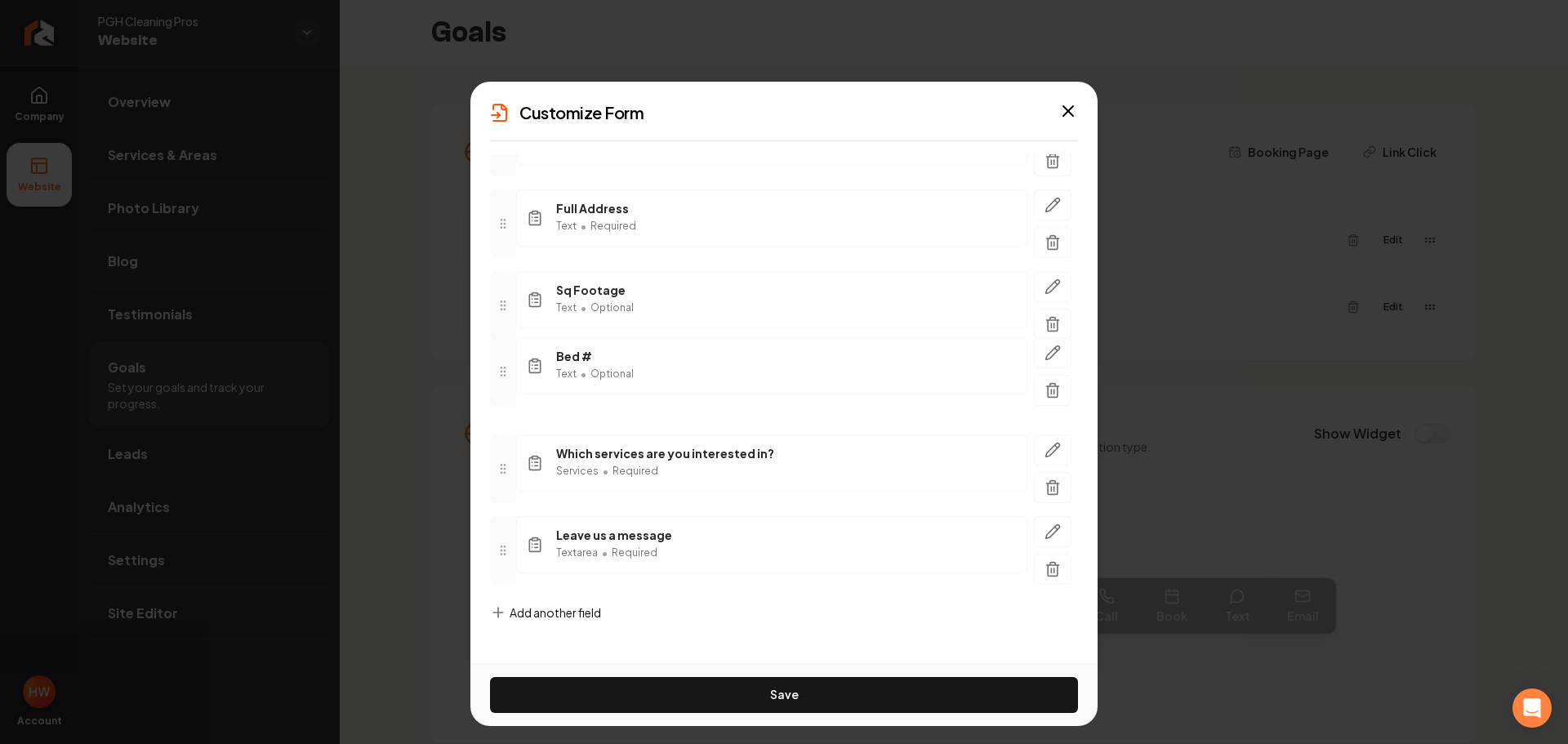
drag, startPoint x: 502, startPoint y: 548, endPoint x: 512, endPoint y: 370, distance: 178.3
click at [512, 370] on div at bounding box center [503, 372] width 26 height 69
click at [527, 611] on span "Add another field" at bounding box center [555, 613] width 91 height 17
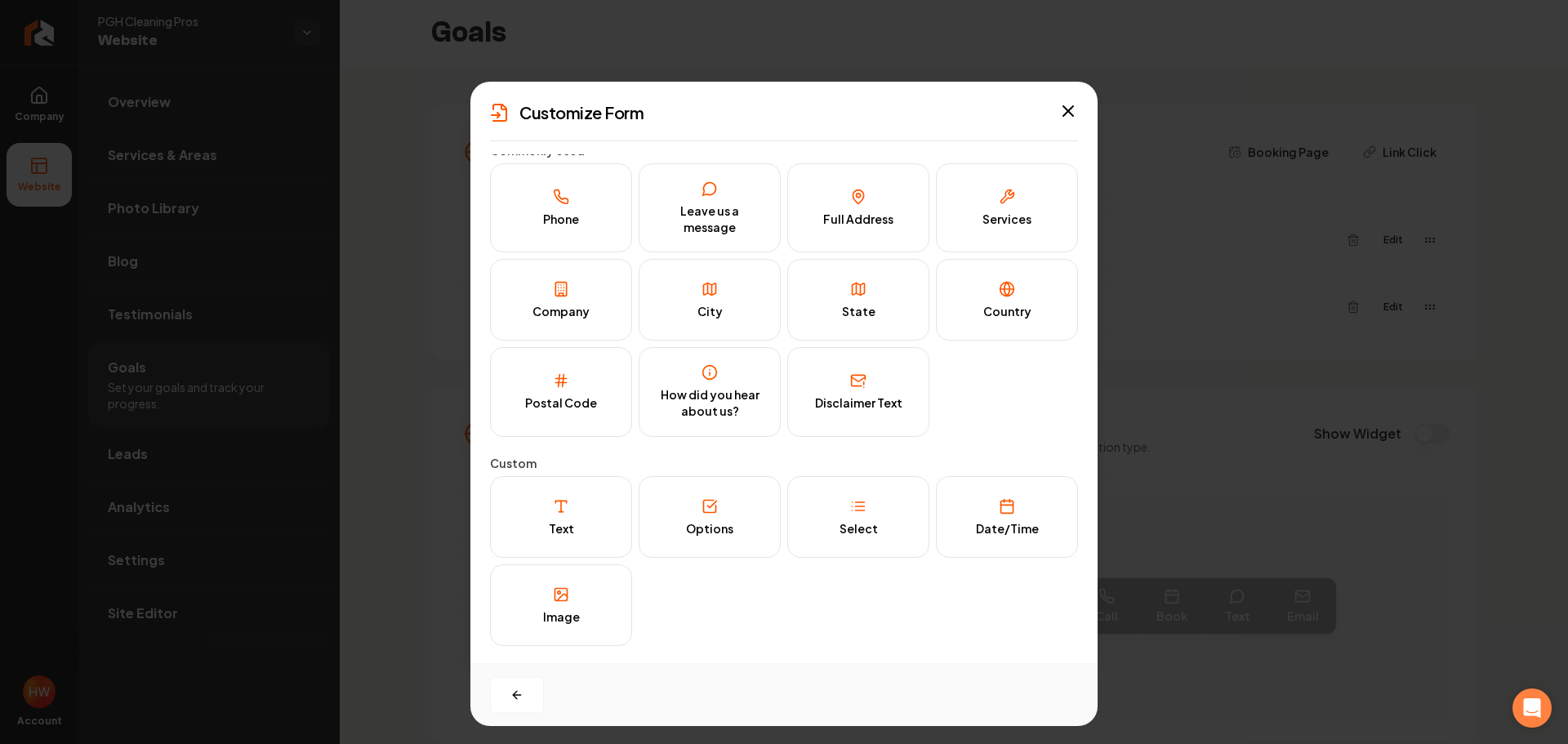
scroll to position [10, 0]
click at [567, 525] on div "Text" at bounding box center [561, 529] width 25 height 17
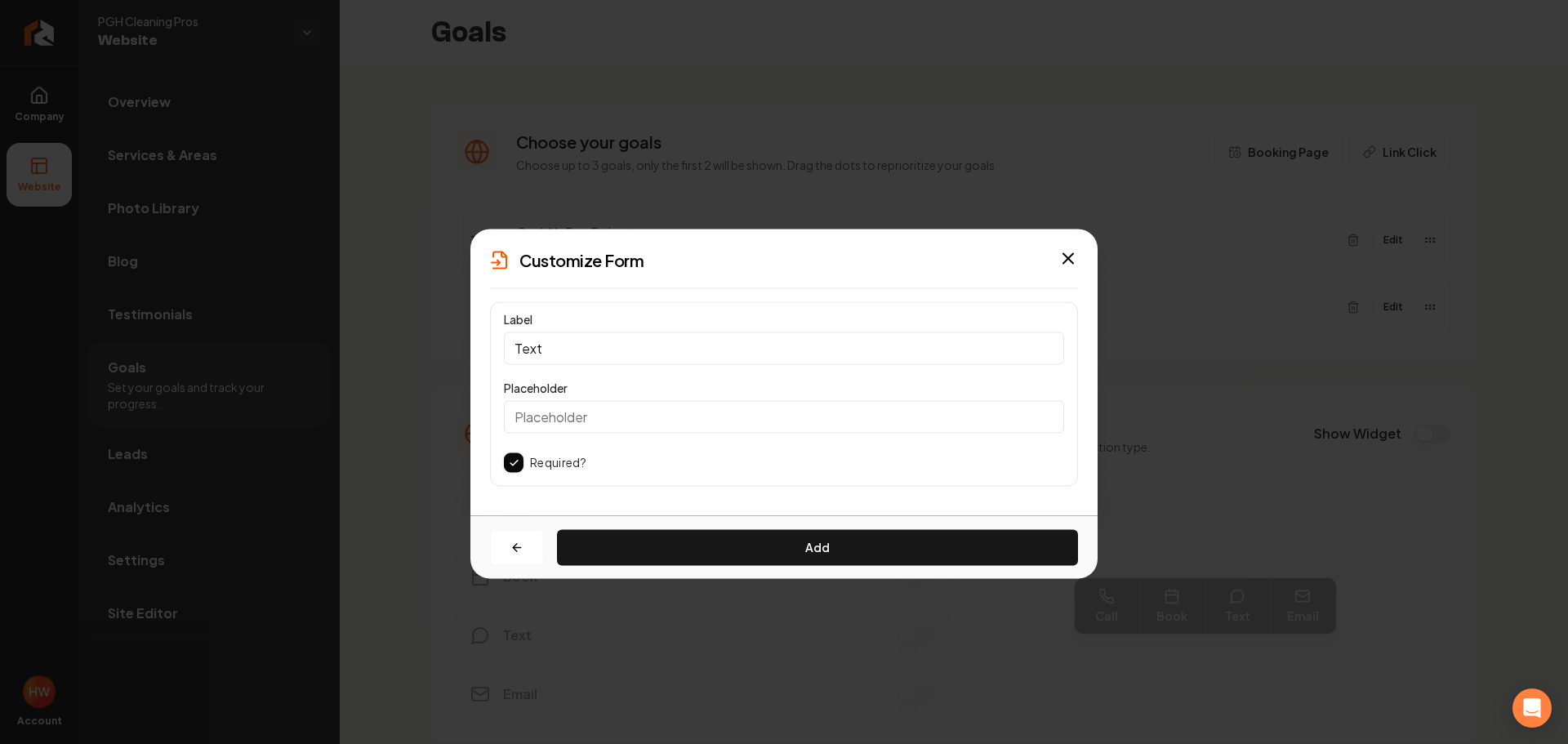
click at [616, 341] on input "Text" at bounding box center [784, 347] width 561 height 33
click at [616, 343] on input "Text" at bounding box center [784, 347] width 561 height 33
paste input "Bath #"
type input "Bath #"
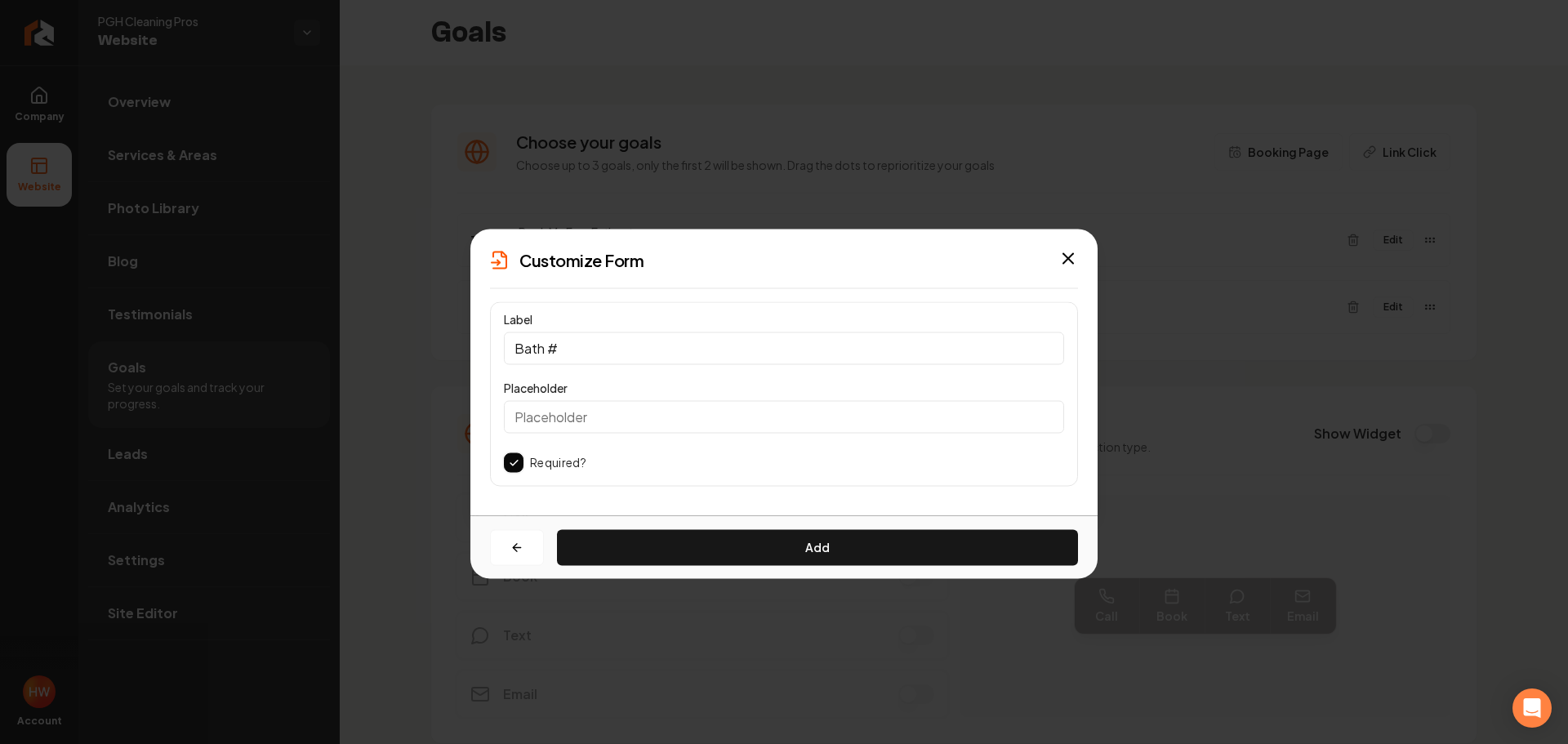
click at [511, 461] on button "button" at bounding box center [513, 462] width 20 height 20
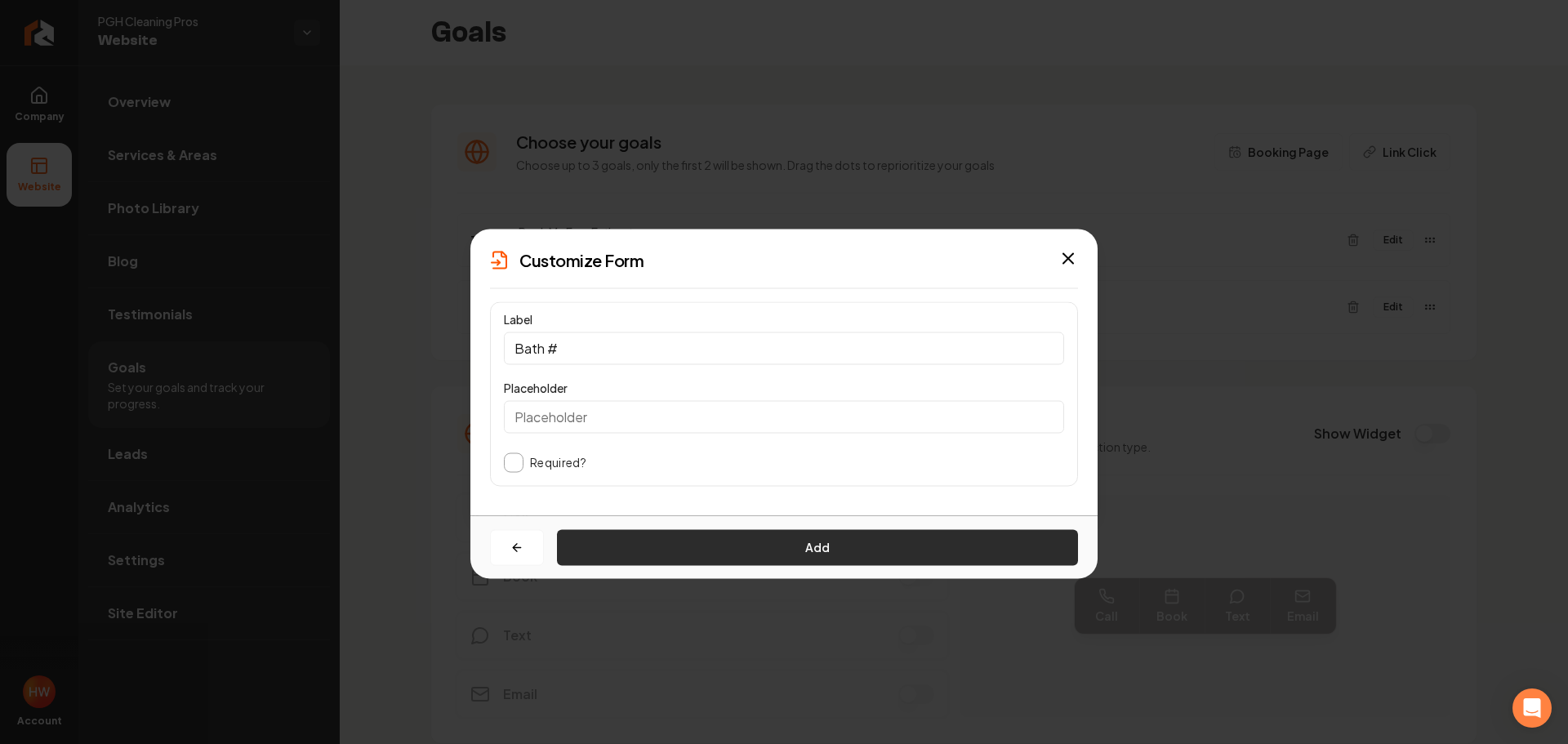
click at [721, 535] on button "Add" at bounding box center [817, 547] width 520 height 36
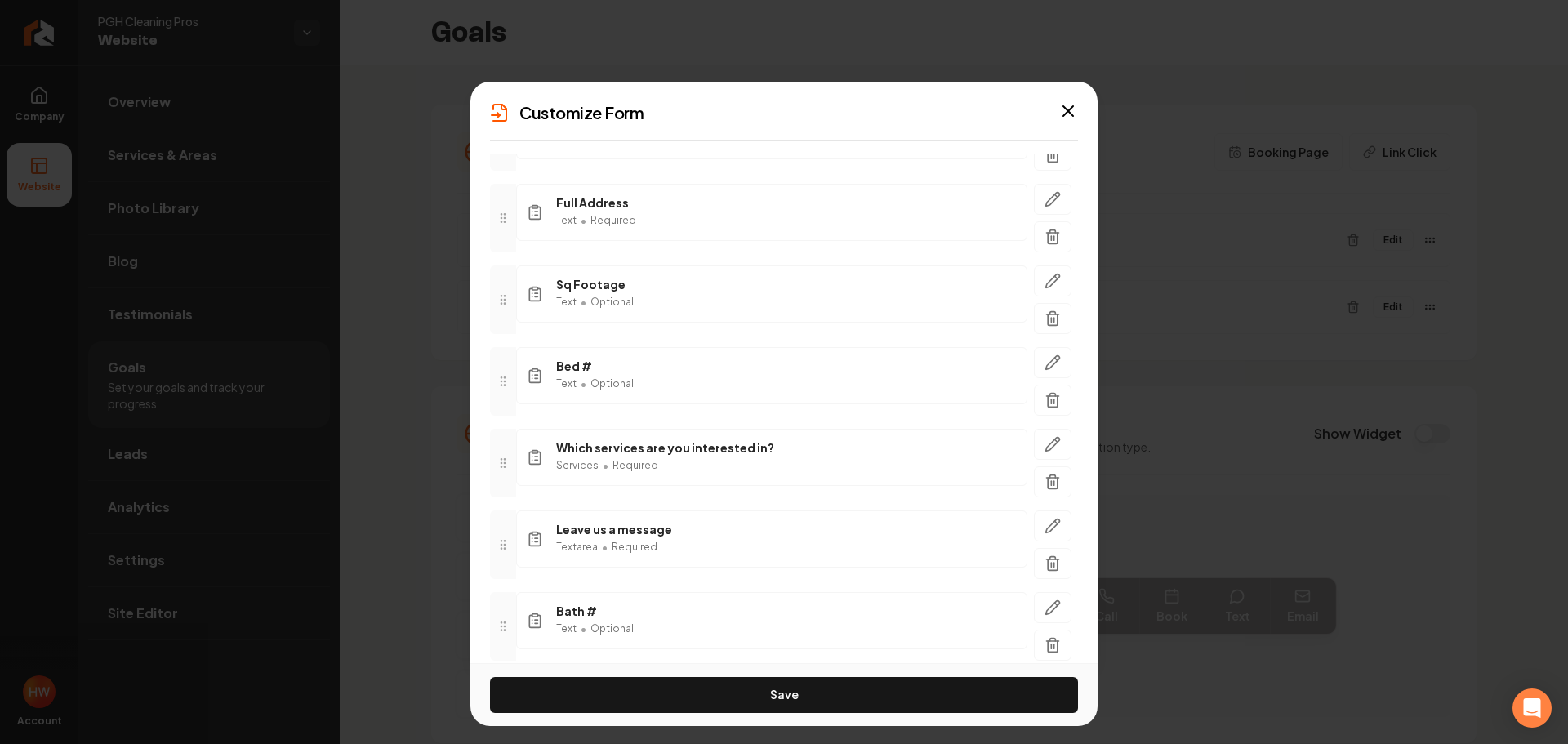
scroll to position [402, 0]
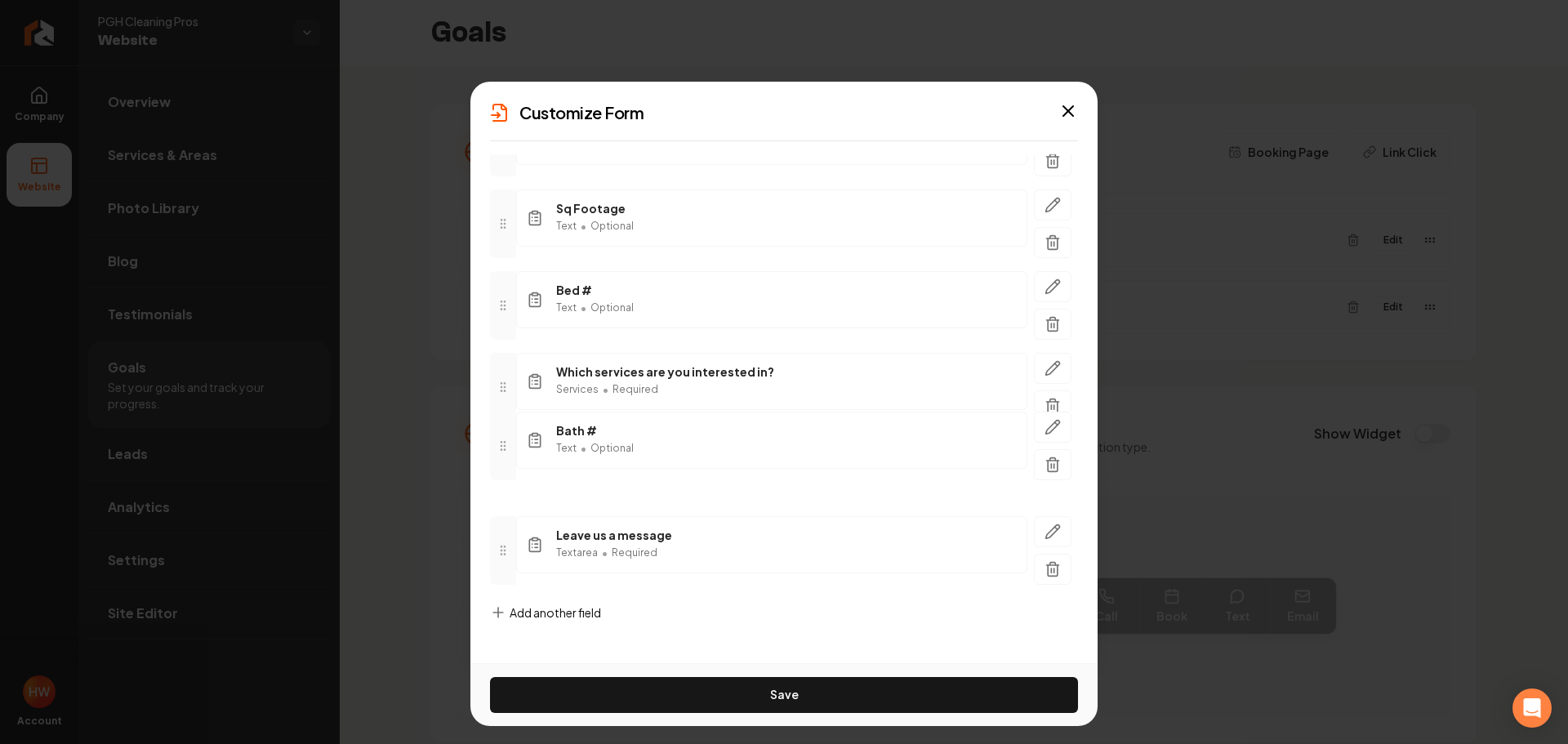
drag, startPoint x: 507, startPoint y: 548, endPoint x: 519, endPoint y: 444, distance: 104.7
click at [519, 444] on div "Bath # Text • Optional" at bounding box center [783, 446] width 588 height 69
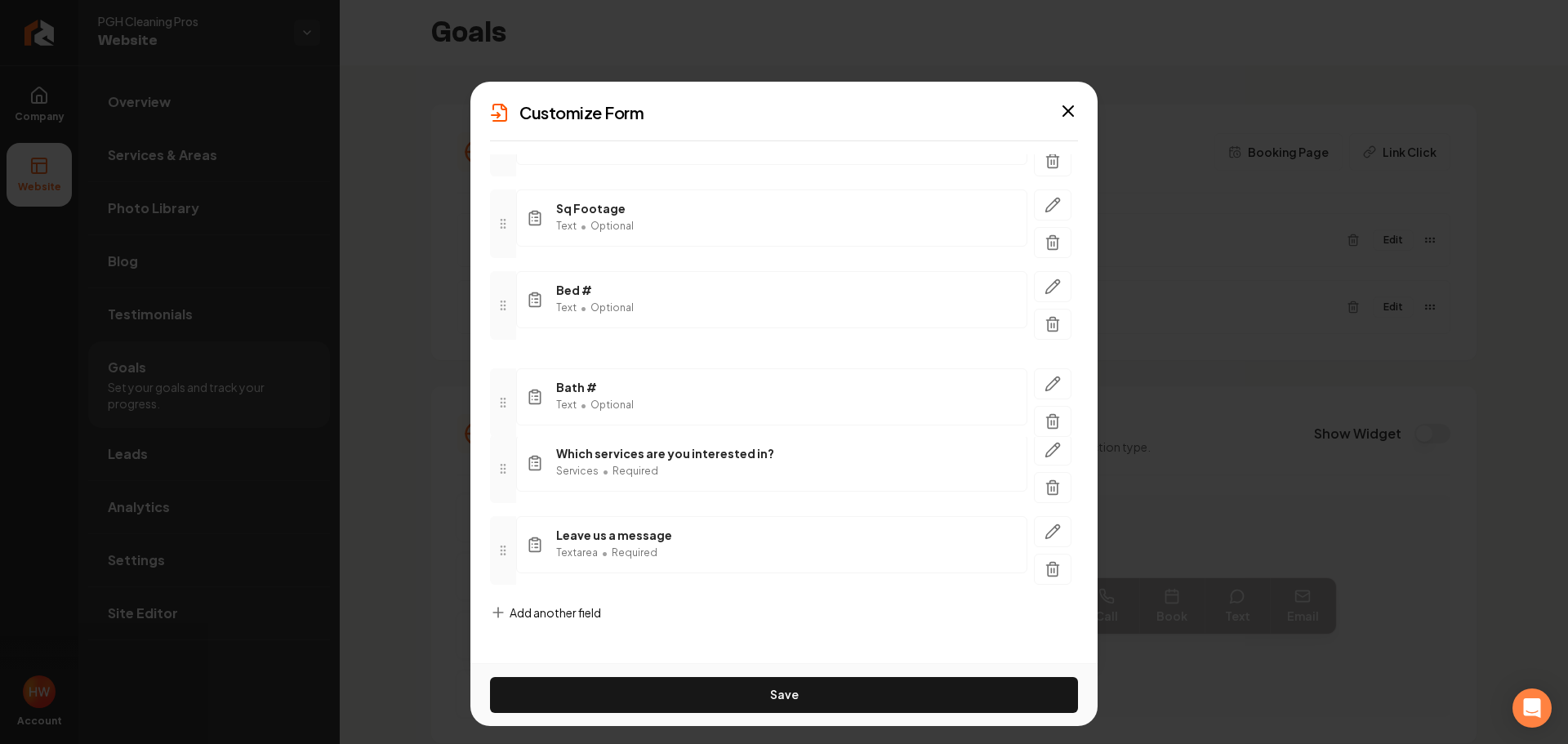
drag, startPoint x: 505, startPoint y: 467, endPoint x: 507, endPoint y: 405, distance: 62.0
click at [507, 403] on icon at bounding box center [503, 402] width 13 height 13
click at [1045, 447] on icon "button" at bounding box center [1053, 450] width 17 height 17
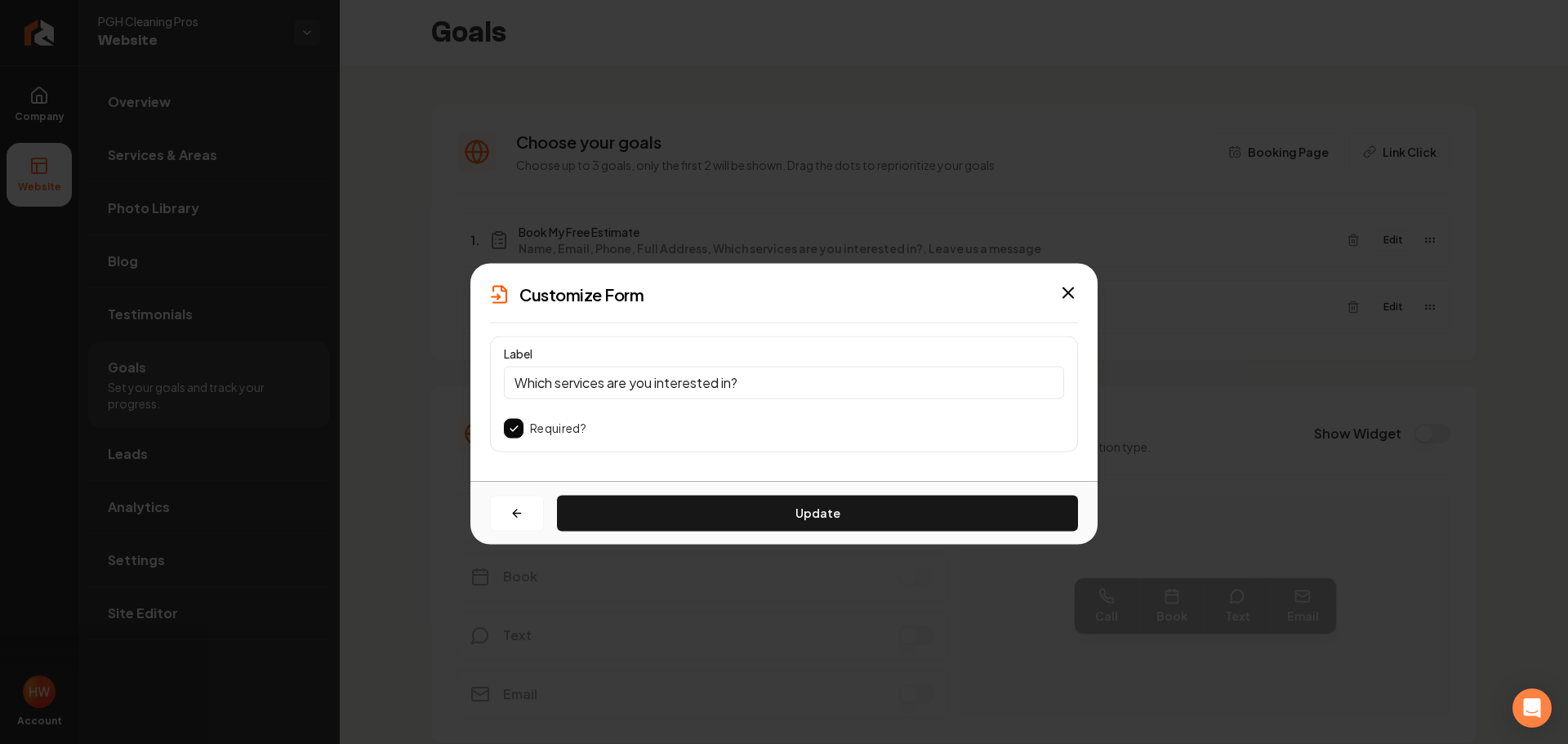
click at [615, 378] on input "Which services are you interested in?" at bounding box center [784, 382] width 561 height 33
click at [615, 380] on input "Which services are you interested in?" at bounding box center [784, 382] width 561 height 33
paste input "Type of Clean"
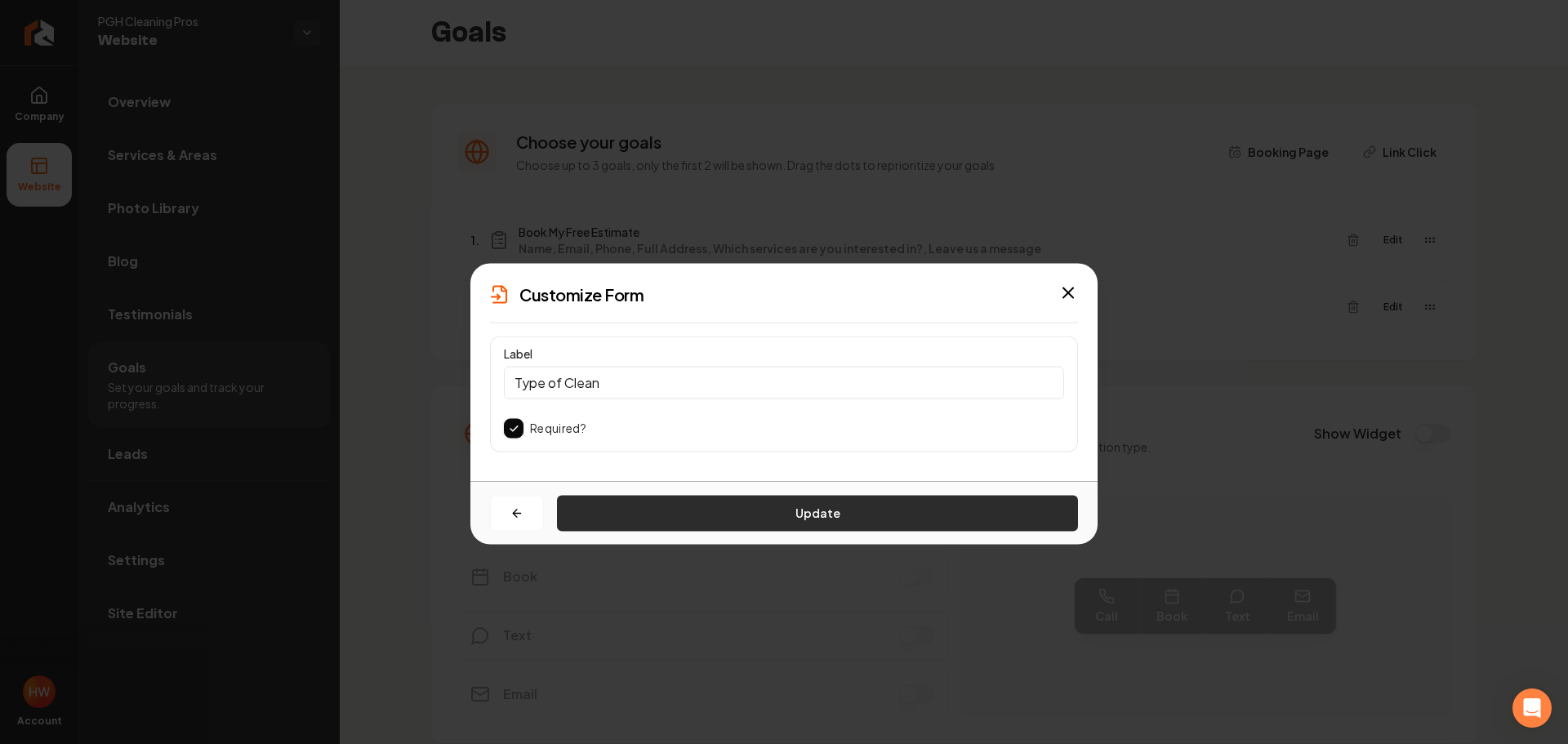
type input "Type of Clean"
click at [713, 509] on button "Update" at bounding box center [817, 512] width 520 height 36
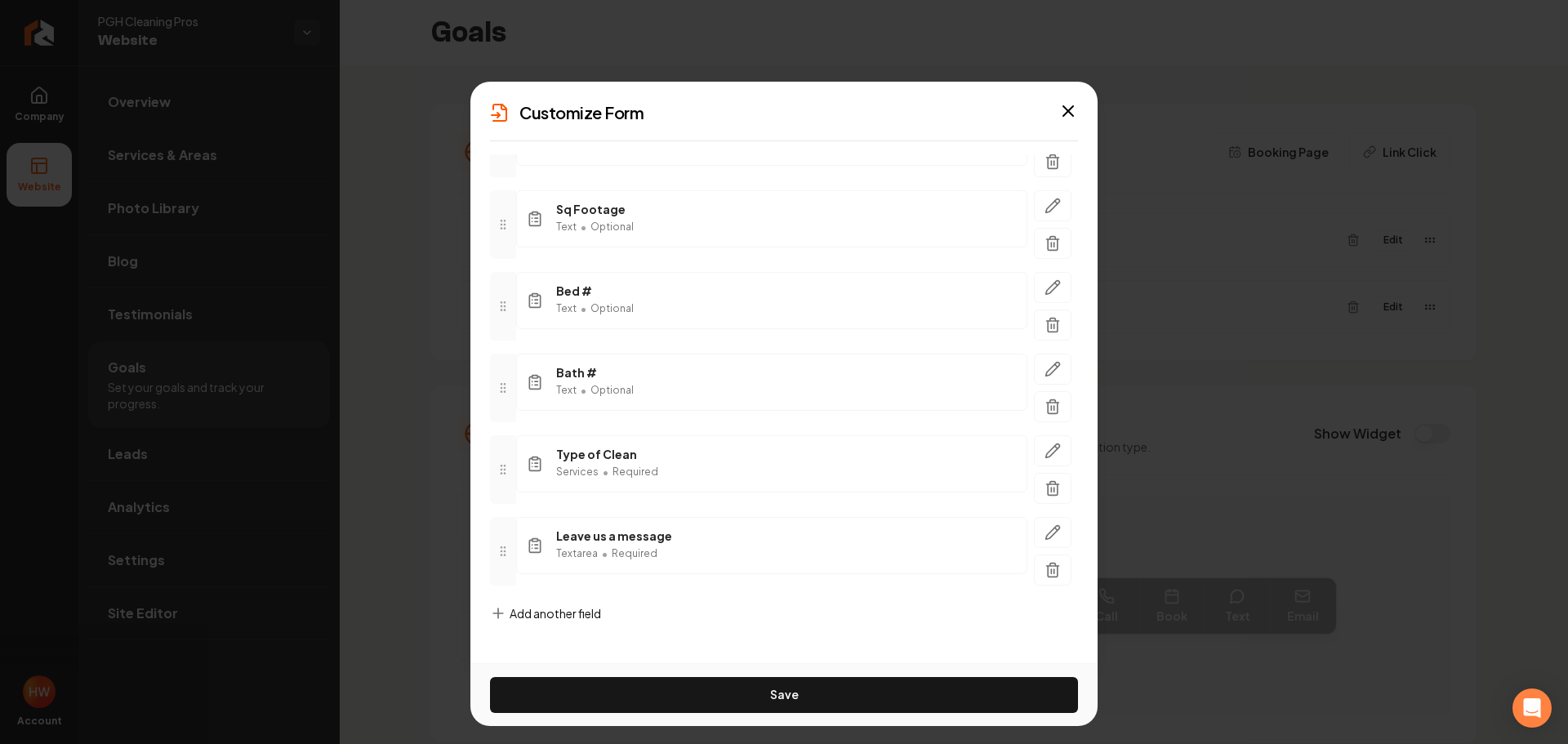
scroll to position [402, 0]
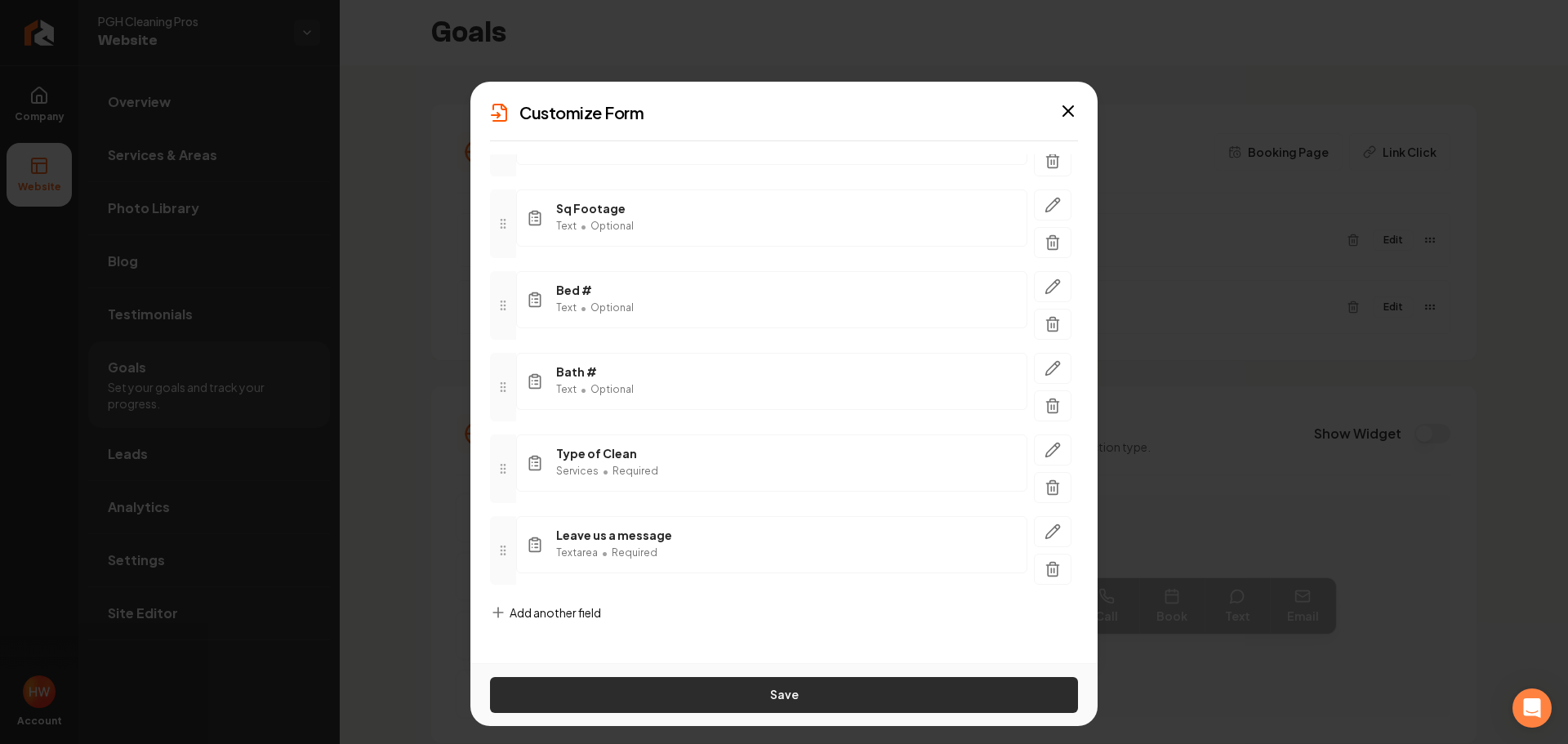
click at [697, 693] on button "Save" at bounding box center [783, 695] width 588 height 36
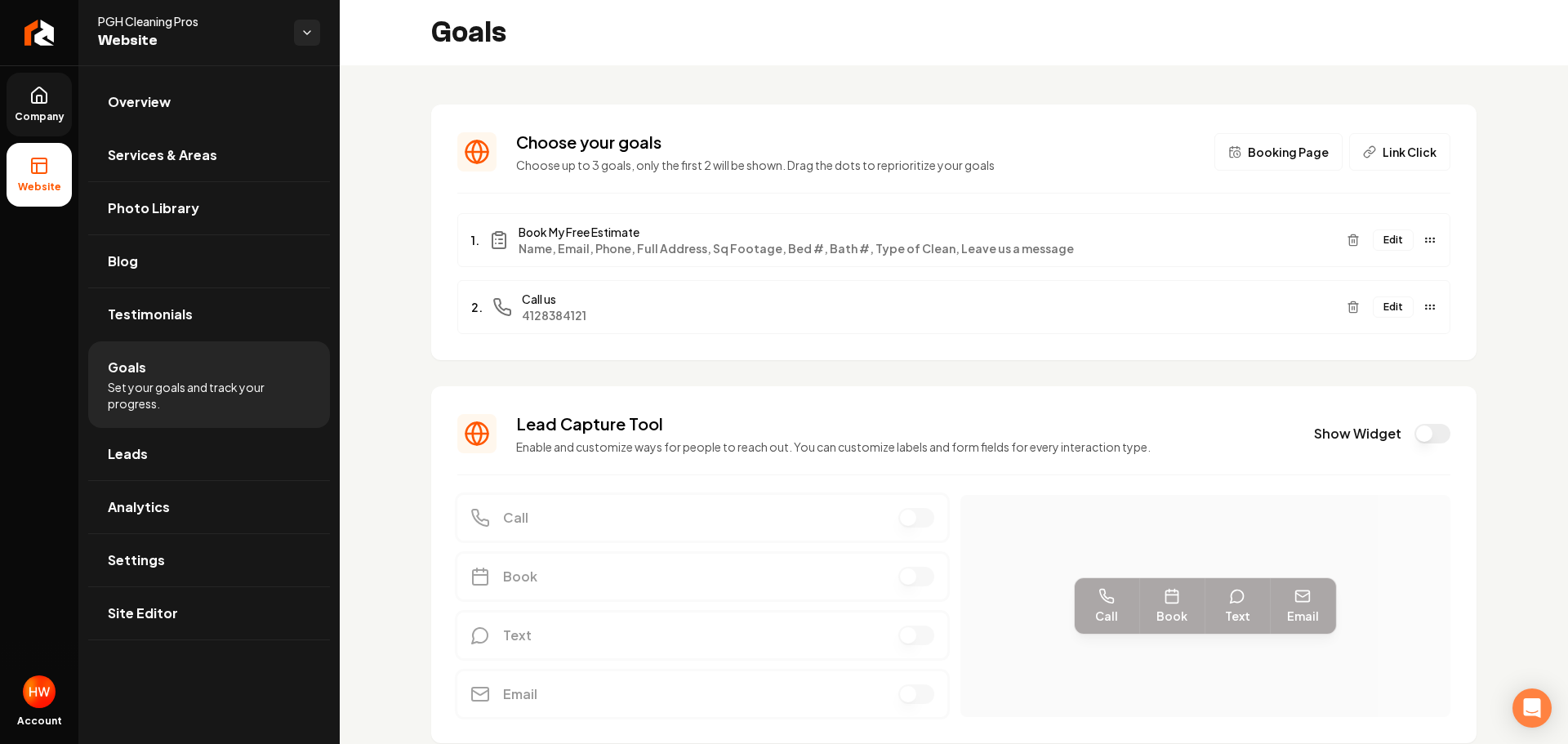
click at [45, 103] on icon at bounding box center [39, 95] width 20 height 20
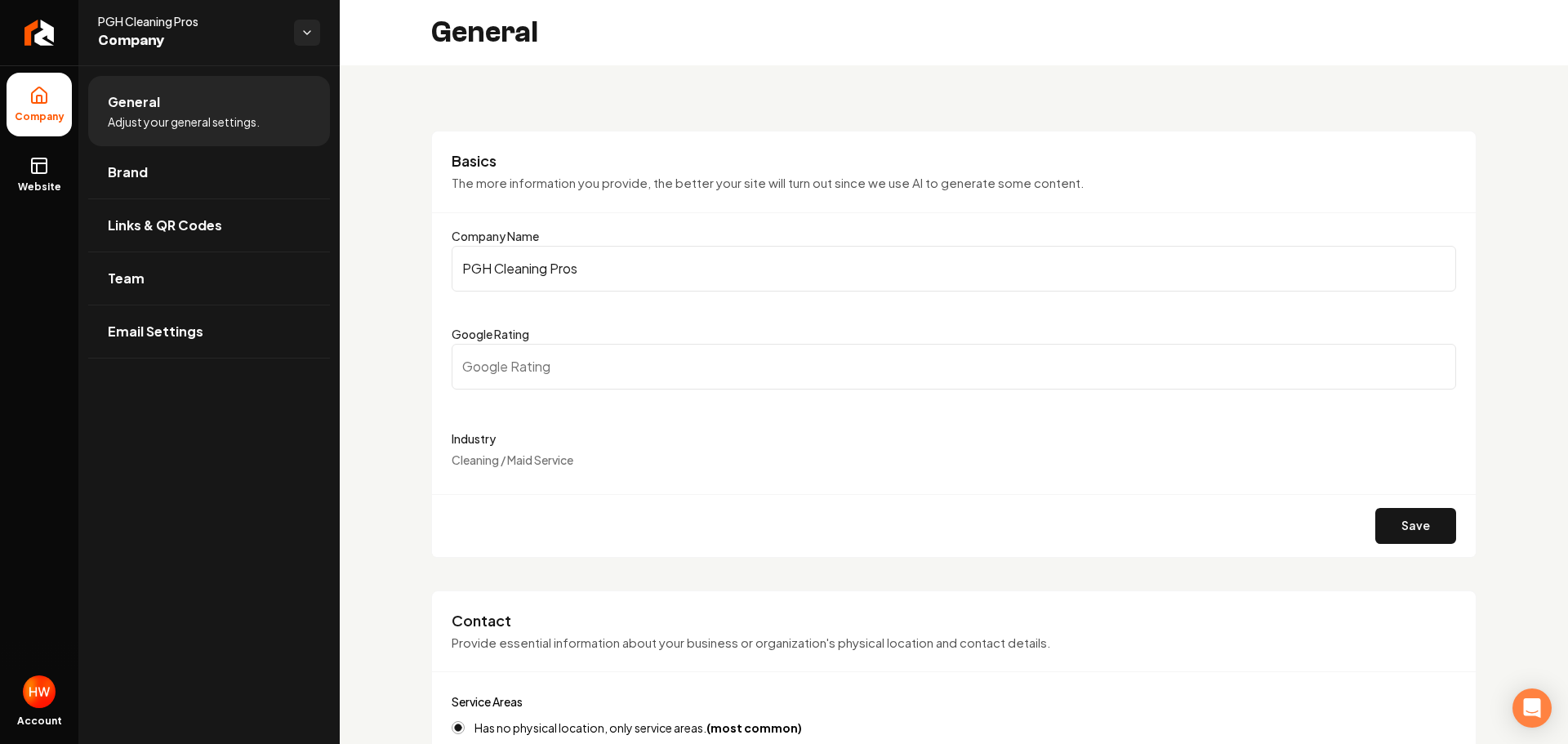
click at [584, 263] on input "PGH Cleaning Pros" at bounding box center [953, 268] width 1005 height 46
click at [585, 262] on input "PGH Cleaning Pros" at bounding box center [953, 268] width 1005 height 46
click at [43, 168] on icon at bounding box center [39, 165] width 20 height 20
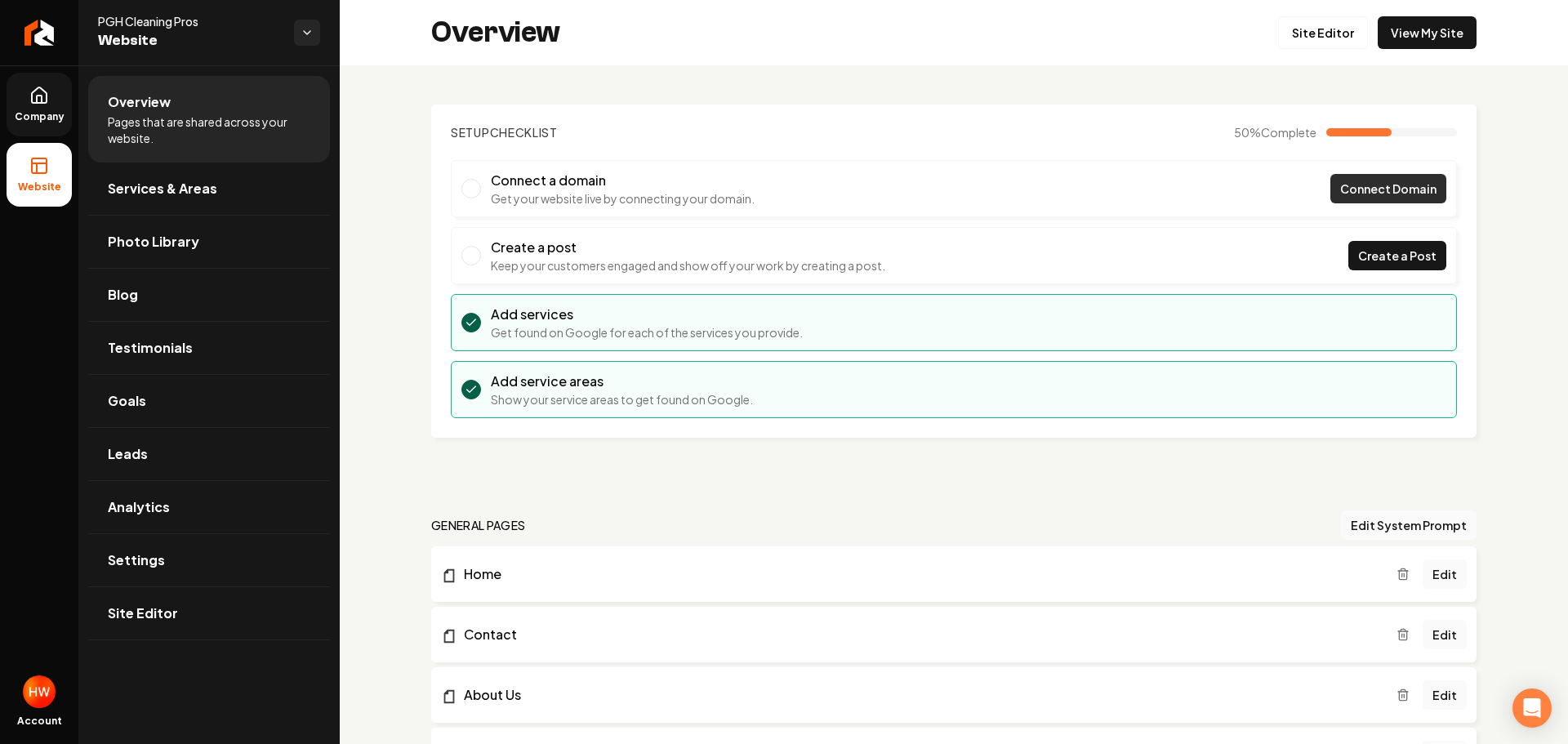
click at [1351, 191] on span "Connect Domain" at bounding box center [1387, 189] width 96 height 17
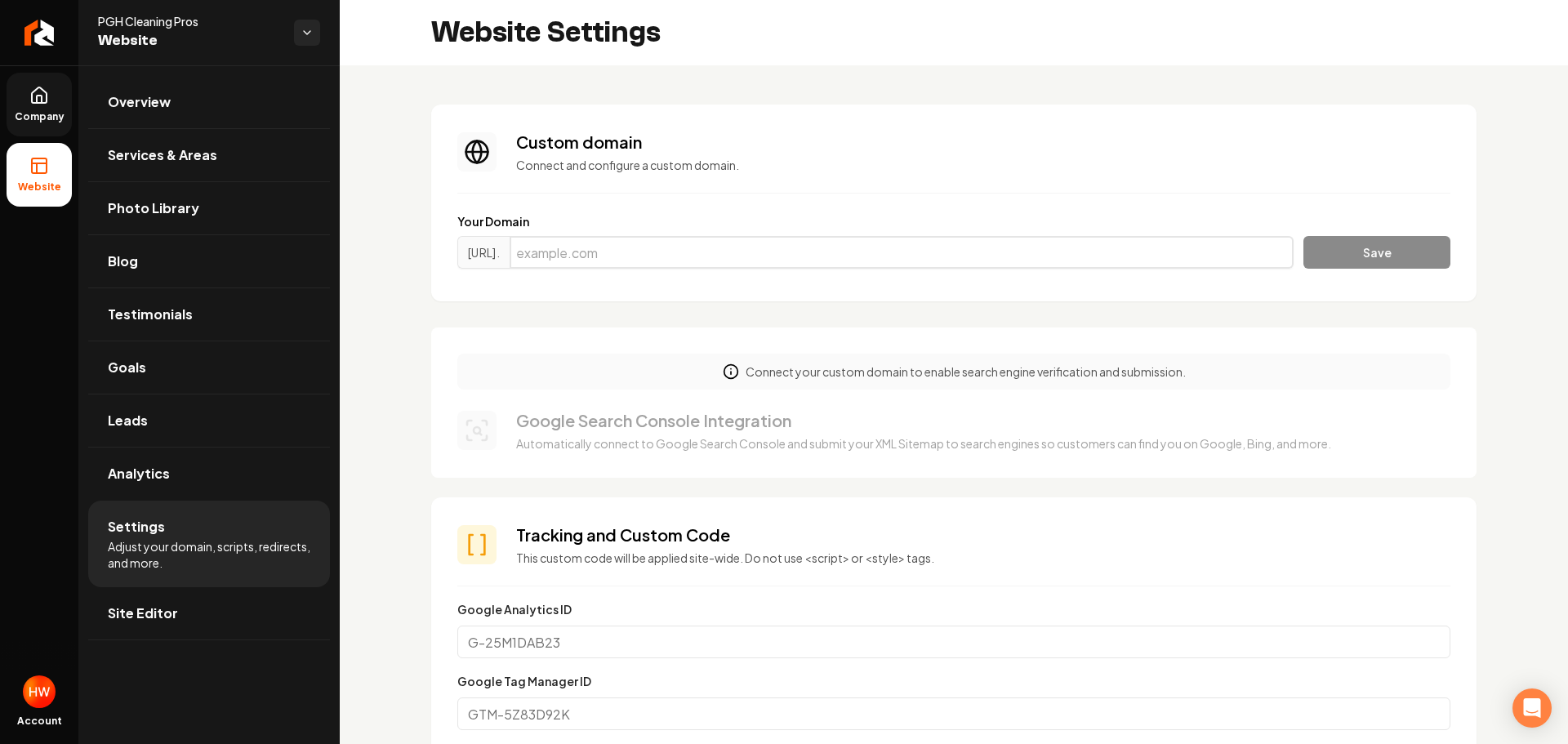
click at [825, 258] on input "Main content area" at bounding box center [901, 251] width 784 height 33
paste input "pghcleaningpros.com"
type input "pghcleaningpros.com"
drag, startPoint x: 1345, startPoint y: 255, endPoint x: 1318, endPoint y: 269, distance: 30.4
click at [1345, 256] on button "Save" at bounding box center [1377, 251] width 147 height 33
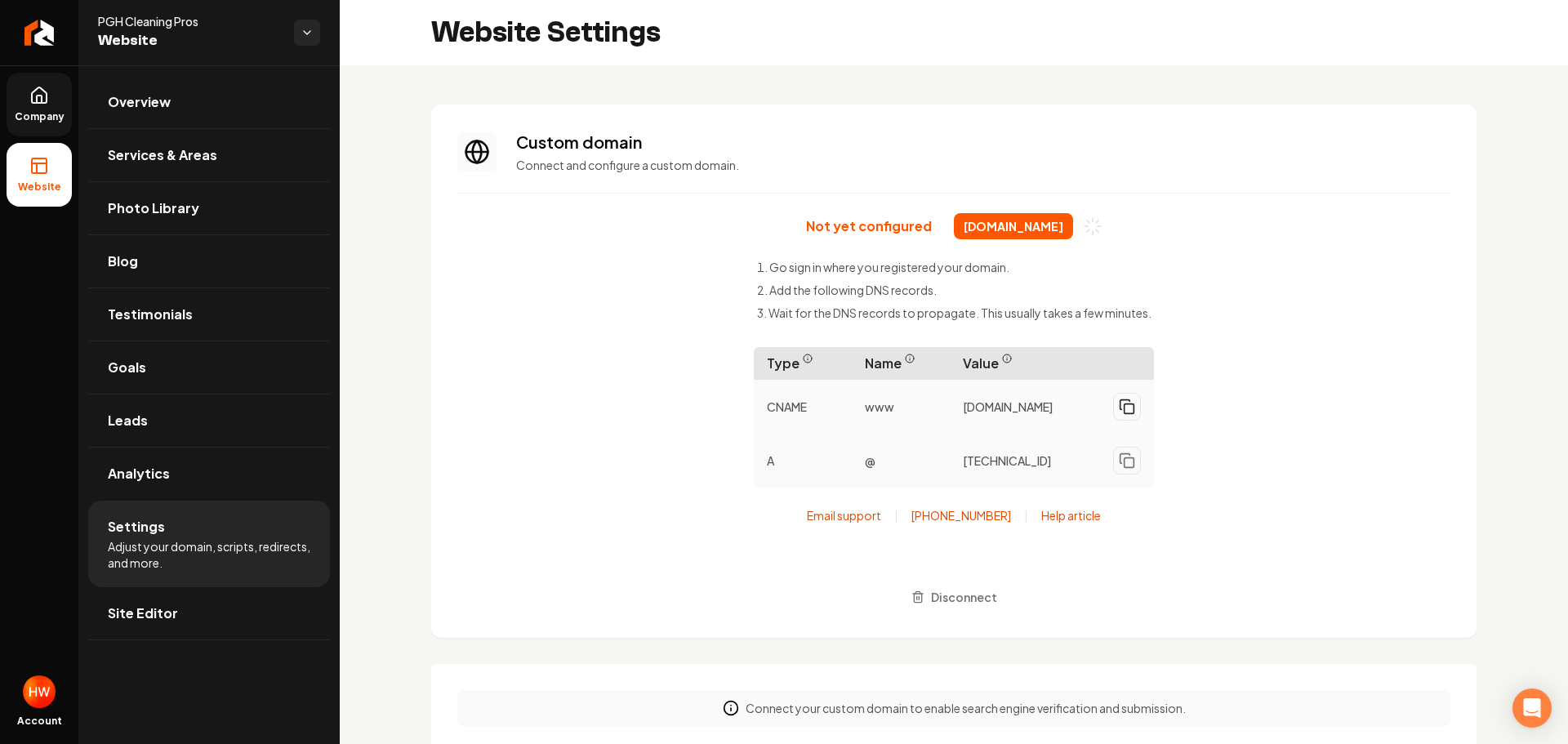
click at [1123, 411] on icon "Main content area" at bounding box center [1127, 407] width 17 height 17
click at [1124, 467] on icon "Main content area" at bounding box center [1127, 461] width 17 height 17
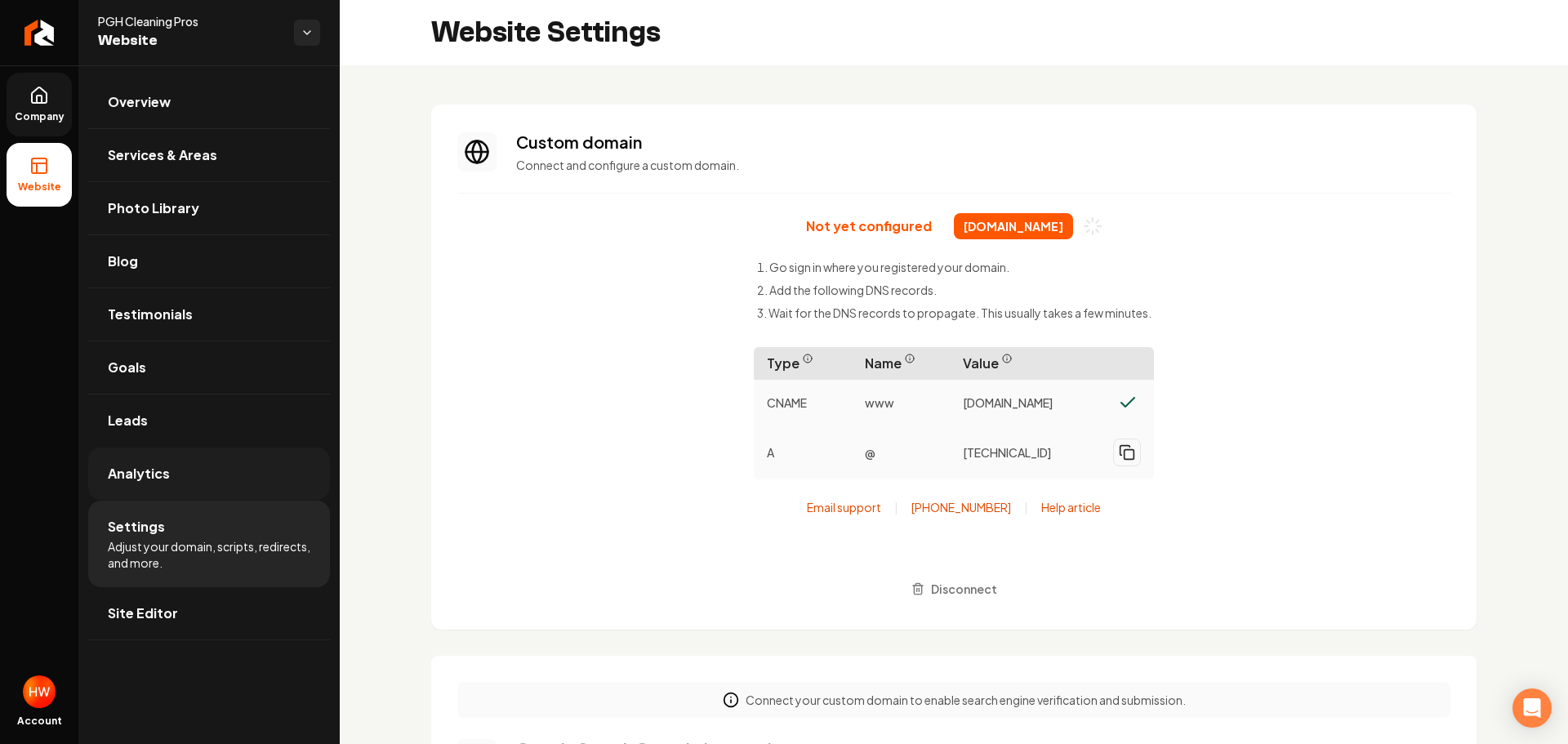
click at [137, 480] on span "Analytics" at bounding box center [139, 473] width 62 height 20
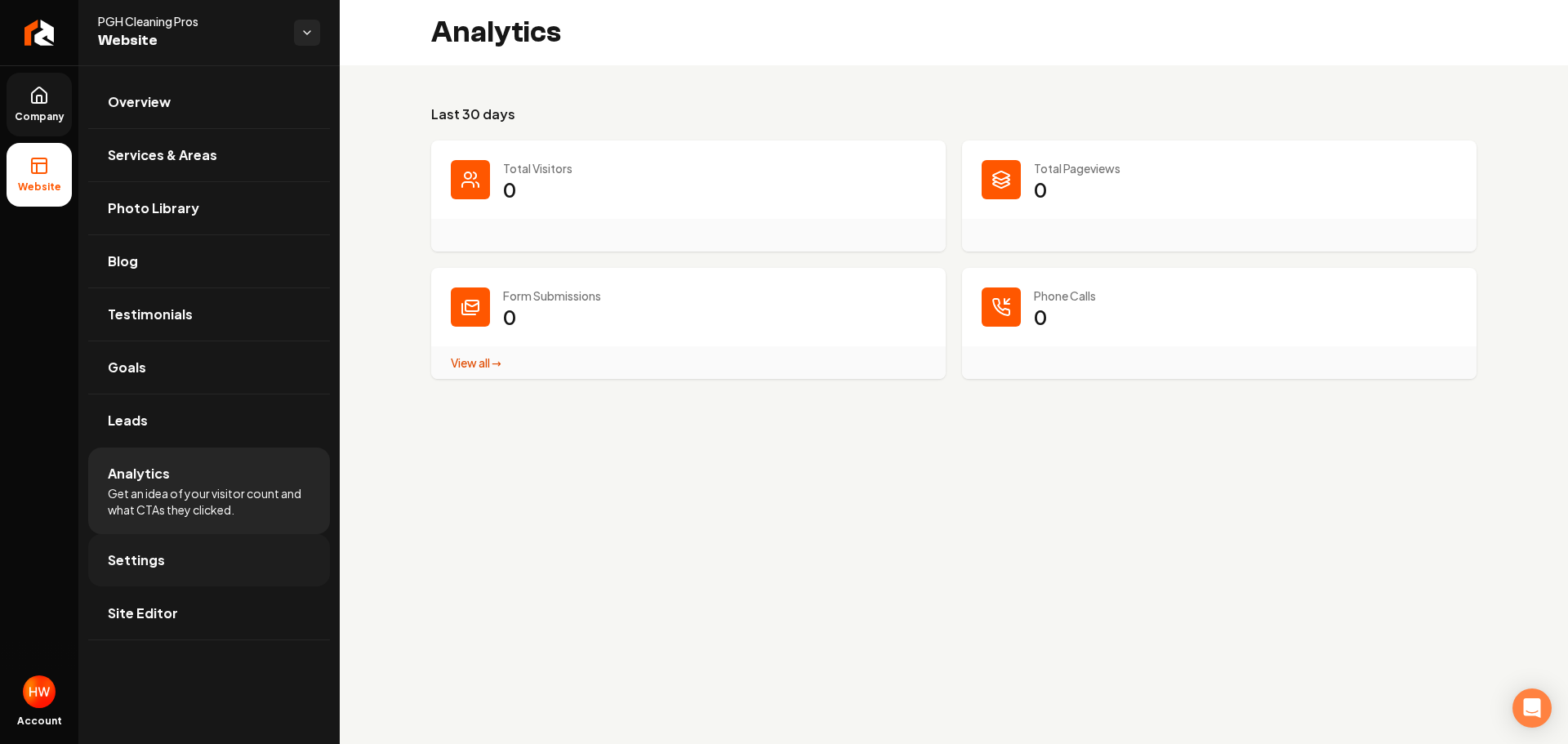
click at [149, 548] on link "Settings" at bounding box center [210, 561] width 242 height 52
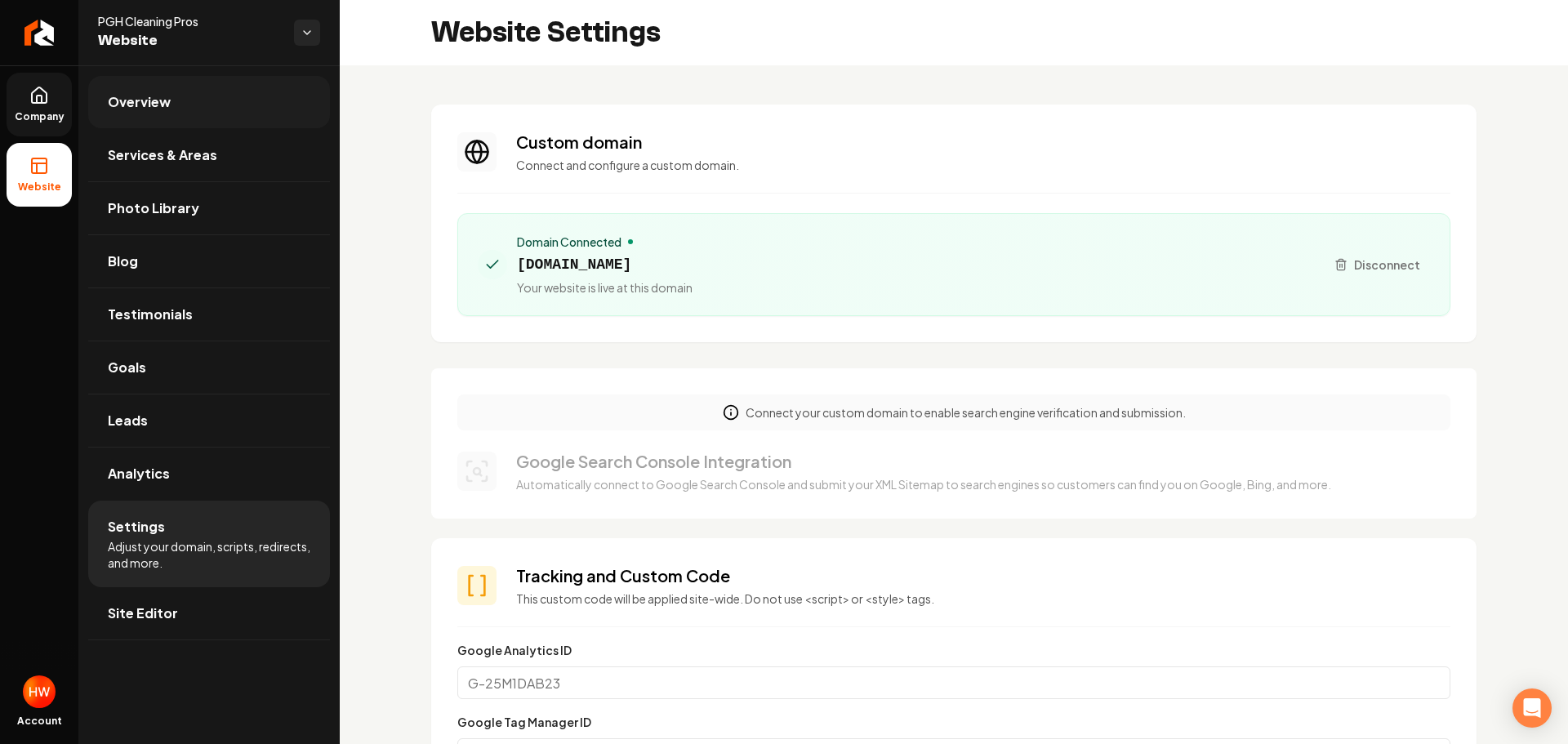
click at [169, 116] on link "Overview" at bounding box center [210, 102] width 242 height 52
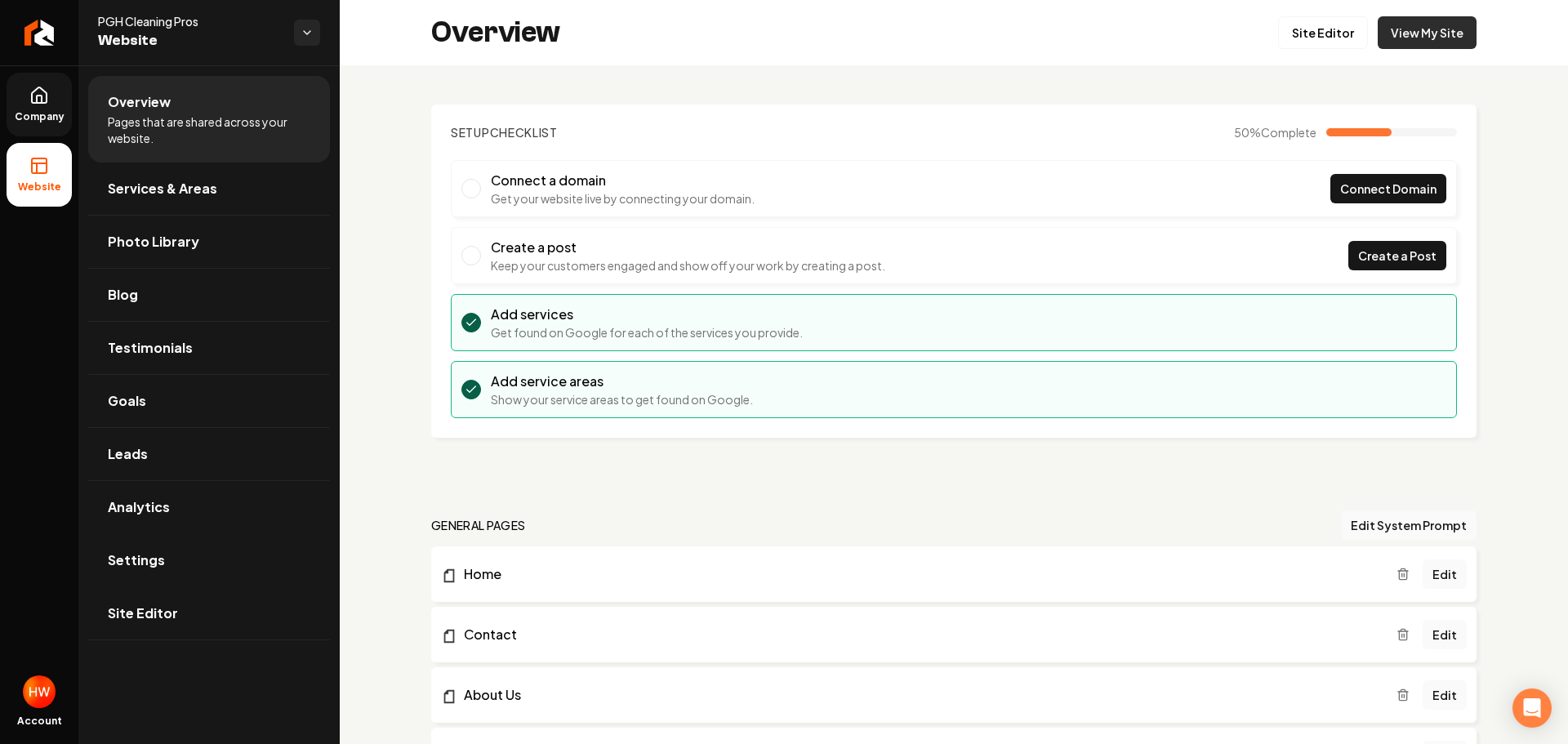
click at [1406, 27] on link "View My Site" at bounding box center [1426, 33] width 99 height 33
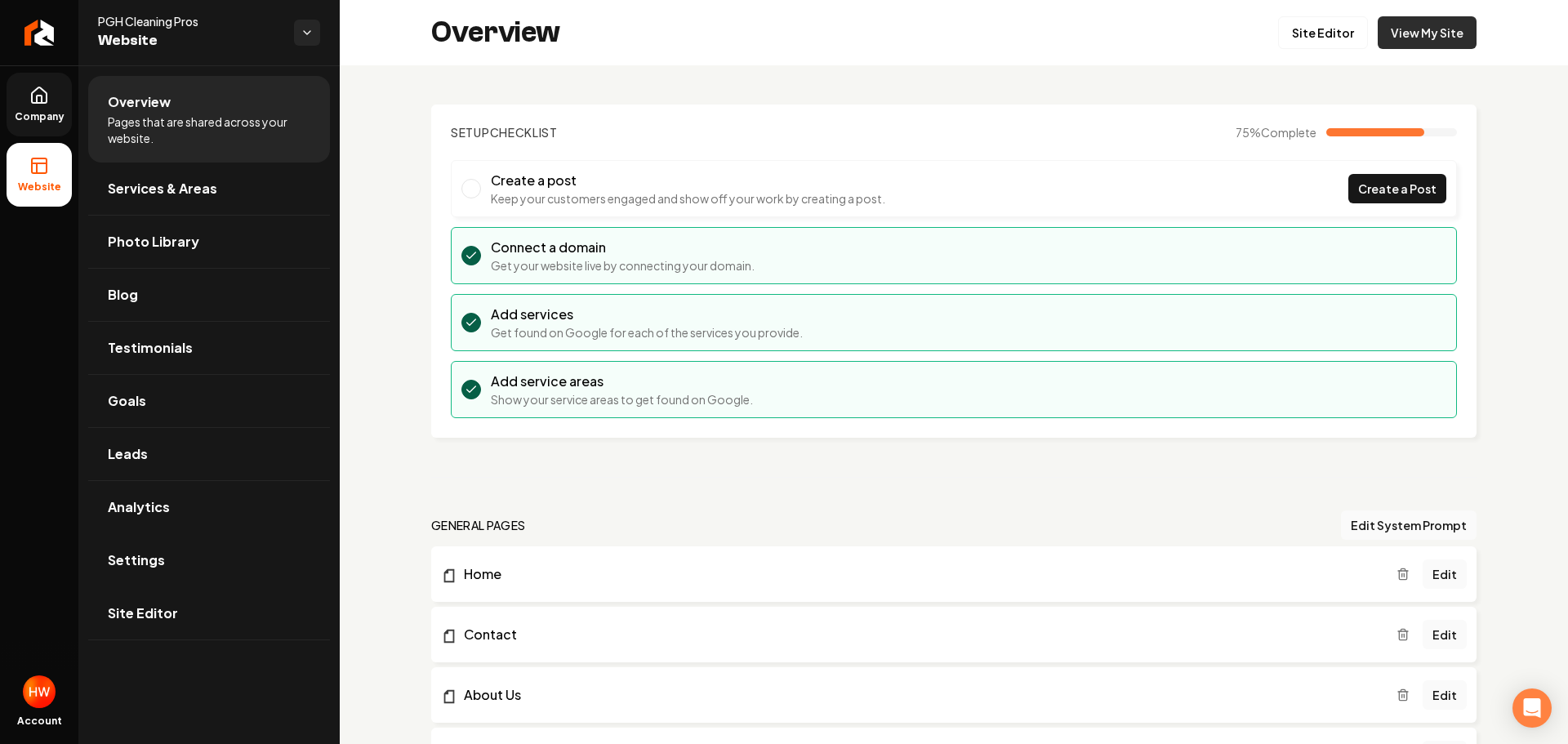
click at [1419, 30] on link "View My Site" at bounding box center [1426, 33] width 99 height 33
click at [48, 43] on icon "Return to dashboard" at bounding box center [39, 33] width 26 height 26
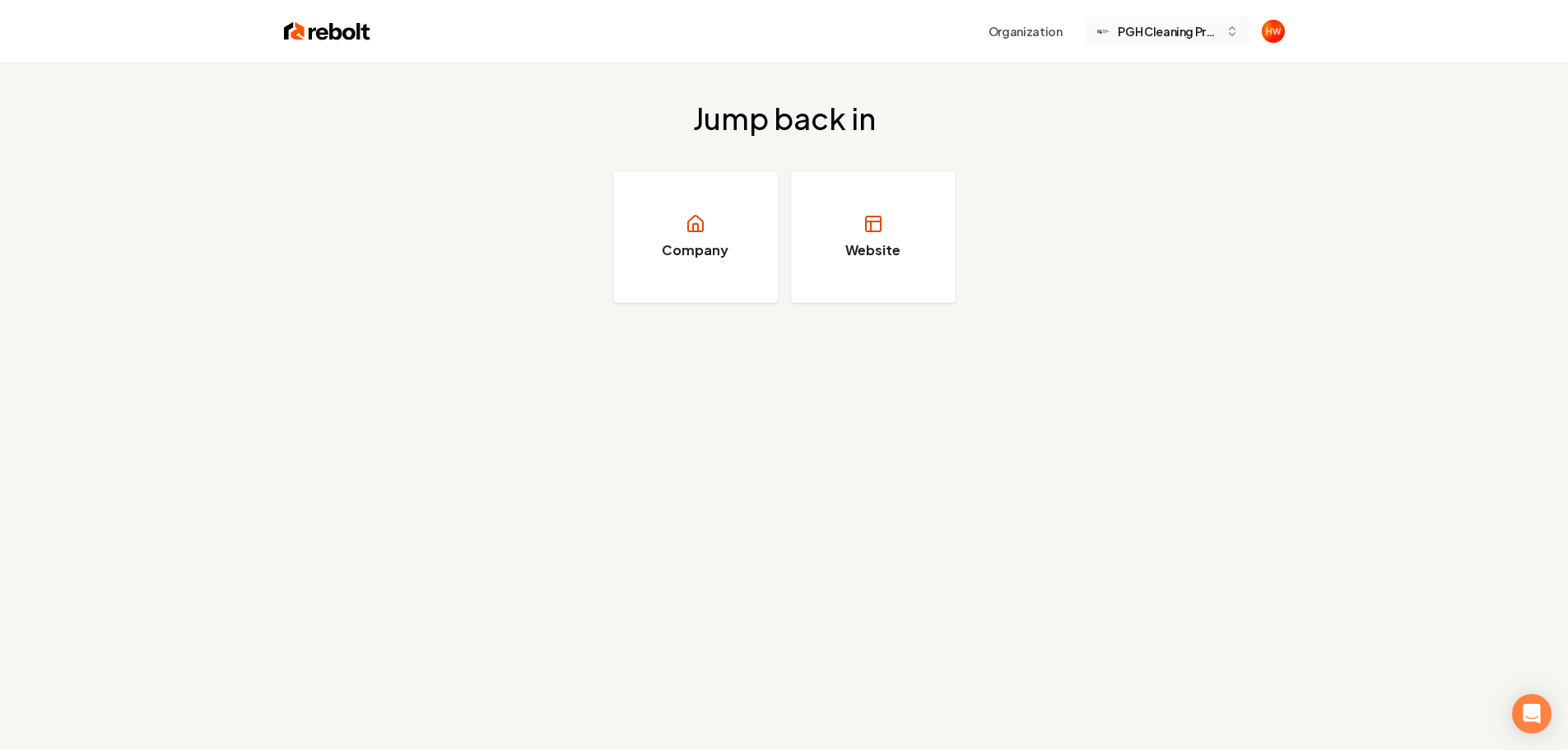
click at [1180, 41] on button "PGH Cleaning Pros" at bounding box center [1167, 32] width 163 height 30
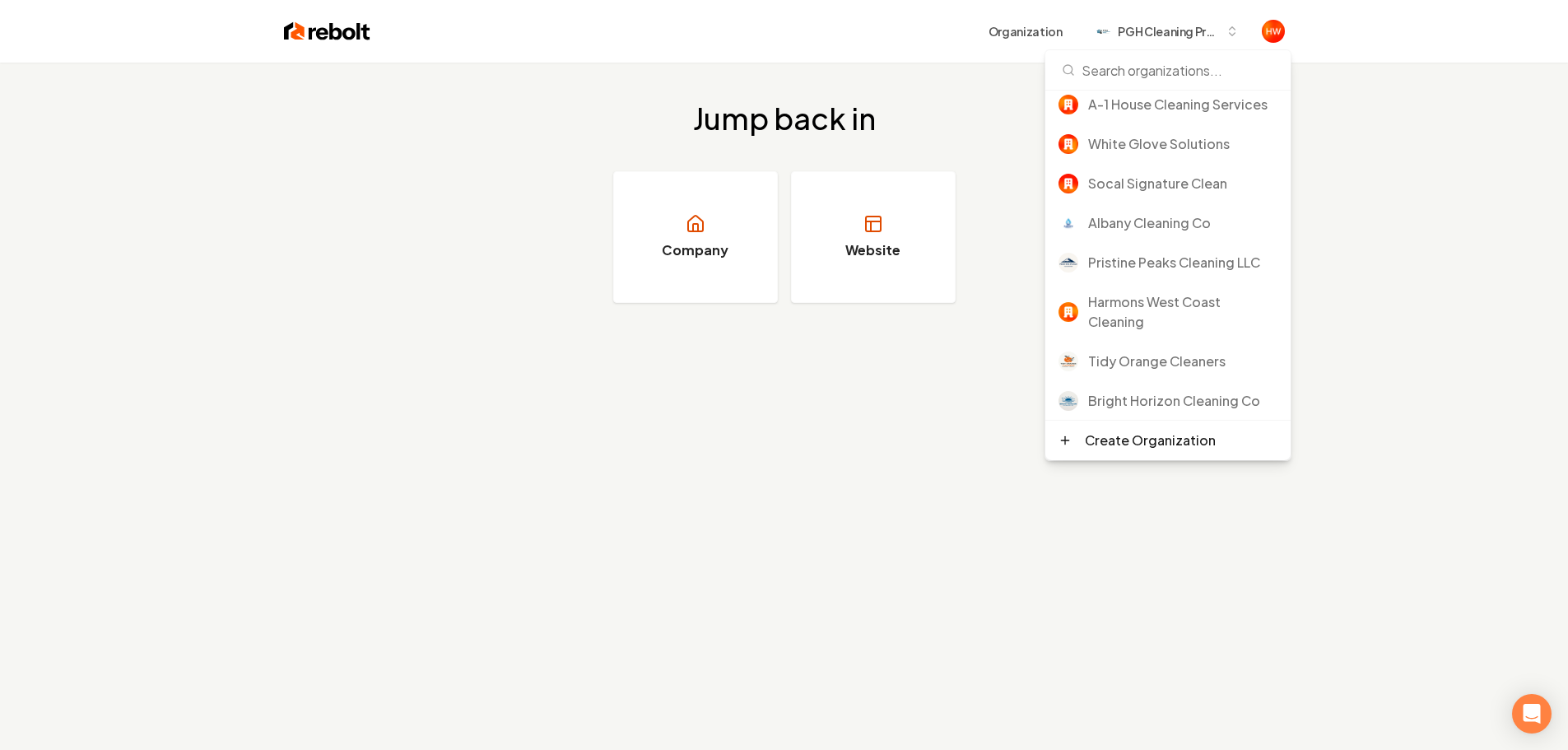
scroll to position [102, 0]
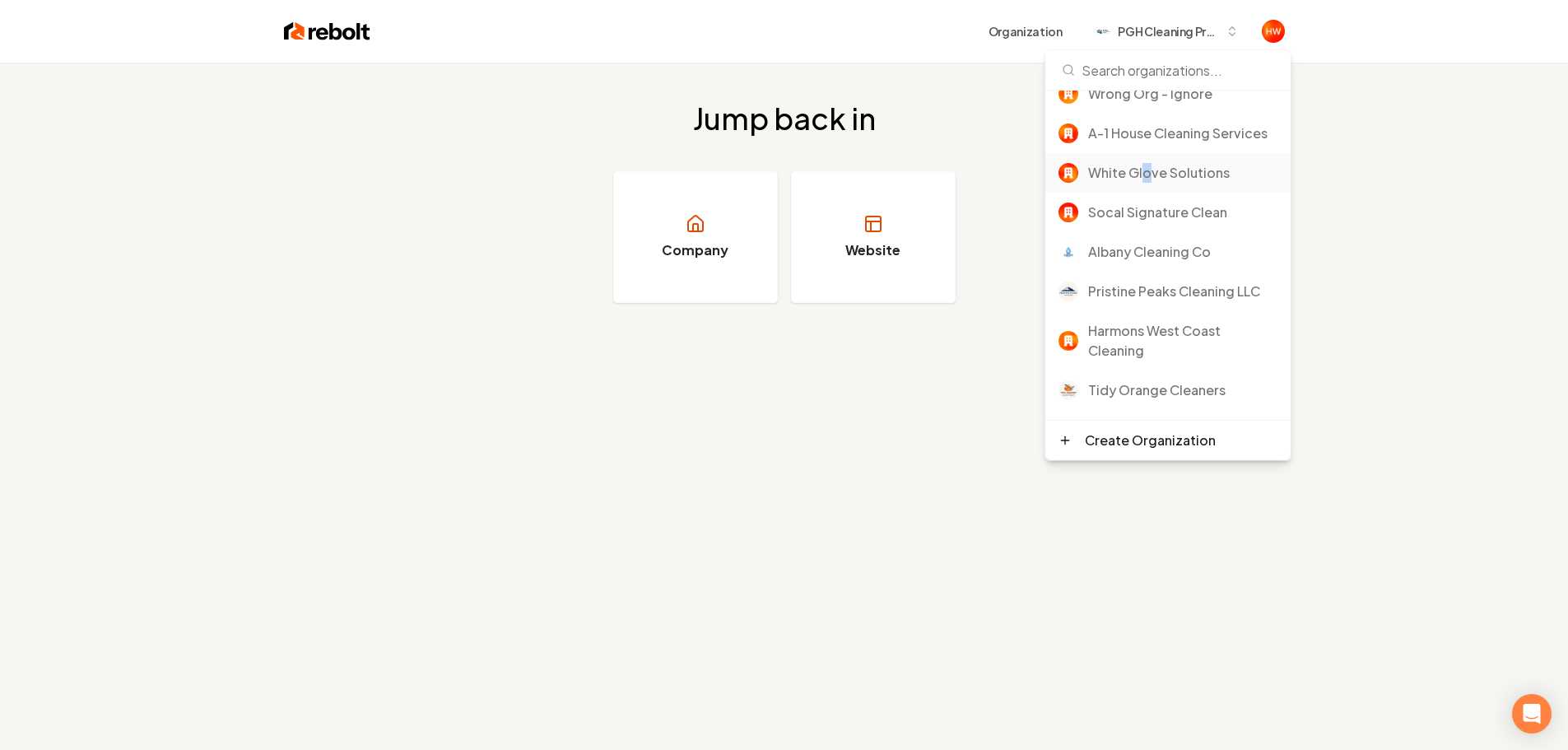
click at [1146, 183] on div "White Glove Solutions" at bounding box center [1182, 173] width 190 height 20
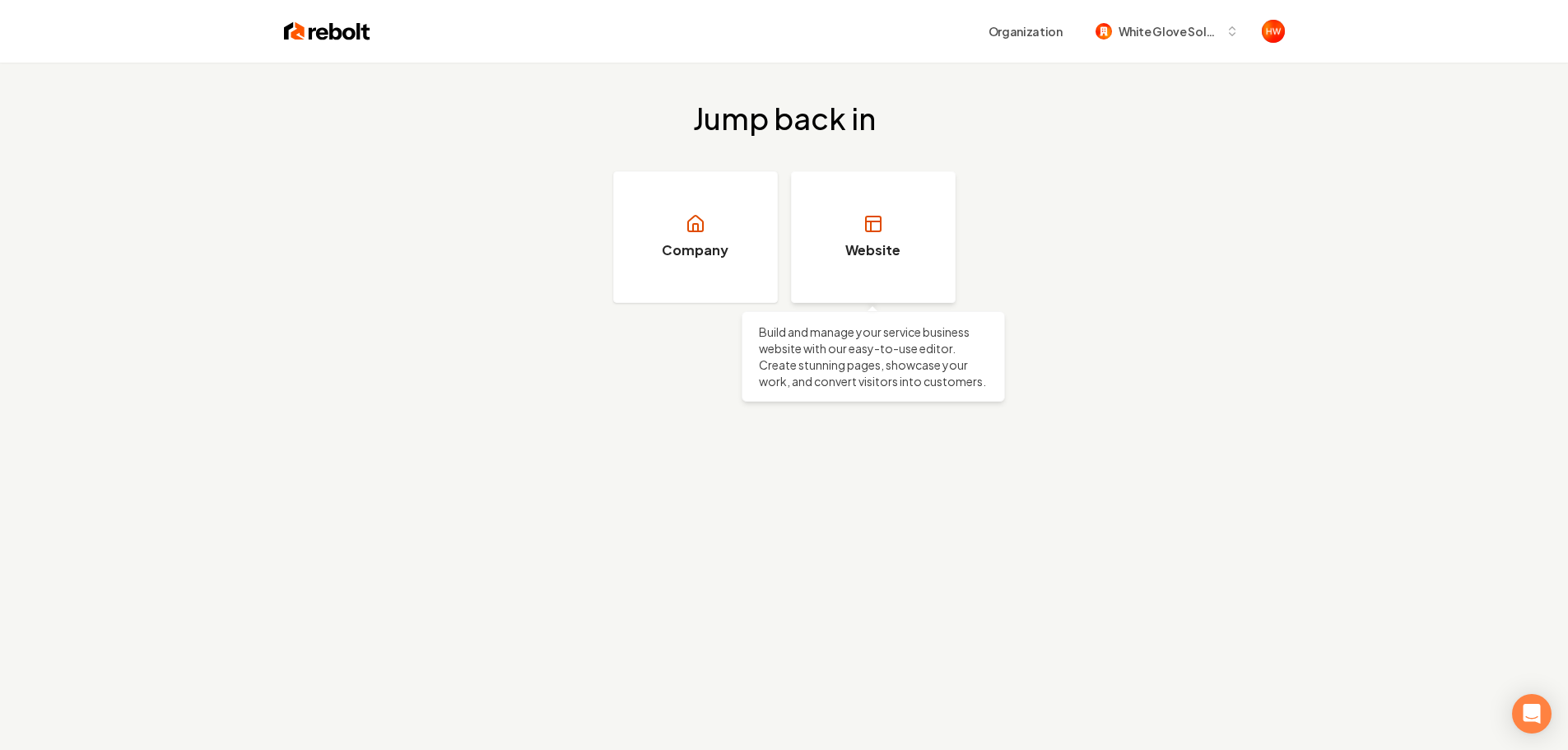
click at [879, 236] on link "Website" at bounding box center [873, 237] width 164 height 131
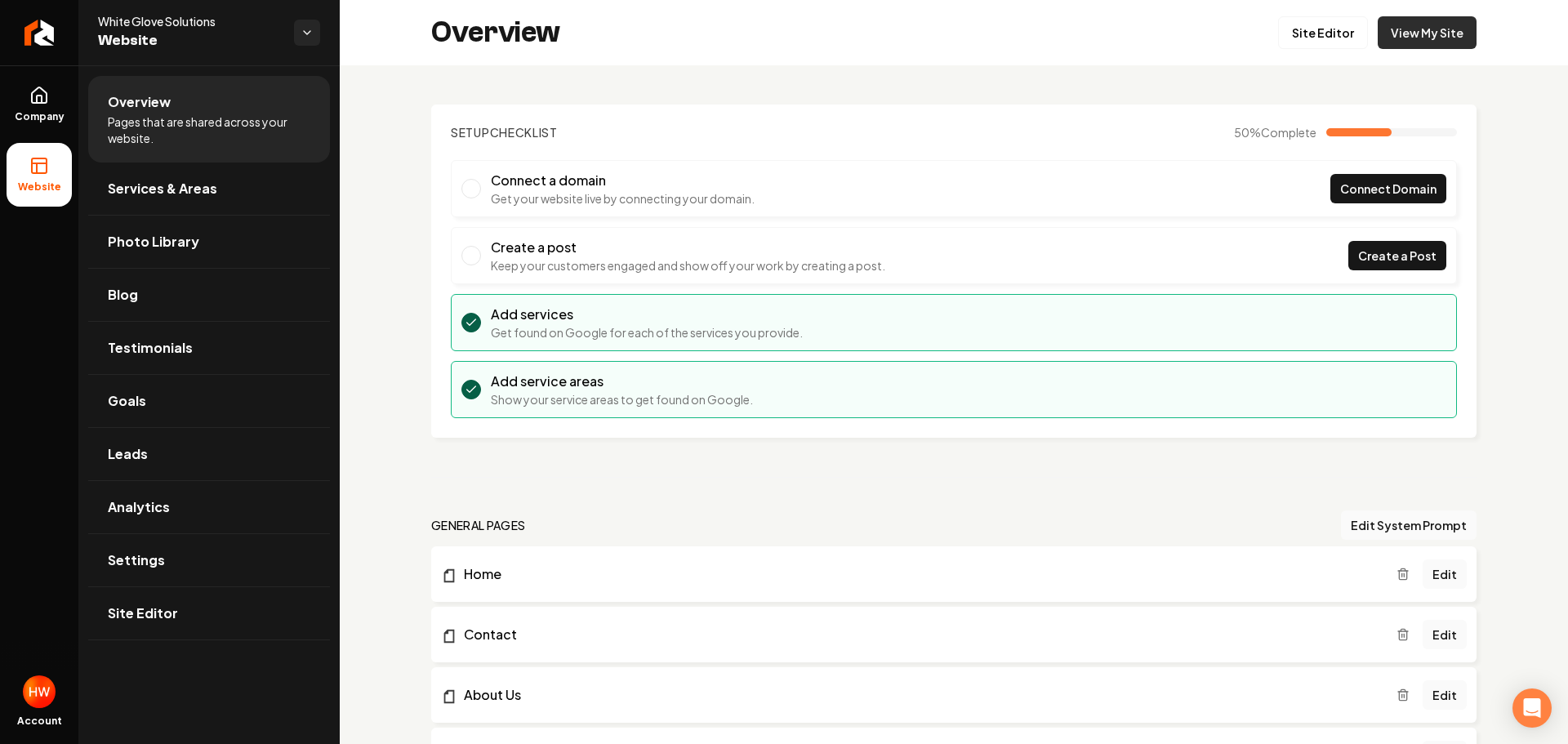
click at [1426, 37] on link "View My Site" at bounding box center [1426, 33] width 99 height 33
click at [1340, 196] on span "Connect Domain" at bounding box center [1387, 189] width 96 height 17
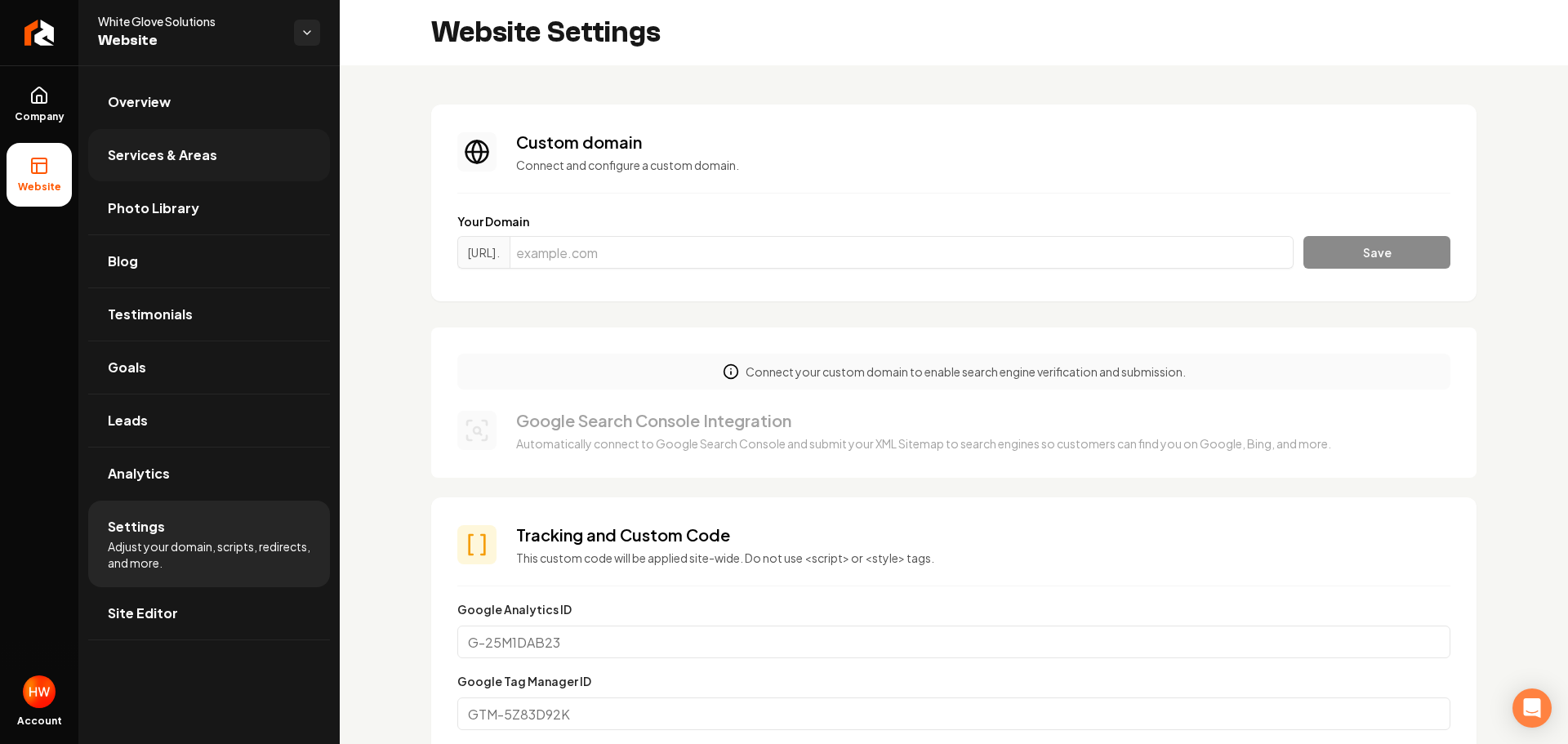
click at [200, 159] on span "Services & Areas" at bounding box center [163, 155] width 110 height 20
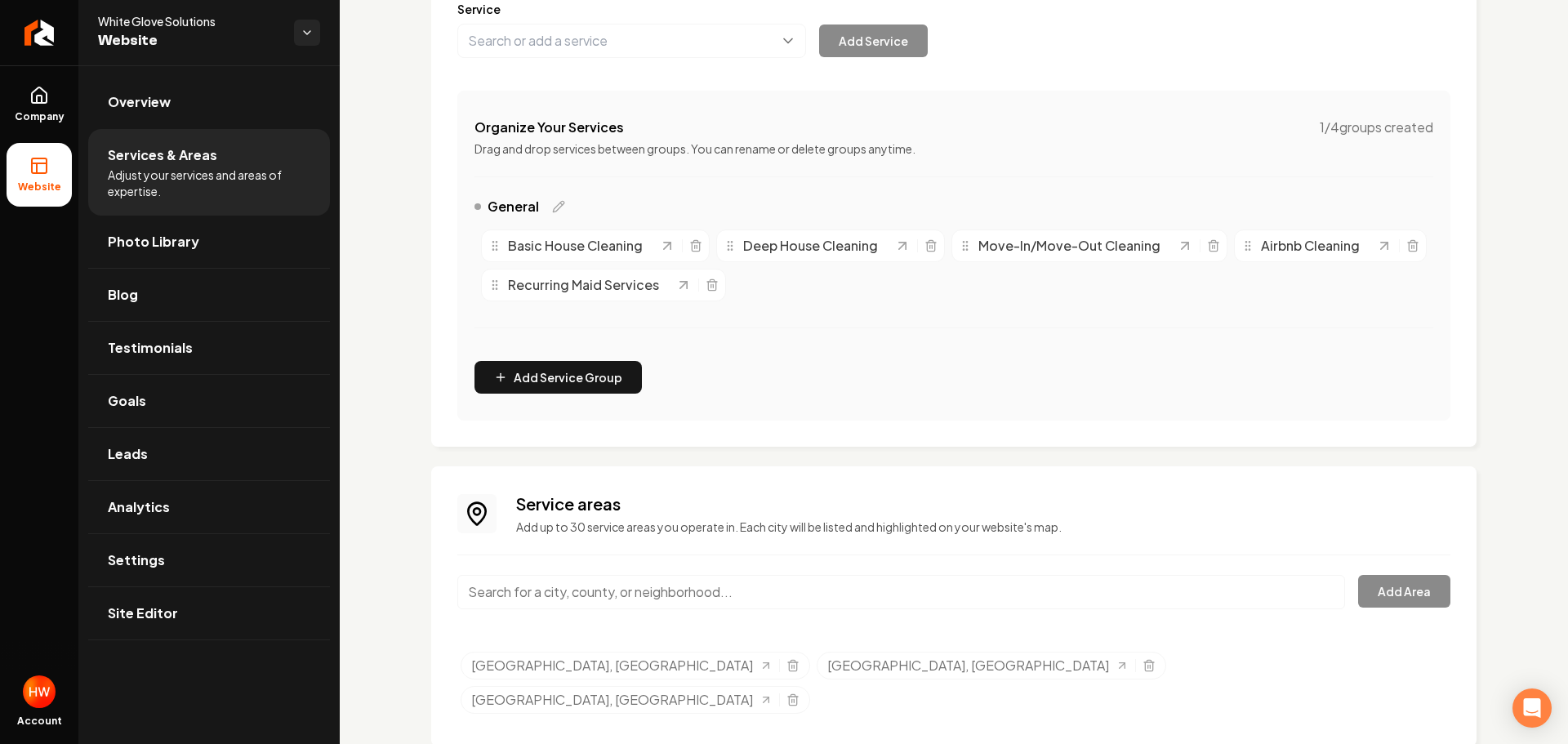
scroll to position [236, 0]
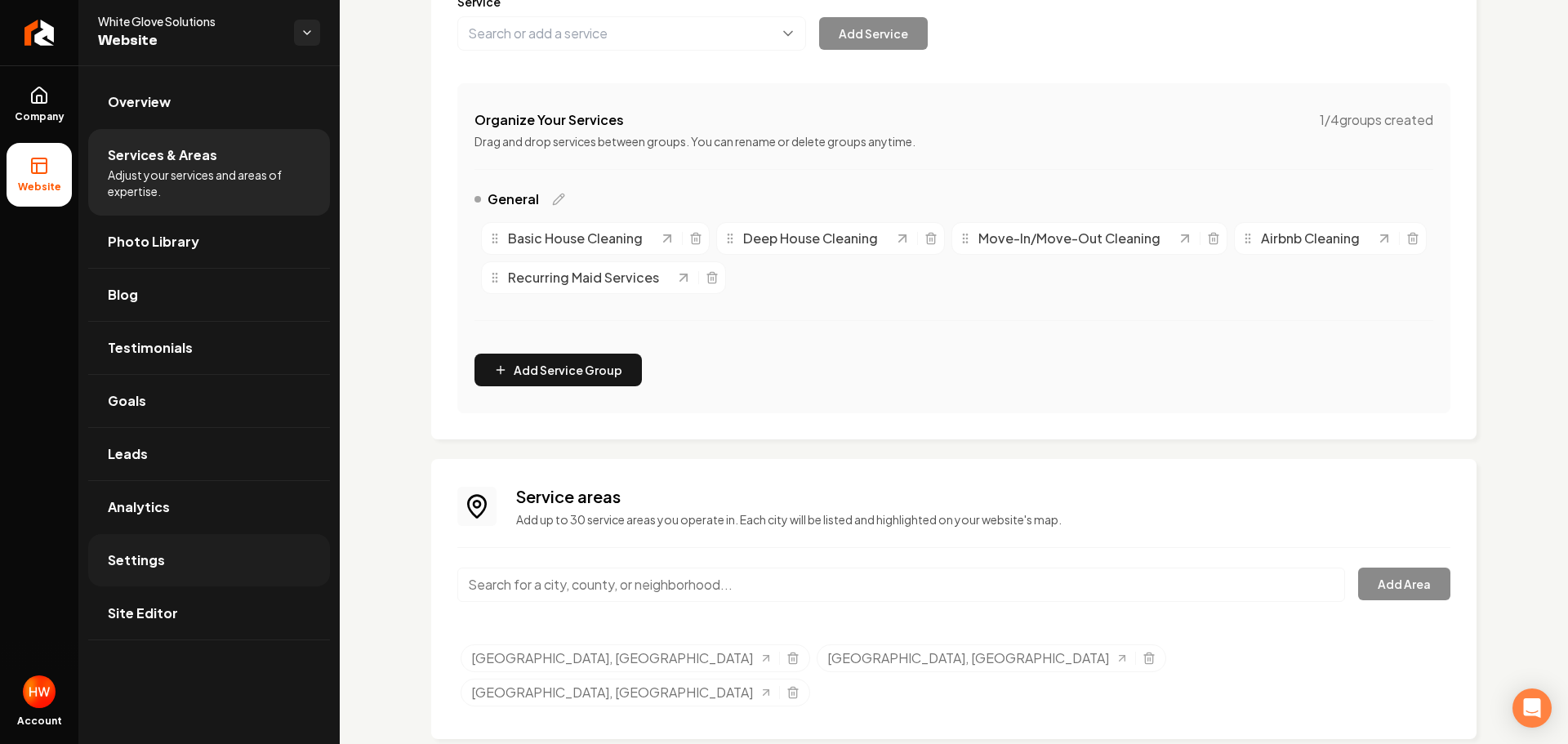
click at [158, 574] on link "Settings" at bounding box center [210, 561] width 242 height 52
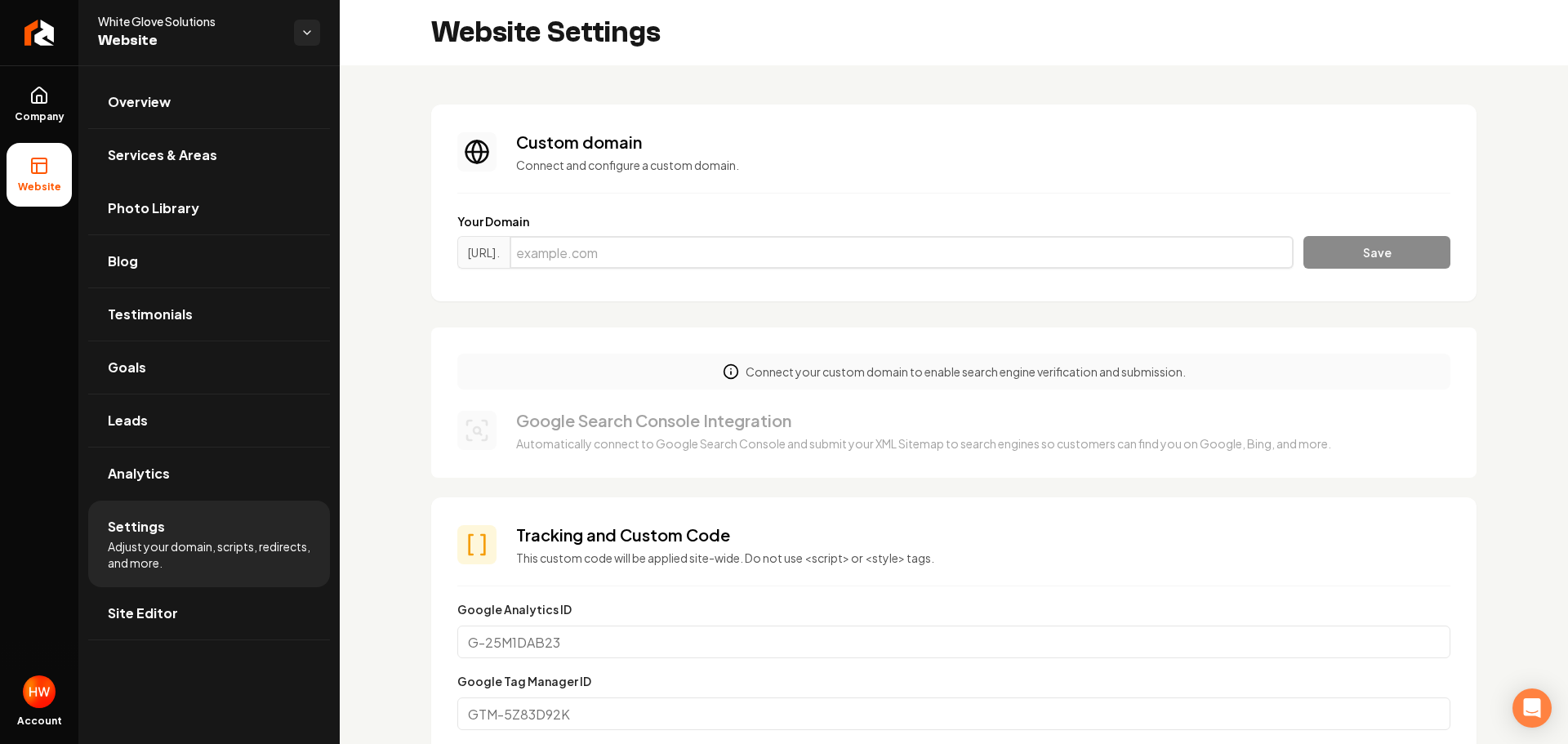
click at [746, 258] on input "Main content area" at bounding box center [901, 251] width 784 height 33
paste input "whiteglovesolutionsva.com"
type input "whiteglovesolutionsva.com"
click at [1349, 247] on button "Save" at bounding box center [1377, 251] width 147 height 33
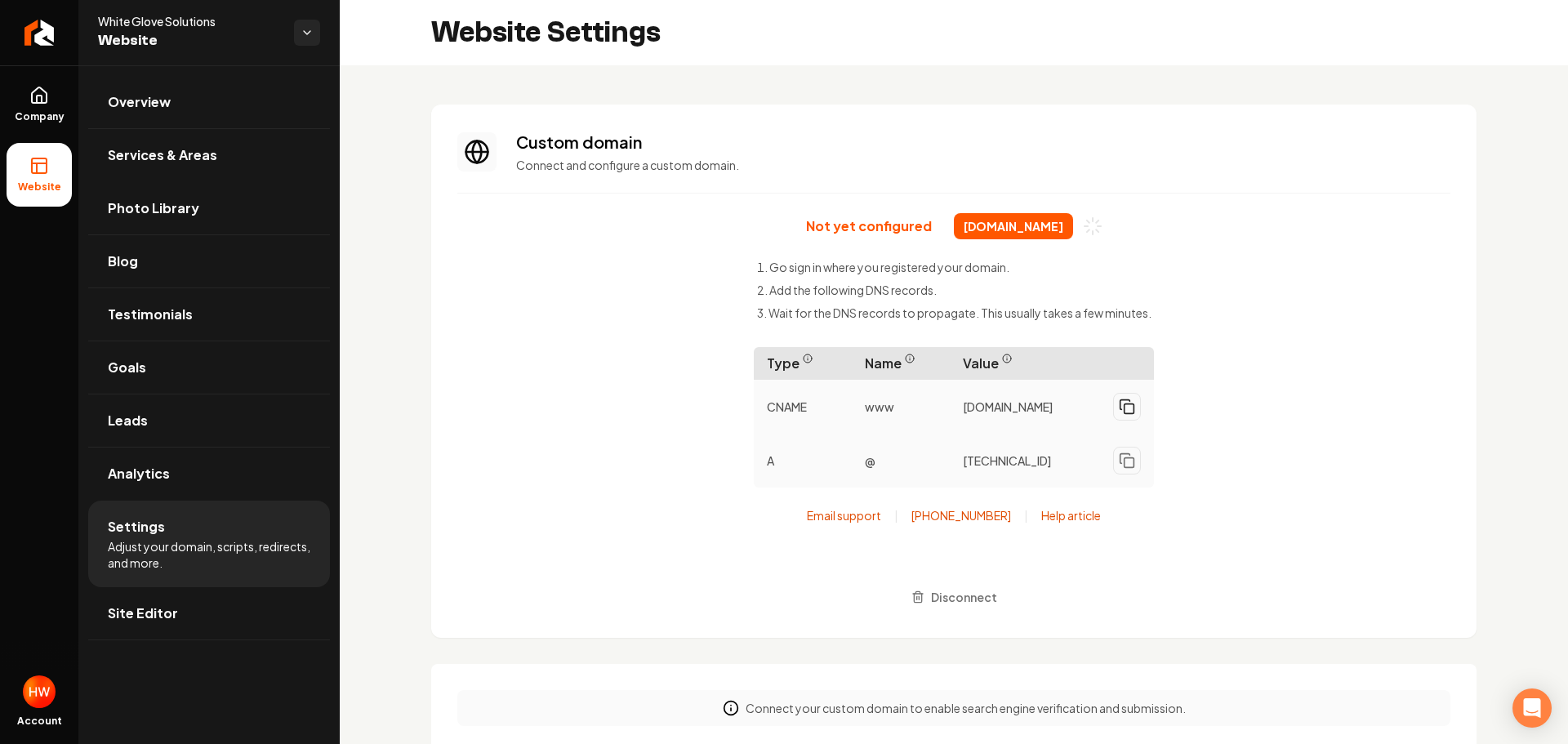
click at [1129, 413] on icon "Main content area" at bounding box center [1127, 407] width 17 height 17
click at [1128, 468] on icon "Main content area" at bounding box center [1127, 461] width 17 height 17
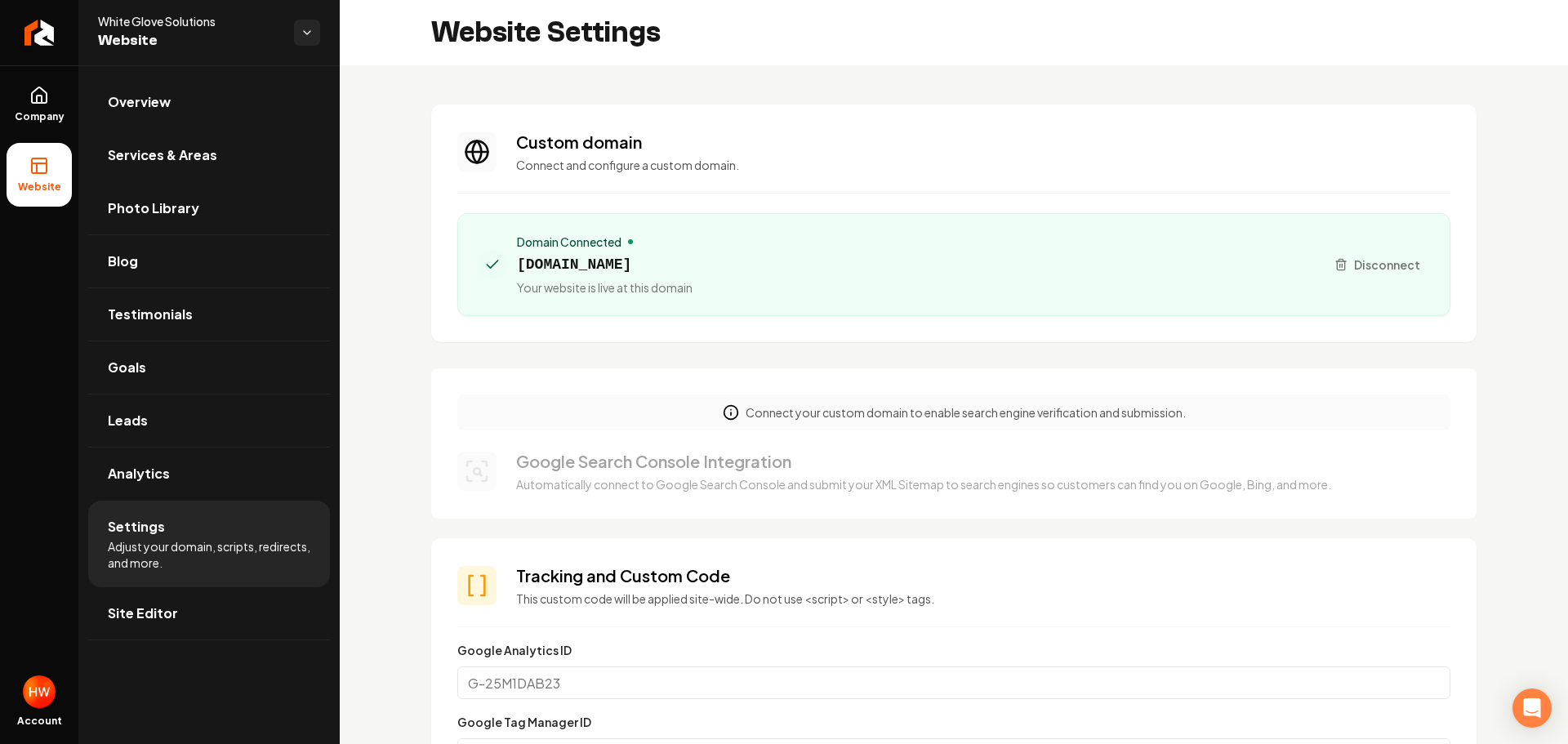
drag, startPoint x: 198, startPoint y: 95, endPoint x: 209, endPoint y: 103, distance: 13.6
click at [198, 96] on link "Overview" at bounding box center [210, 102] width 242 height 52
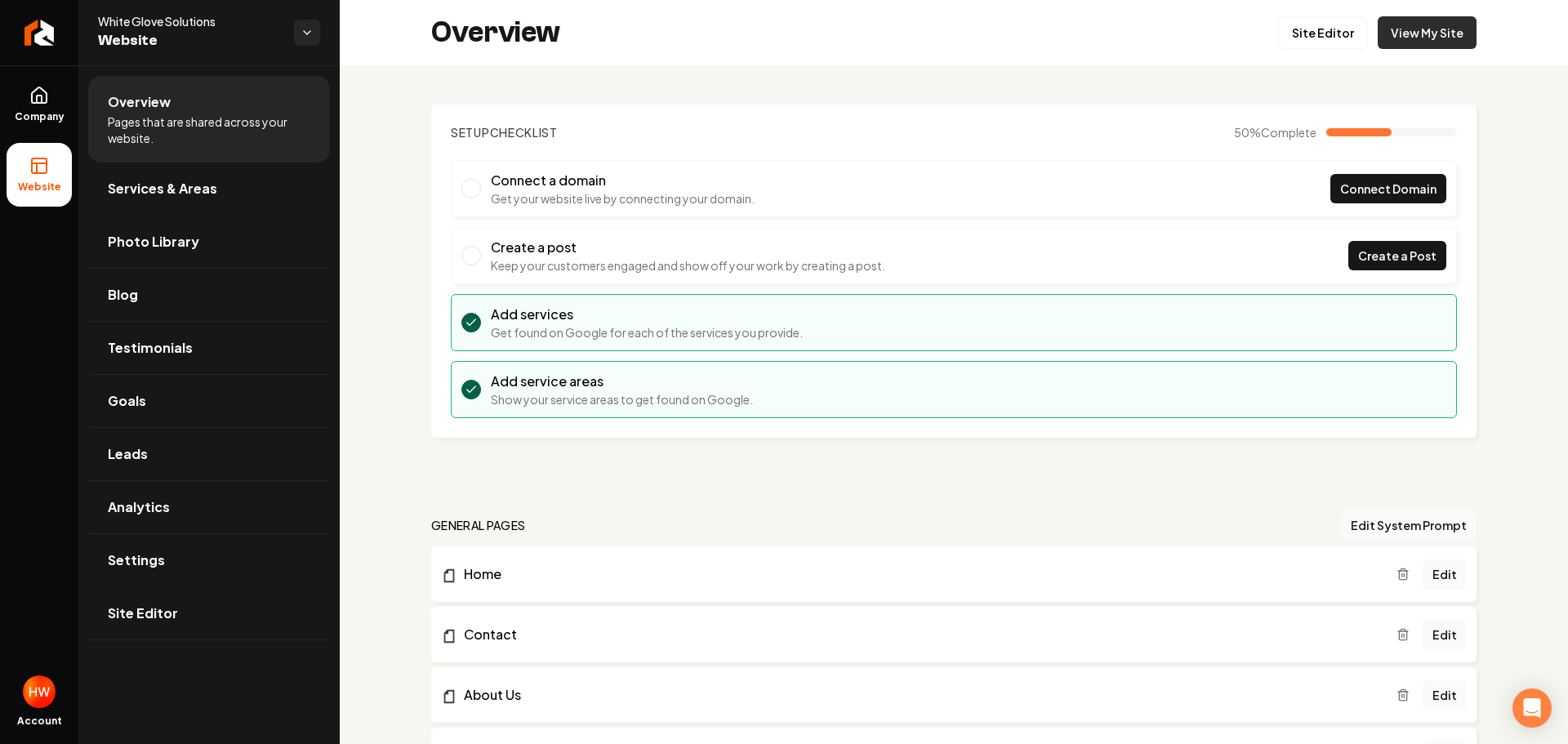
click at [1410, 24] on link "View My Site" at bounding box center [1426, 33] width 99 height 33
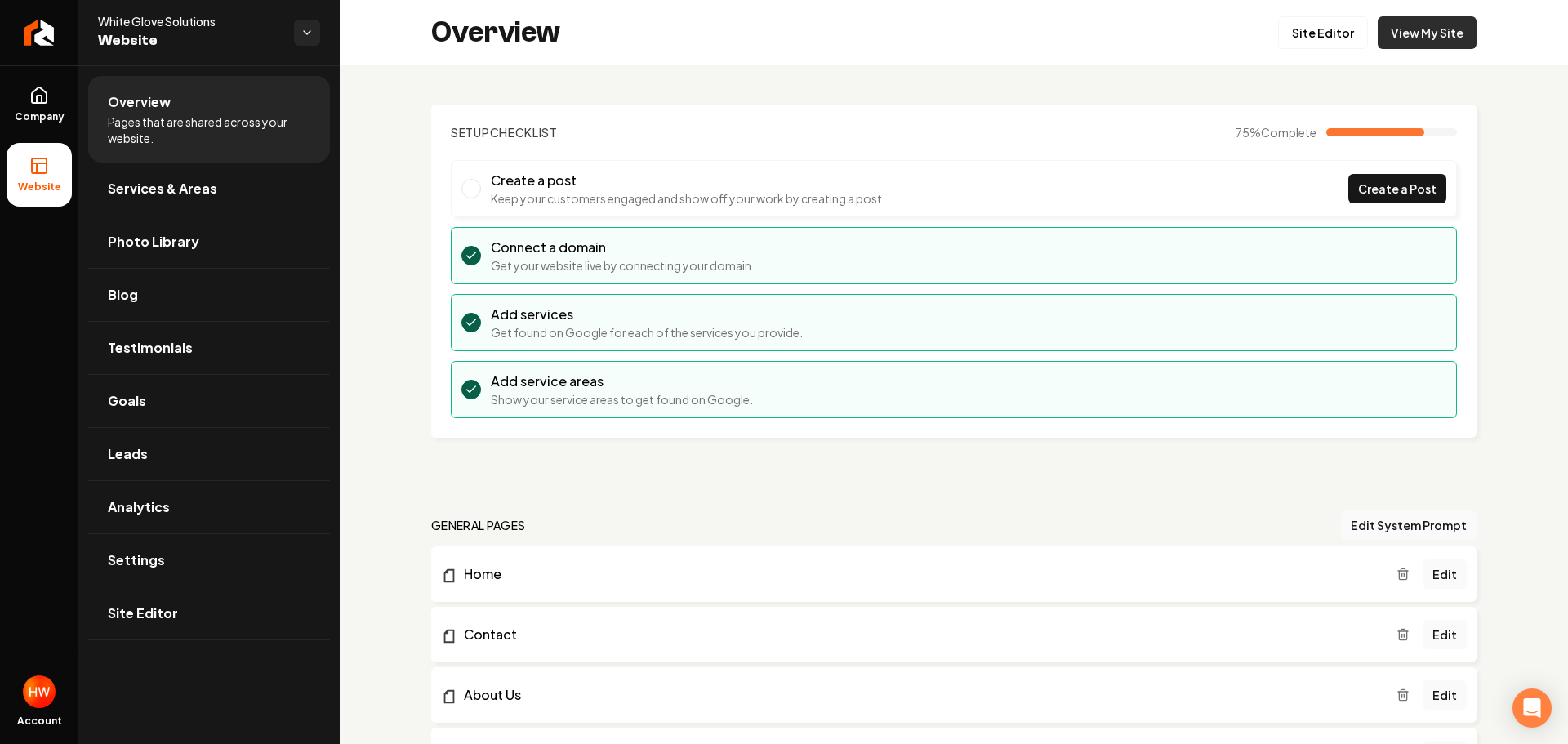
click at [1416, 36] on link "View My Site" at bounding box center [1426, 33] width 99 height 33
click at [1395, 34] on link "View My Site" at bounding box center [1426, 33] width 99 height 33
click at [39, 41] on icon "Return to dashboard" at bounding box center [35, 33] width 7 height 16
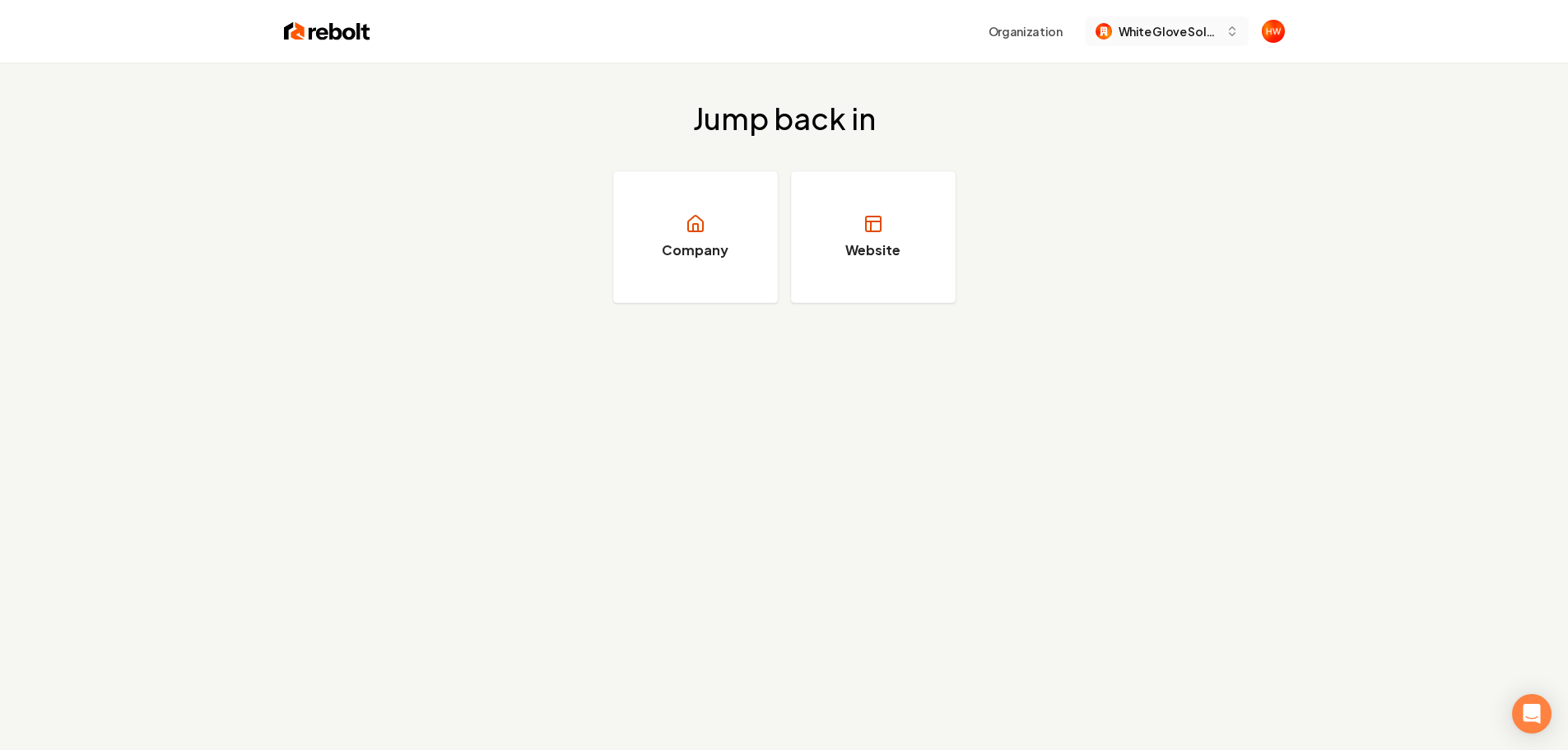
click at [1134, 33] on span "White Glove Solutions" at bounding box center [1168, 32] width 100 height 17
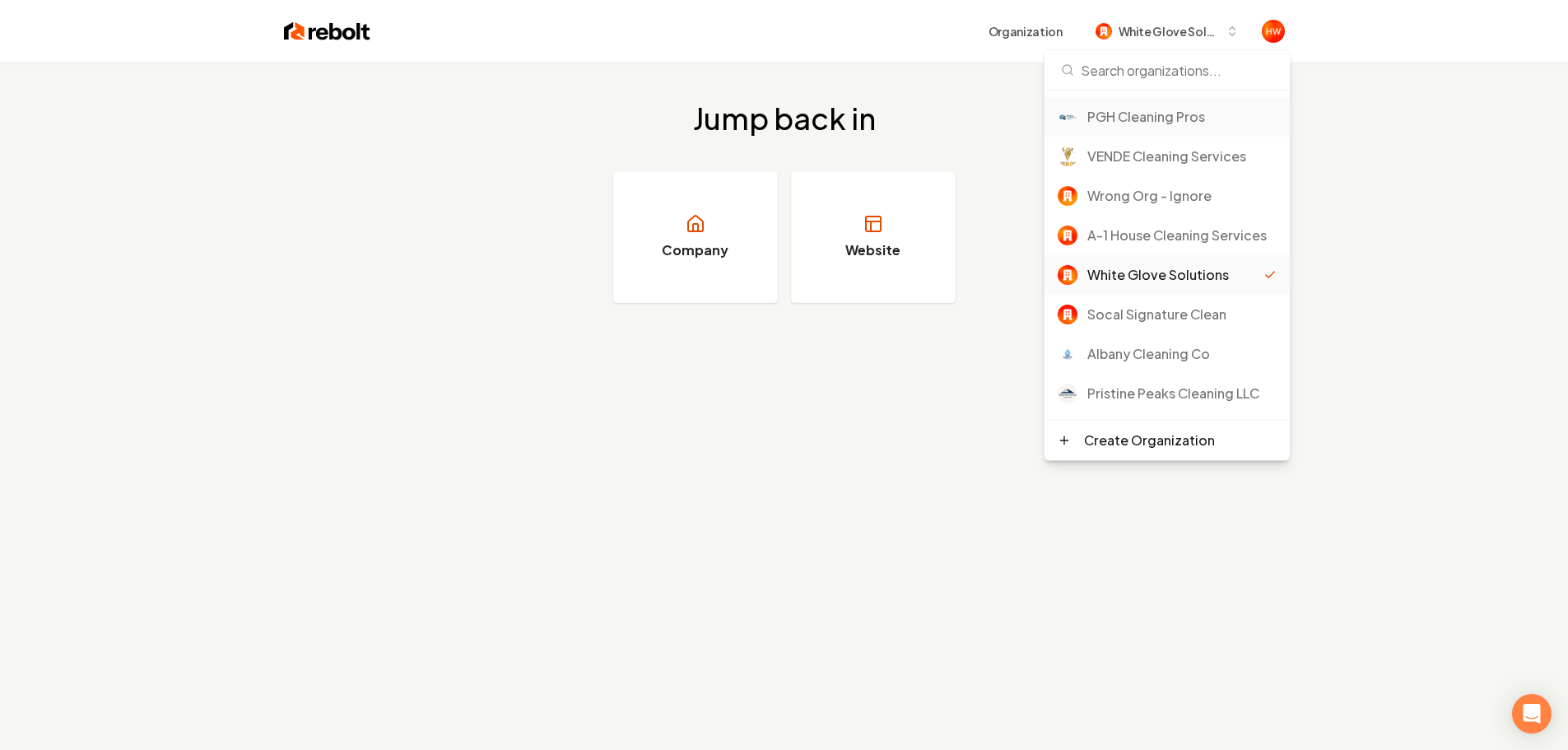
click at [1129, 115] on div "PGH Cleaning Pros" at bounding box center [1181, 116] width 190 height 20
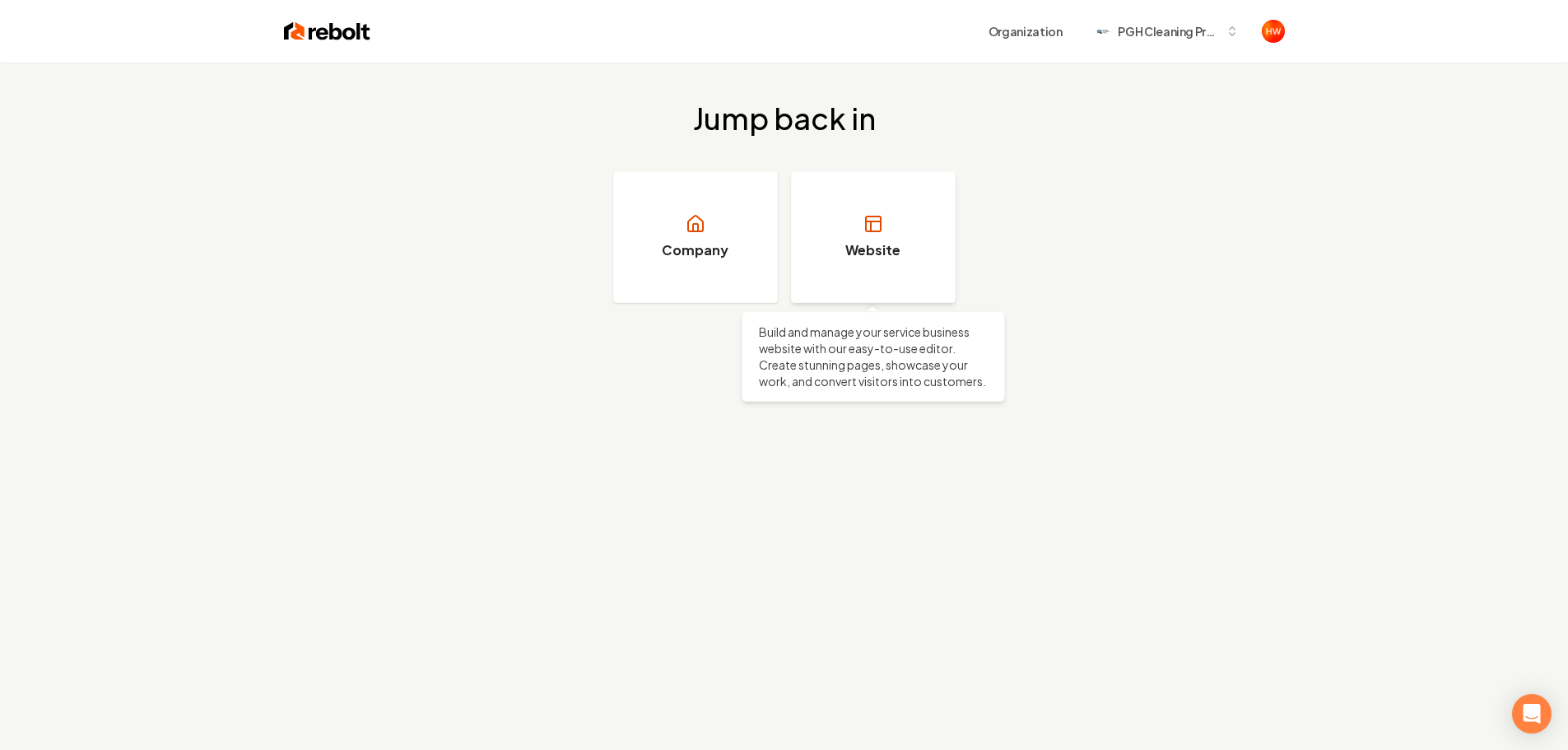
click at [836, 228] on link "Website" at bounding box center [873, 237] width 164 height 131
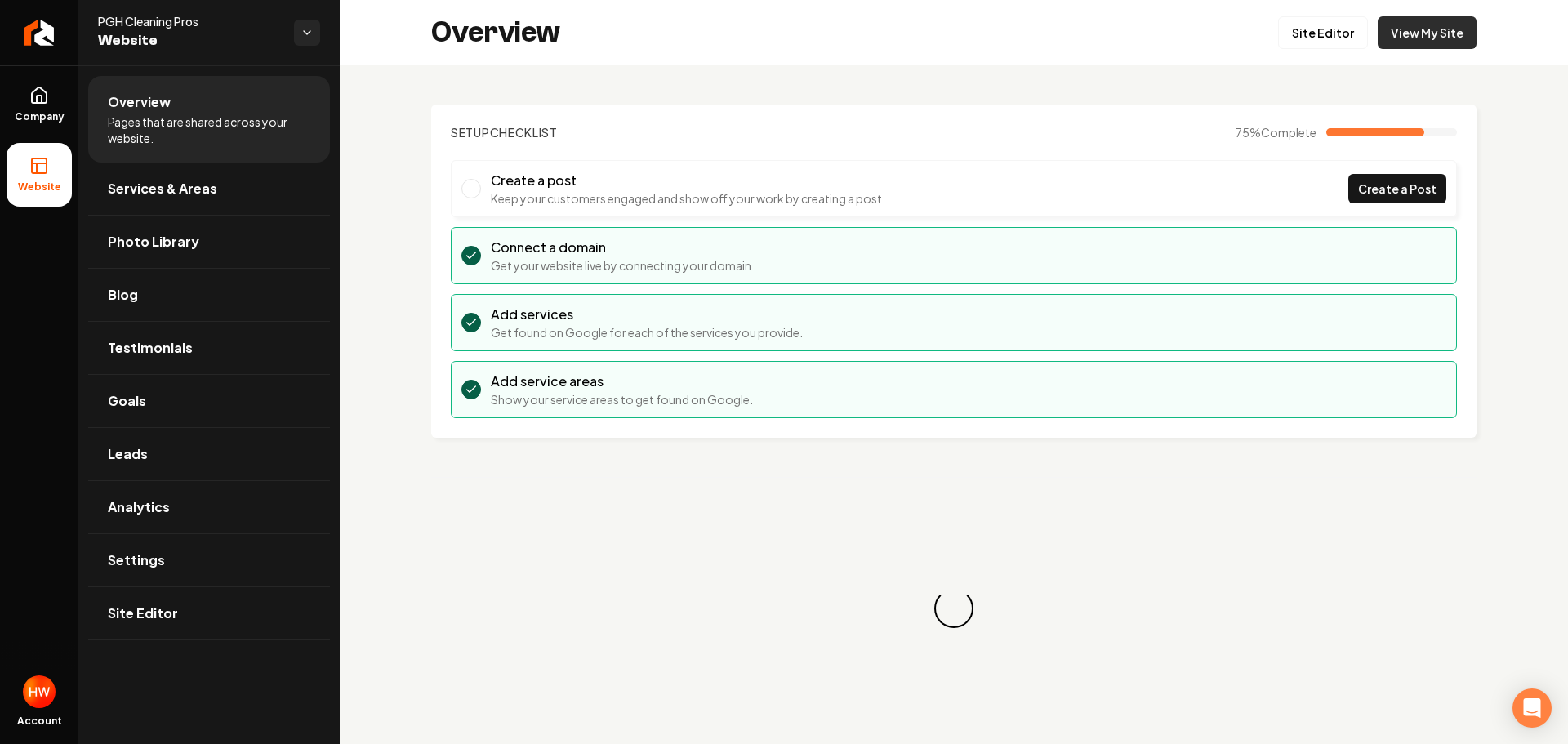
click at [1409, 36] on link "View My Site" at bounding box center [1426, 33] width 99 height 33
